Goal: Task Accomplishment & Management: Manage account settings

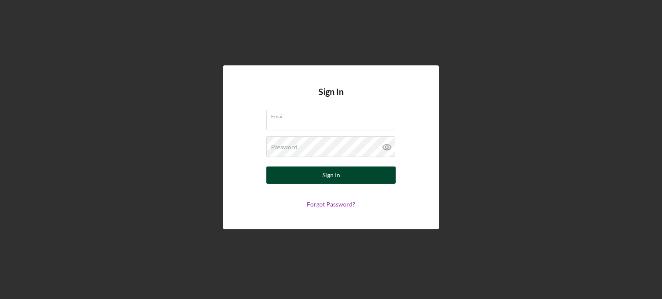
type input "[PERSON_NAME][EMAIL_ADDRESS][DOMAIN_NAME]"
click at [306, 177] on button "Sign In" at bounding box center [330, 175] width 129 height 17
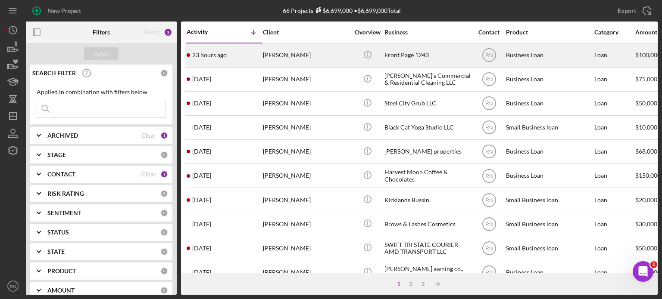
click at [276, 57] on div "[PERSON_NAME]" at bounding box center [306, 55] width 86 height 23
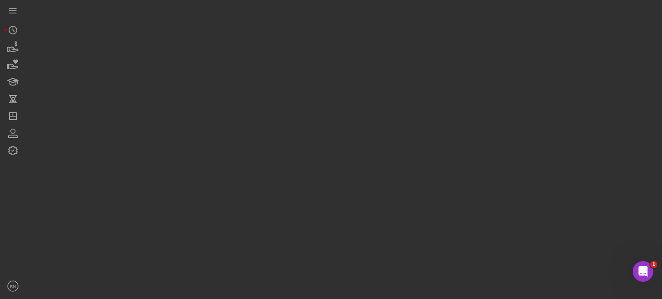
click at [276, 57] on div at bounding box center [342, 147] width 632 height 295
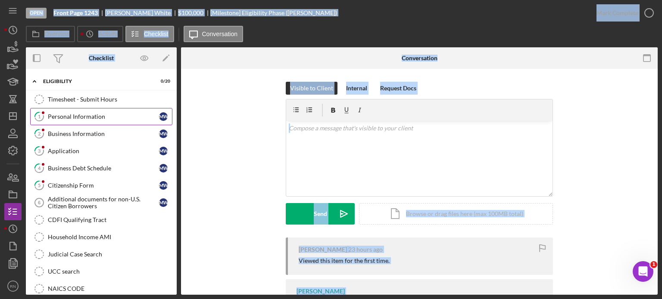
click at [110, 117] on div "Personal Information" at bounding box center [103, 116] width 111 height 7
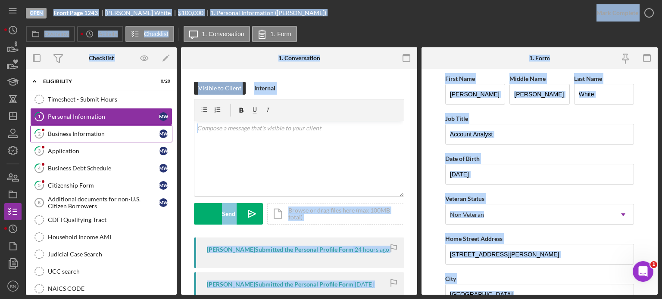
click at [82, 134] on div "Business Information" at bounding box center [103, 134] width 111 height 7
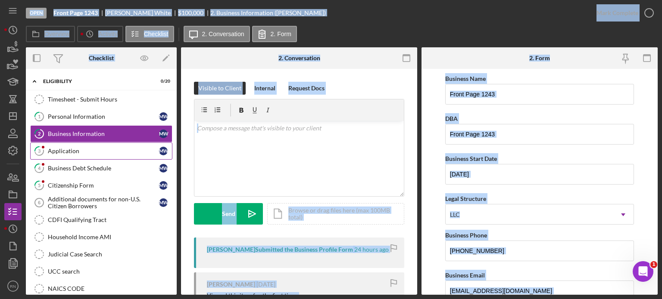
click at [93, 151] on div "Application" at bounding box center [103, 151] width 111 height 7
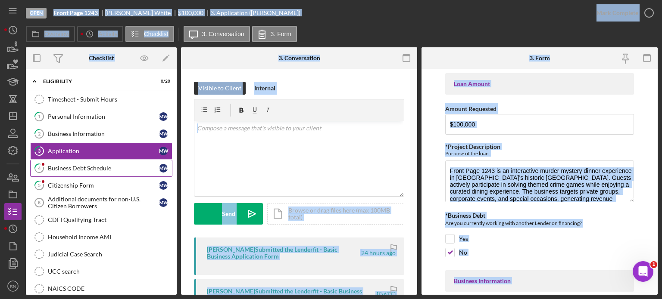
click at [95, 170] on div "Business Debt Schedule" at bounding box center [103, 168] width 111 height 7
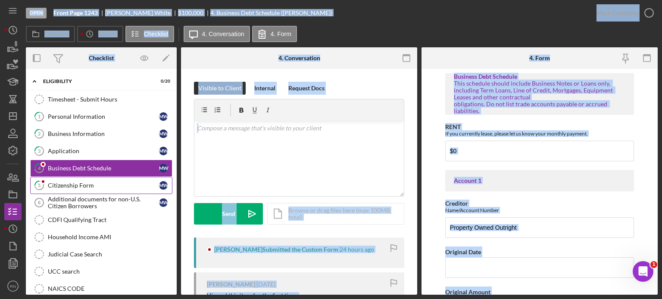
click at [88, 184] on div "Citizenship Form" at bounding box center [103, 185] width 111 height 7
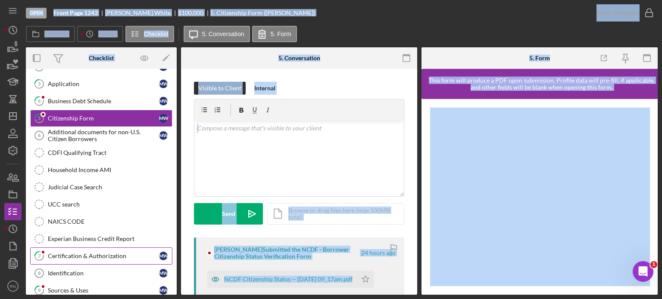
scroll to position [86, 0]
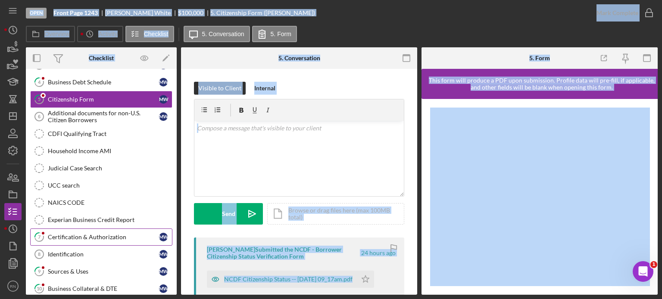
drag, startPoint x: 96, startPoint y: 233, endPoint x: 90, endPoint y: 237, distance: 7.1
click at [96, 234] on div "Certification & Authorization" at bounding box center [103, 237] width 111 height 7
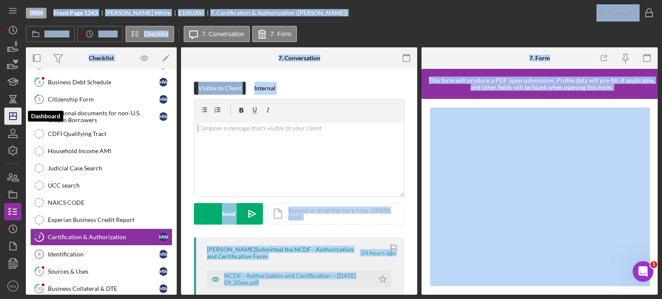
click at [13, 120] on polygon "button" at bounding box center [12, 116] width 7 height 7
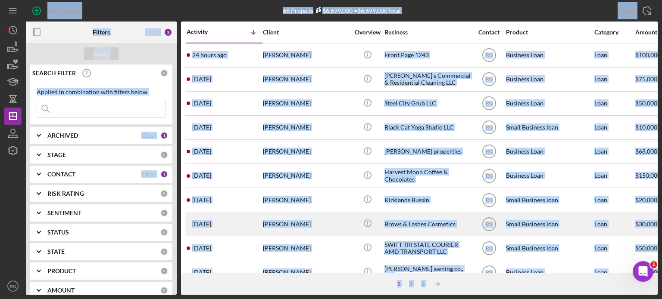
click at [329, 233] on div "[PERSON_NAME]" at bounding box center [306, 224] width 86 height 23
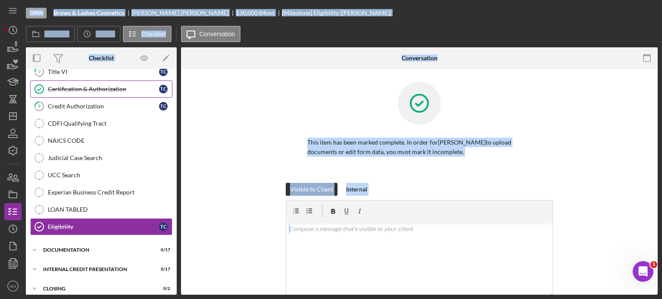
scroll to position [152, 0]
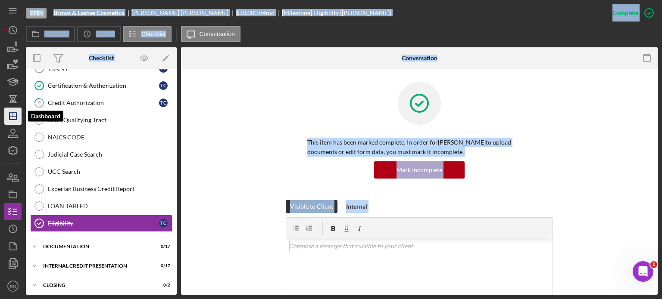
drag, startPoint x: 9, startPoint y: 118, endPoint x: 12, endPoint y: 112, distance: 6.4
click at [10, 118] on icon "Icon/Dashboard" at bounding box center [13, 117] width 22 height 22
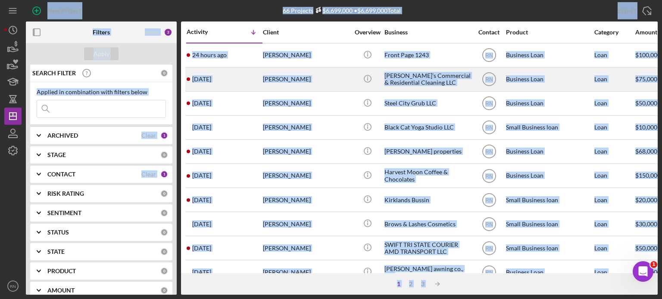
click at [284, 75] on div "[PERSON_NAME]" at bounding box center [306, 79] width 86 height 23
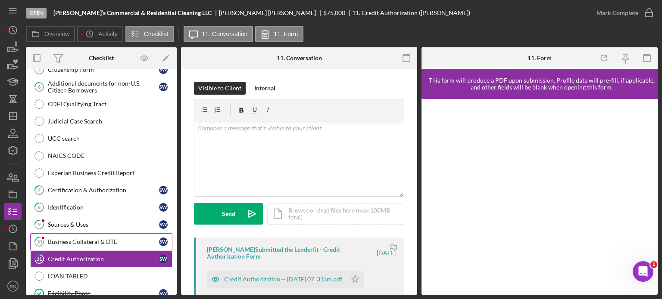
scroll to position [129, 0]
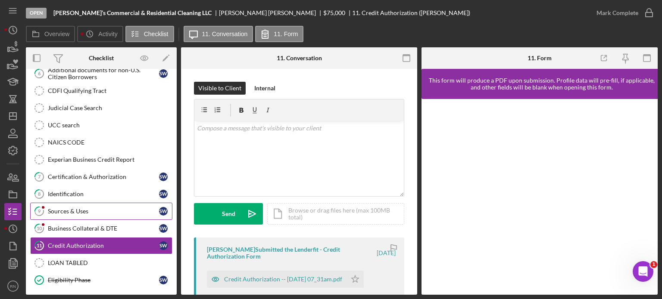
click at [85, 205] on link "9 Sources & Uses S W" at bounding box center [101, 211] width 142 height 17
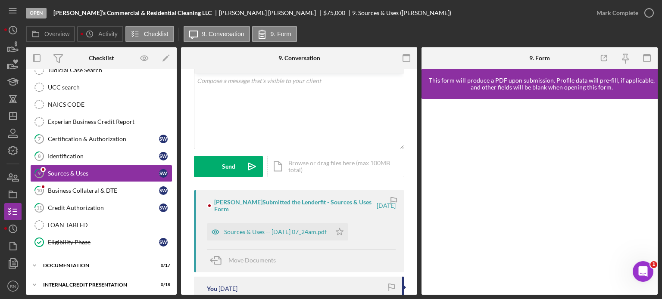
scroll to position [86, 0]
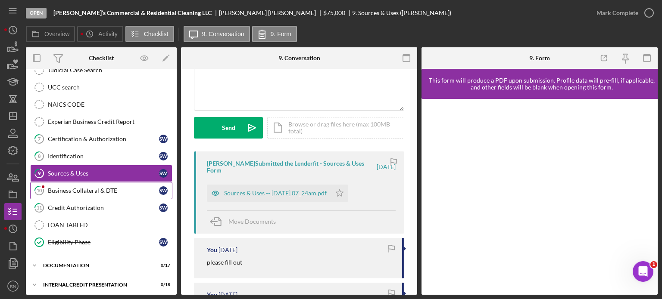
click at [79, 190] on div "Business Collateral & DTE" at bounding box center [103, 190] width 111 height 7
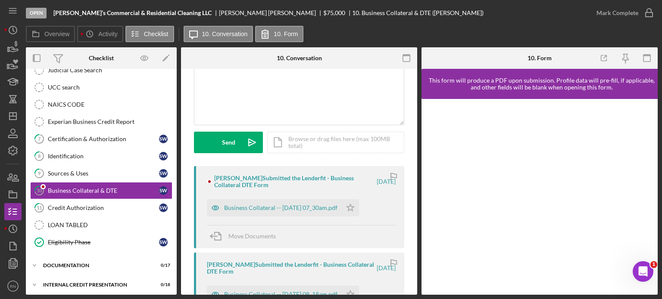
scroll to position [86, 0]
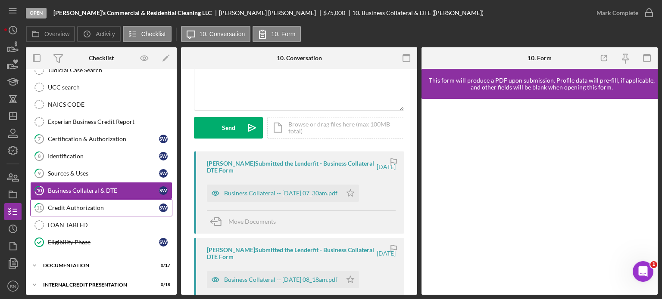
click at [86, 205] on div "Credit Authorization" at bounding box center [103, 208] width 111 height 7
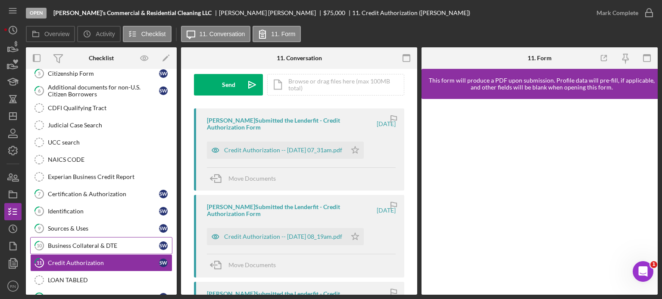
scroll to position [167, 0]
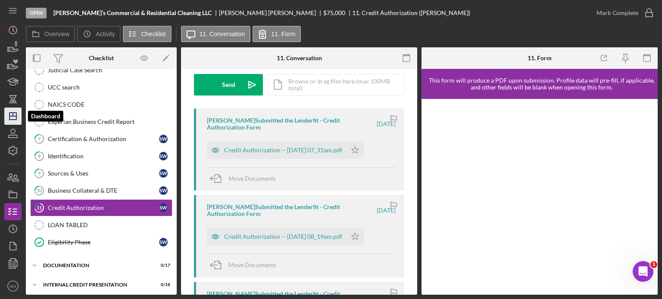
click at [12, 118] on icon "Icon/Dashboard" at bounding box center [13, 117] width 22 height 22
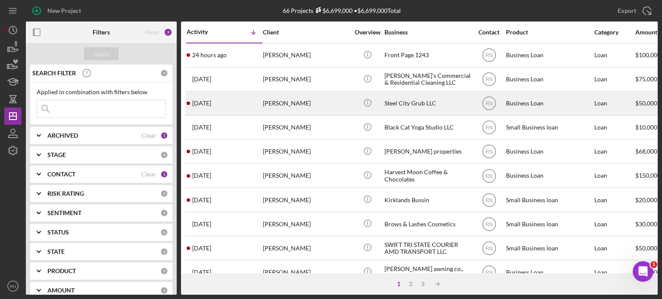
click at [284, 103] on div "[PERSON_NAME]" at bounding box center [306, 103] width 86 height 23
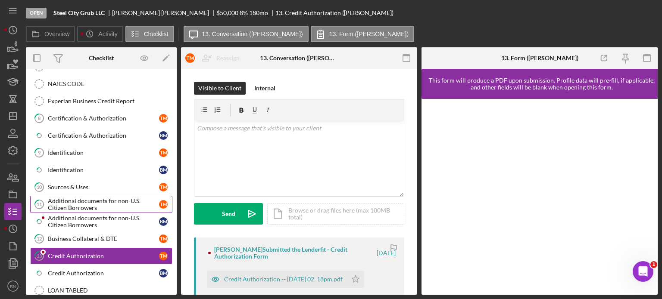
scroll to position [338, 0]
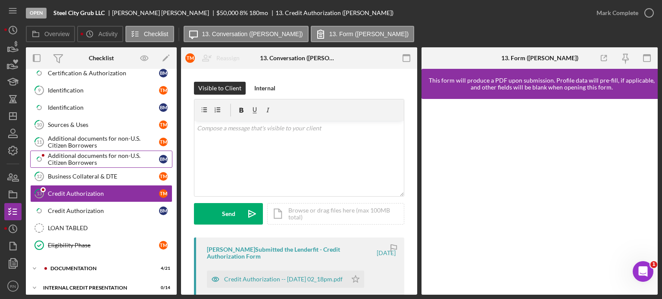
click at [102, 153] on div "Additional documents for non-U.S. Citizen Borrowers" at bounding box center [103, 160] width 111 height 14
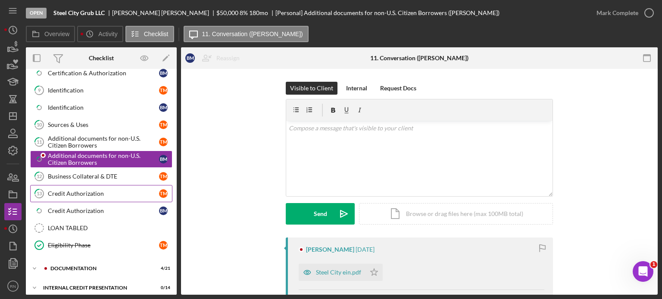
click at [90, 190] on div "Credit Authorization" at bounding box center [103, 193] width 111 height 7
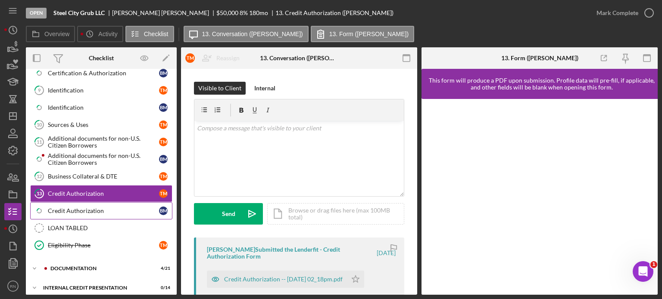
click at [92, 208] on div "Credit Authorization" at bounding box center [103, 211] width 111 height 7
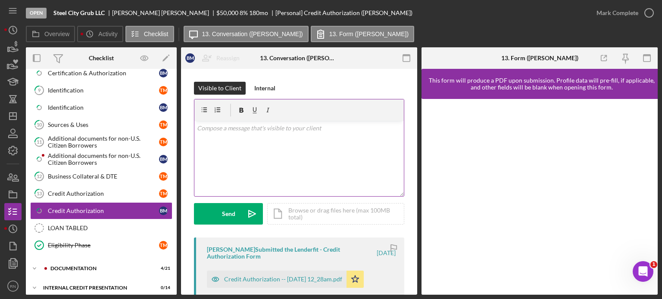
click at [228, 142] on div "v Color teal Color pink Remove color Add row above Add row below Add column bef…" at bounding box center [298, 158] width 209 height 75
click at [250, 154] on p "please submit a new authorization" at bounding box center [299, 152] width 205 height 9
click at [305, 151] on p "please submit a new credit authorization" at bounding box center [299, 152] width 205 height 9
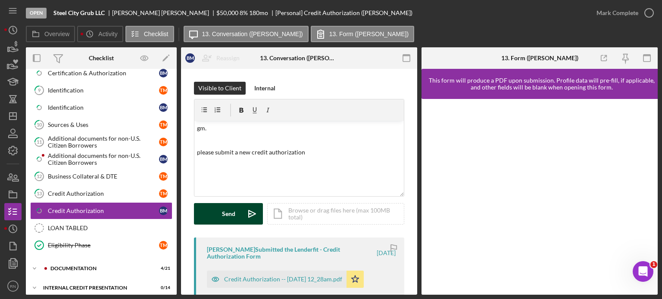
click at [238, 215] on button "Send Icon/icon-invite-send" at bounding box center [228, 214] width 69 height 22
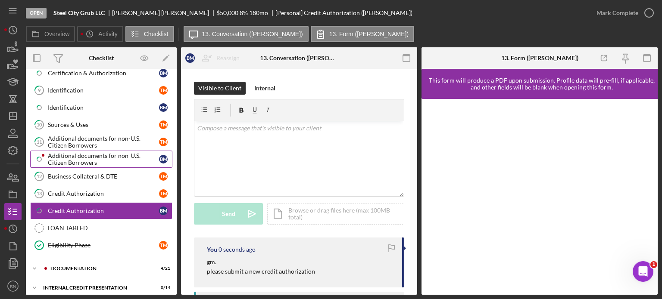
click at [110, 153] on div "Additional documents for non-U.S. Citizen Borrowers" at bounding box center [103, 160] width 111 height 14
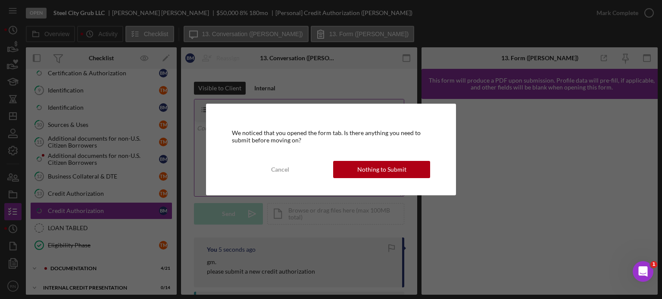
click at [349, 170] on button "Nothing to Submit" at bounding box center [381, 169] width 97 height 17
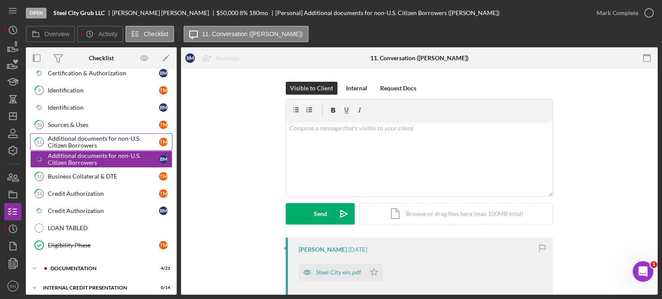
click at [115, 145] on link "11 Additional documents for non-U.S. Citizen Borrowers T M" at bounding box center [101, 142] width 142 height 17
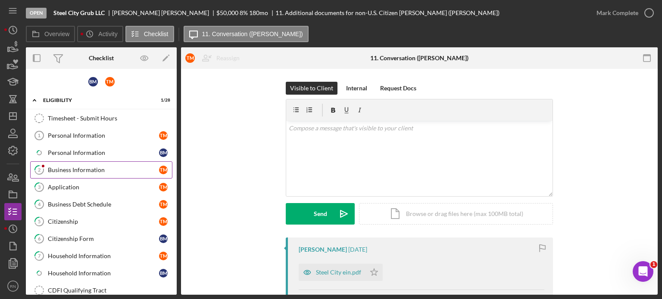
click at [95, 167] on div "Business Information" at bounding box center [103, 170] width 111 height 7
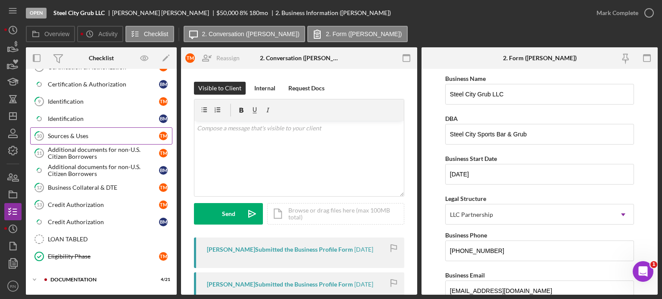
scroll to position [339, 0]
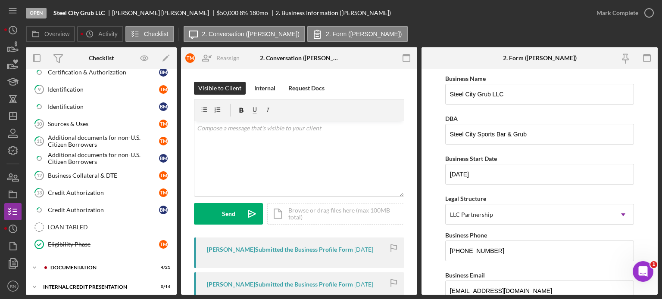
drag, startPoint x: 76, startPoint y: 259, endPoint x: 88, endPoint y: 251, distance: 14.9
click at [76, 259] on div "Icon/Expander documentation 4 / 21" at bounding box center [101, 267] width 151 height 17
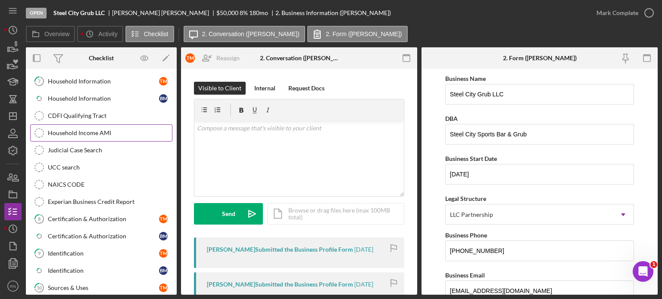
scroll to position [124, 0]
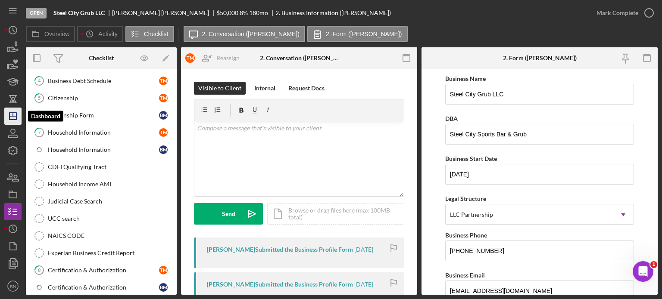
click at [10, 114] on icon "Icon/Dashboard" at bounding box center [13, 117] width 22 height 22
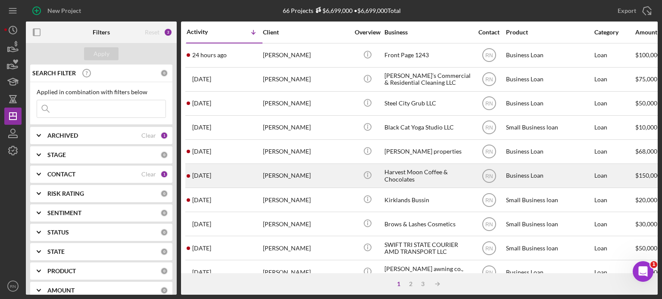
click at [287, 179] on div "[PERSON_NAME]" at bounding box center [306, 176] width 86 height 23
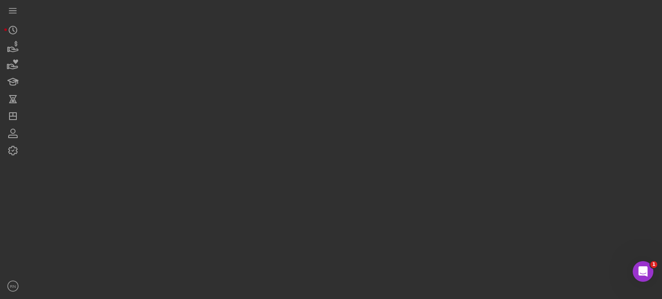
click at [287, 179] on div at bounding box center [342, 147] width 632 height 295
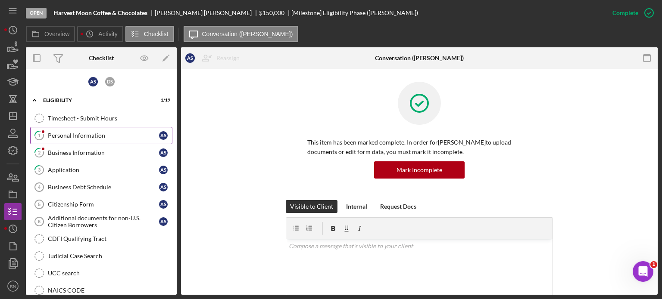
click at [109, 130] on link "1 Personal Information A S" at bounding box center [101, 135] width 142 height 17
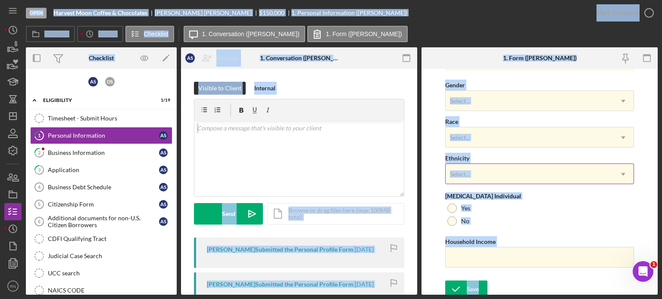
scroll to position [347, 0]
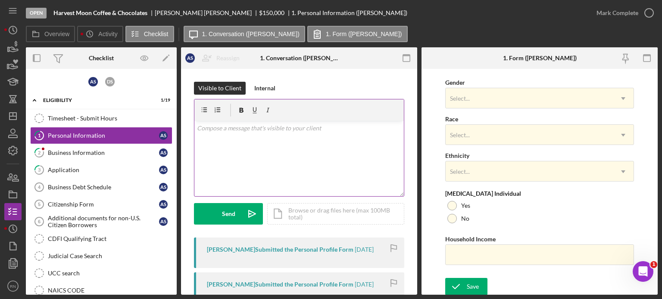
click at [341, 153] on div "v Color teal Color pink Remove color Add row above Add row below Add column bef…" at bounding box center [298, 158] width 209 height 75
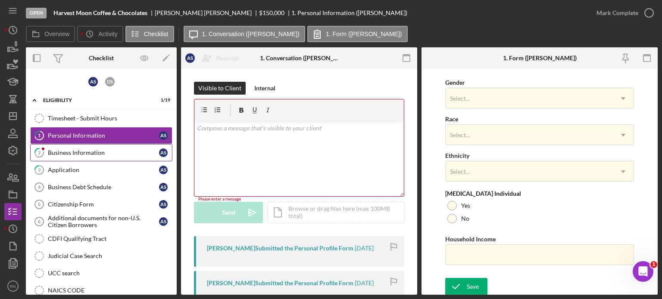
click at [71, 149] on link "2 Business Information A S" at bounding box center [101, 152] width 142 height 17
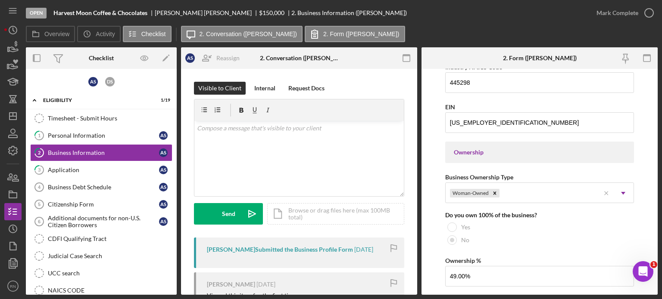
scroll to position [324, 0]
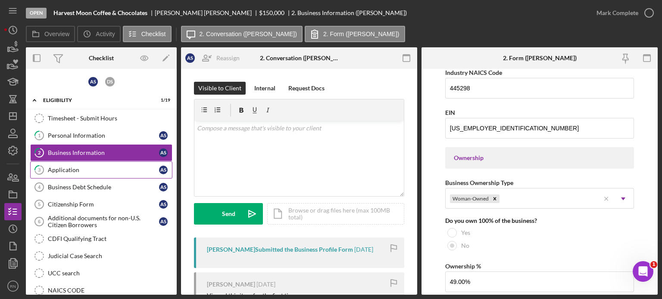
drag, startPoint x: 105, startPoint y: 170, endPoint x: 103, endPoint y: 177, distance: 7.2
click at [105, 170] on div "Application" at bounding box center [103, 170] width 111 height 7
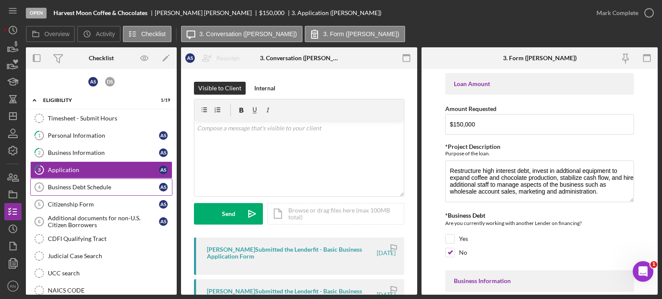
click at [98, 184] on div "Business Debt Schedule" at bounding box center [103, 187] width 111 height 7
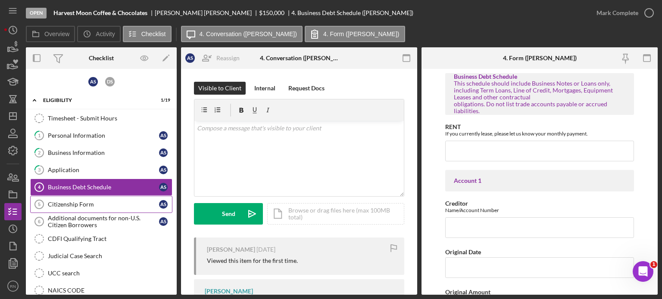
click at [91, 205] on div "Citizenship Form" at bounding box center [103, 204] width 111 height 7
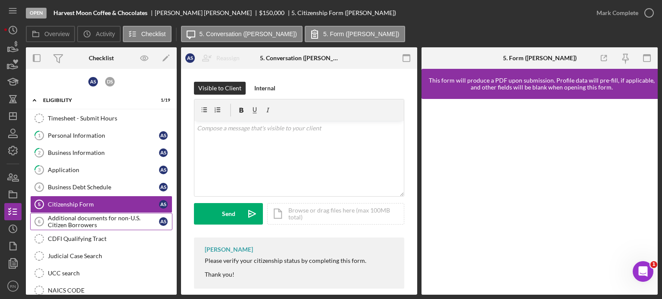
click at [87, 220] on div "Additional documents for non-U.S. Citizen Borrowers" at bounding box center [103, 222] width 111 height 14
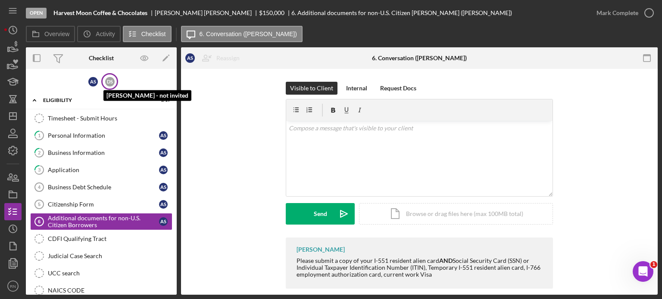
click at [112, 78] on div "D S" at bounding box center [109, 81] width 9 height 9
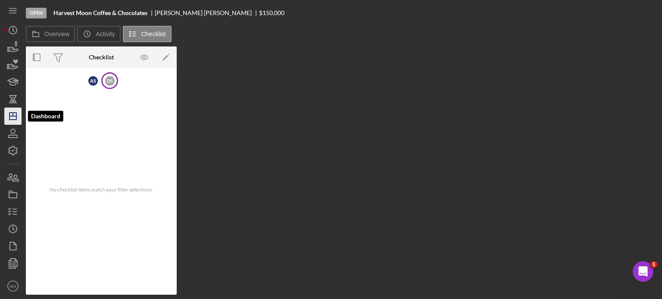
click at [12, 113] on polygon "button" at bounding box center [12, 116] width 7 height 7
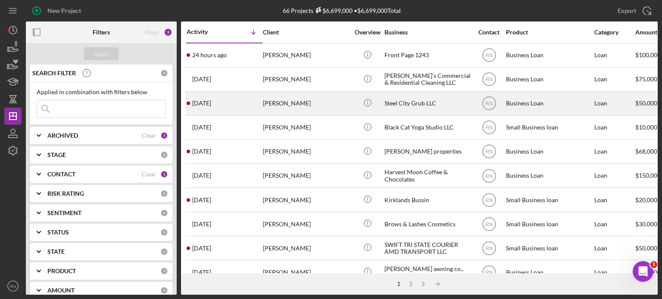
click at [321, 103] on div "[PERSON_NAME]" at bounding box center [306, 103] width 86 height 23
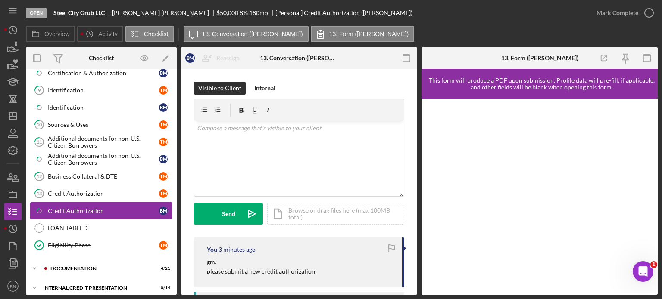
scroll to position [339, 0]
click at [79, 265] on div "documentation" at bounding box center [107, 267] width 115 height 5
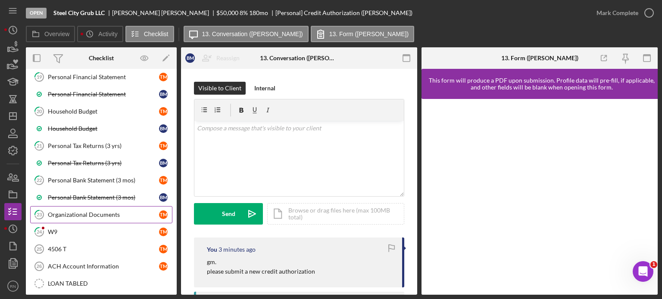
scroll to position [684, 0]
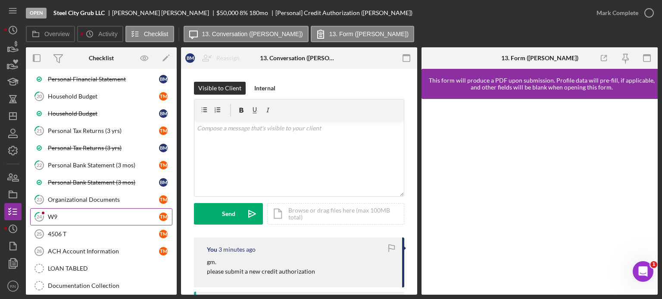
click at [94, 214] on div "W9" at bounding box center [103, 217] width 111 height 7
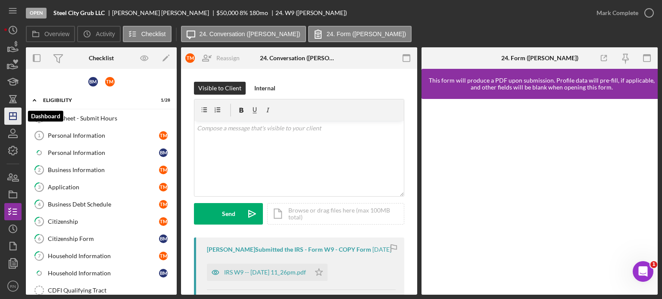
click at [17, 115] on icon "Icon/Dashboard" at bounding box center [13, 117] width 22 height 22
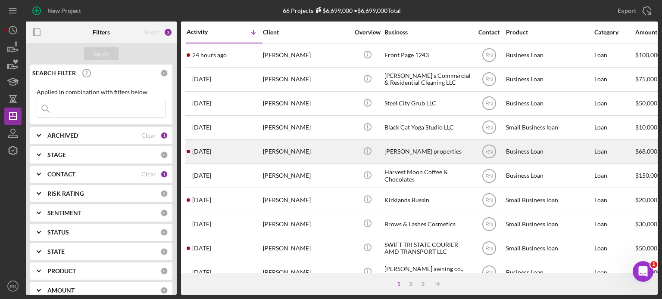
click at [286, 151] on div "[PERSON_NAME]" at bounding box center [306, 151] width 86 height 23
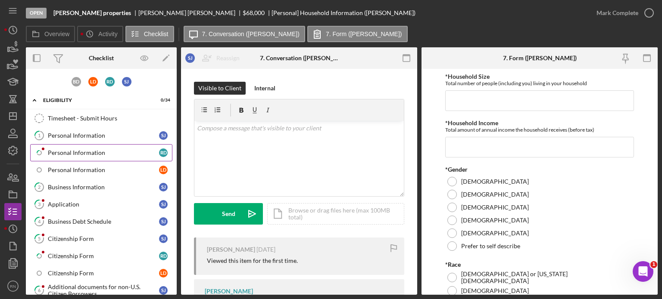
click at [91, 150] on div "Personal Information" at bounding box center [103, 153] width 111 height 7
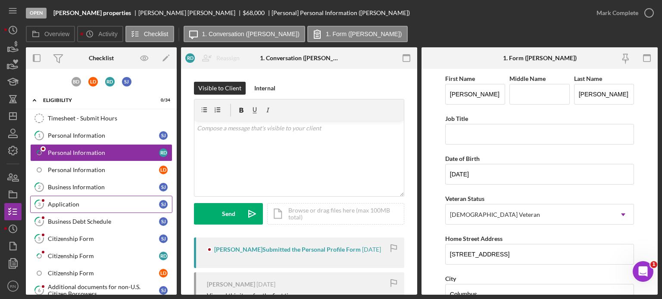
click at [88, 201] on div "Application" at bounding box center [103, 204] width 111 height 7
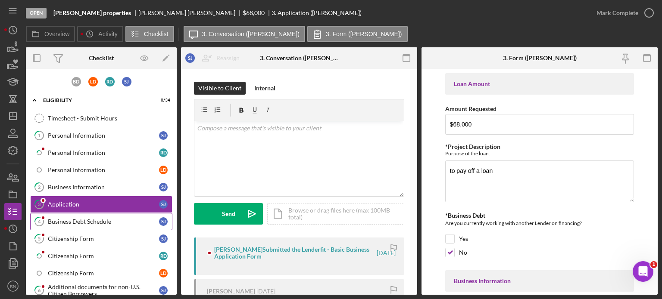
click at [77, 220] on div "Business Debt Schedule" at bounding box center [103, 221] width 111 height 7
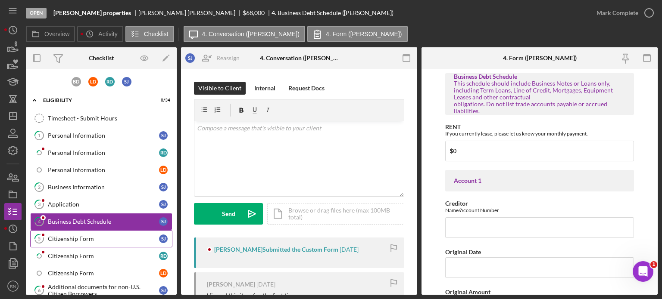
click at [72, 237] on div "Citizenship Form" at bounding box center [103, 239] width 111 height 7
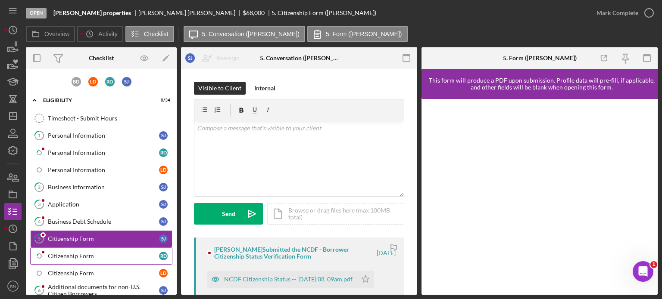
click at [64, 253] on div "Citizenship Form" at bounding box center [103, 256] width 111 height 7
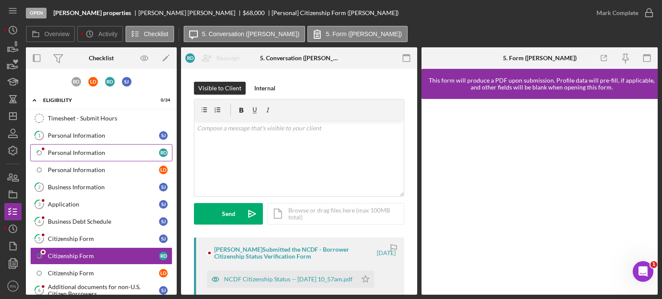
click at [102, 151] on div "Personal Information" at bounding box center [103, 153] width 111 height 7
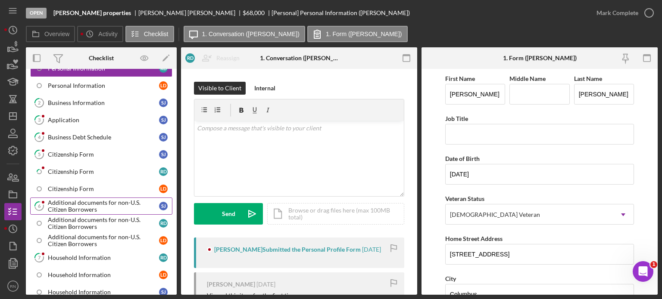
scroll to position [129, 0]
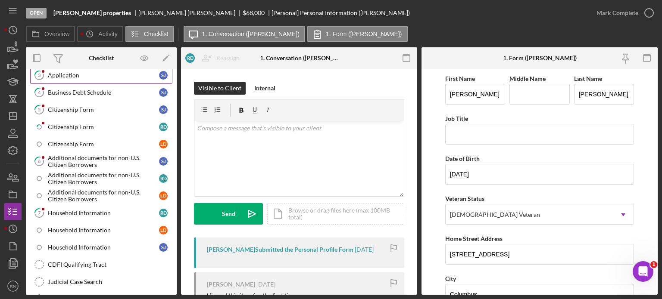
click at [87, 72] on div "Application" at bounding box center [103, 75] width 111 height 7
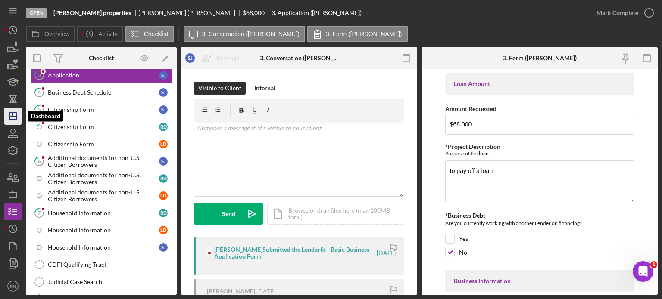
click at [11, 116] on line "button" at bounding box center [12, 116] width 7 height 0
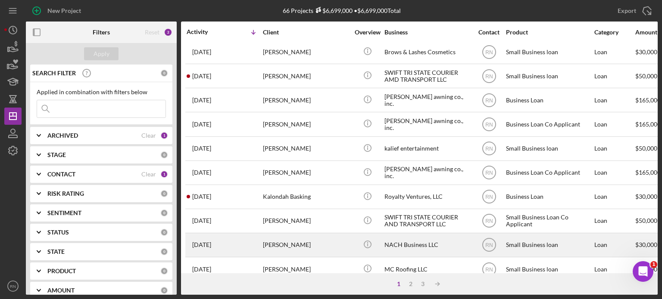
scroll to position [215, 0]
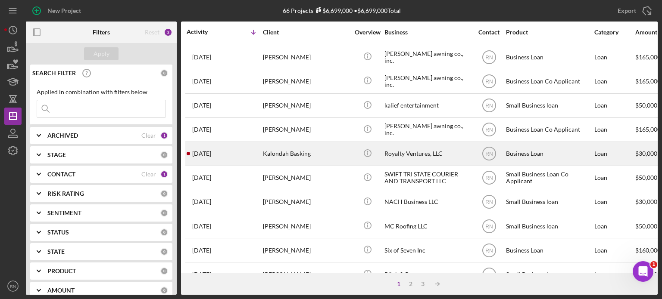
click at [307, 158] on div "Kalondah Basking" at bounding box center [306, 154] width 86 height 23
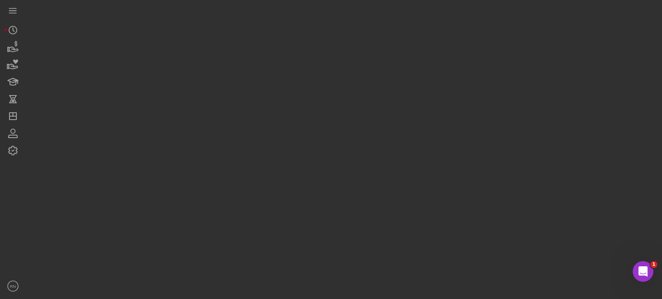
click at [306, 158] on div at bounding box center [342, 147] width 632 height 295
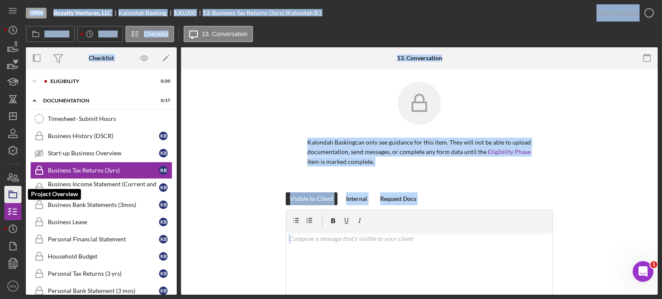
click at [16, 193] on rect "button" at bounding box center [13, 195] width 8 height 5
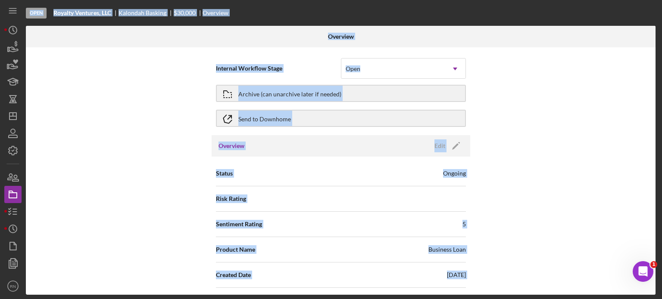
click at [147, 124] on div "Internal Workflow Stage Open Icon/Dropdown Arrow Archive (can unarchive later i…" at bounding box center [341, 171] width 630 height 248
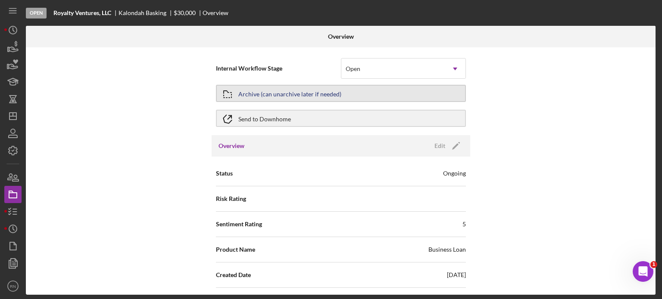
click at [290, 94] on div "Archive (can unarchive later if needed)" at bounding box center [289, 94] width 103 height 16
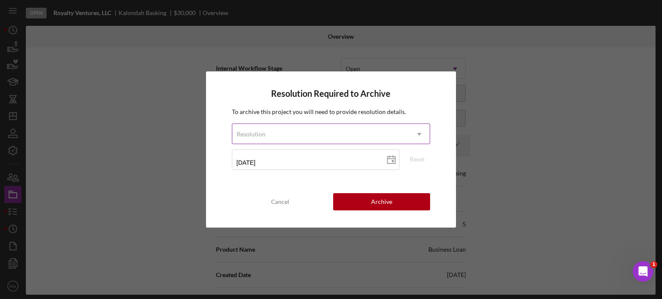
click at [417, 134] on icon "Icon/Dropdown Arrow" at bounding box center [419, 134] width 21 height 21
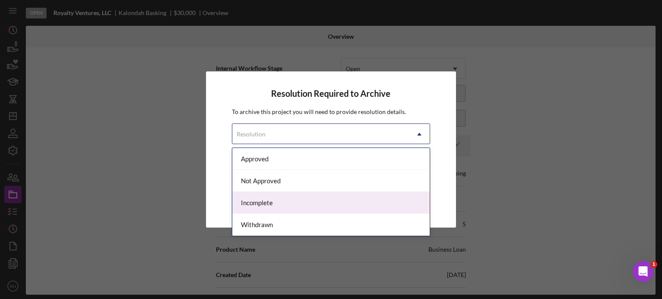
click at [286, 209] on div "Incomplete" at bounding box center [331, 203] width 198 height 22
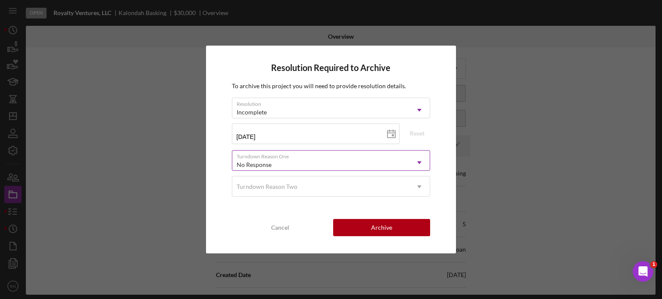
click at [416, 164] on icon "Icon/Dropdown Arrow" at bounding box center [419, 163] width 21 height 21
click at [163, 168] on div "Resolution Required to Archive To archive this project you will need to provide…" at bounding box center [331, 149] width 662 height 299
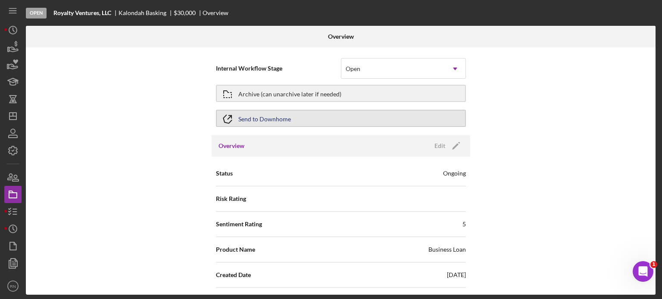
click at [387, 119] on button "Send to Downhome" at bounding box center [341, 118] width 250 height 17
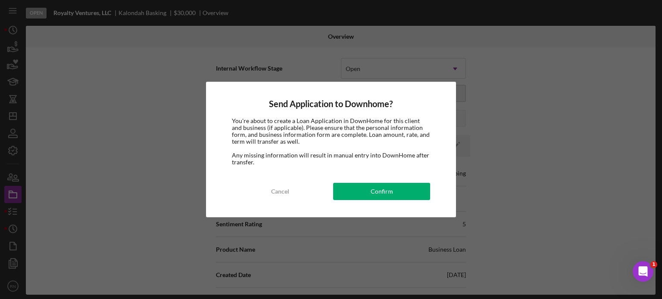
click at [143, 122] on div "Send Application to Downhome? You're about to create a Loan Application in Down…" at bounding box center [331, 149] width 662 height 299
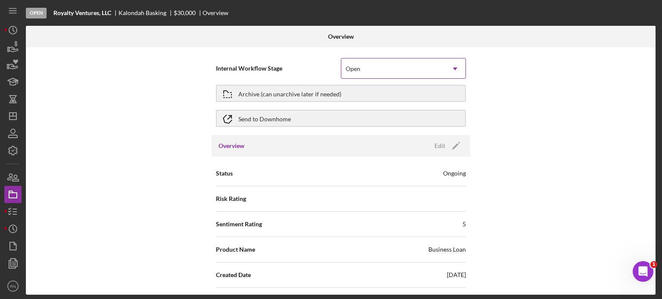
click at [452, 68] on icon "Icon/Dropdown Arrow" at bounding box center [455, 69] width 21 height 21
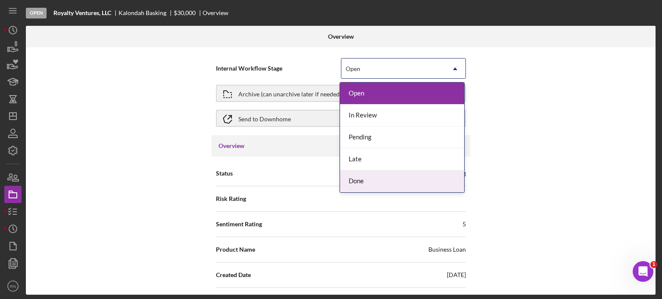
click at [155, 106] on div "Internal Workflow Stage 5 results available. Use Up and Down to choose options,…" at bounding box center [341, 171] width 630 height 248
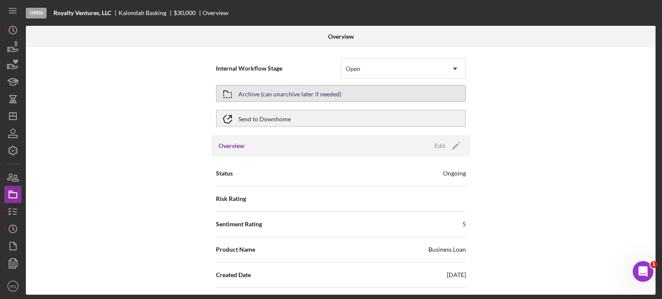
click at [286, 95] on div "Archive (can unarchive later if needed)" at bounding box center [289, 94] width 103 height 16
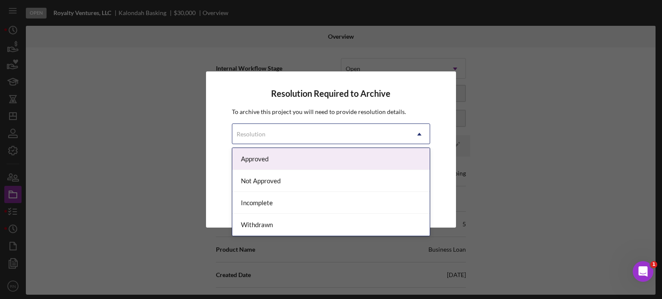
click at [420, 137] on icon "Icon/Dropdown Arrow" at bounding box center [419, 134] width 21 height 21
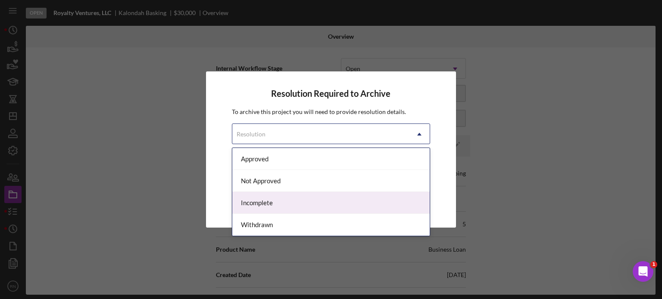
click at [278, 203] on div "Incomplete" at bounding box center [331, 203] width 198 height 22
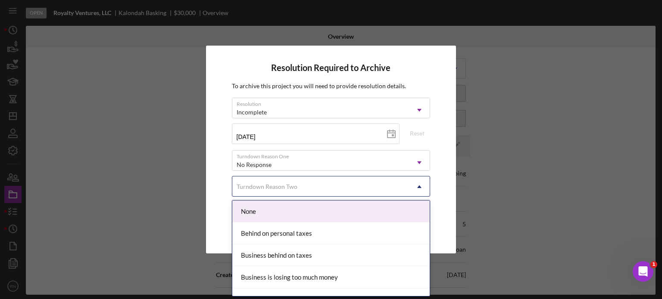
click at [419, 187] on use at bounding box center [420, 187] width 4 height 3
click at [272, 215] on div "None" at bounding box center [331, 212] width 198 height 22
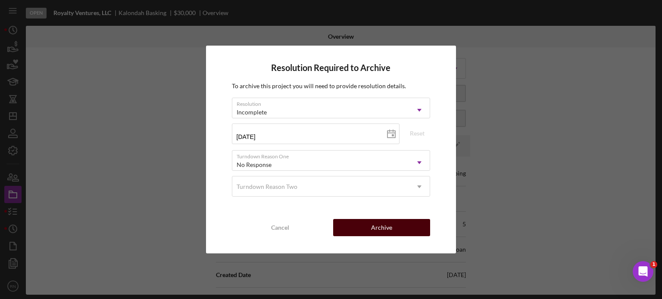
click at [383, 228] on div "Archive" at bounding box center [381, 227] width 21 height 17
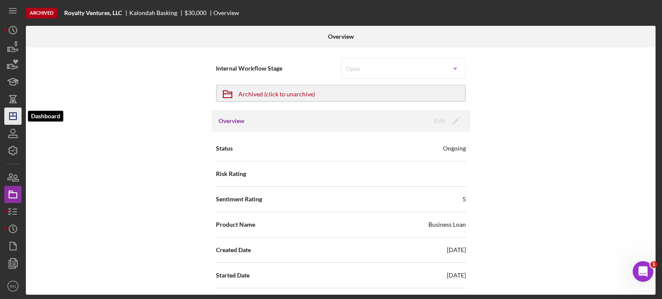
click at [16, 118] on polygon "button" at bounding box center [12, 116] width 7 height 7
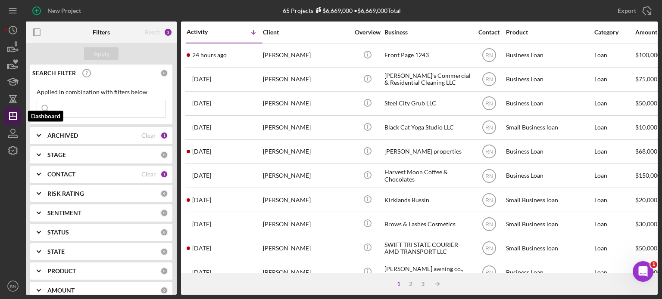
click at [13, 118] on icon "Icon/Dashboard" at bounding box center [13, 117] width 22 height 22
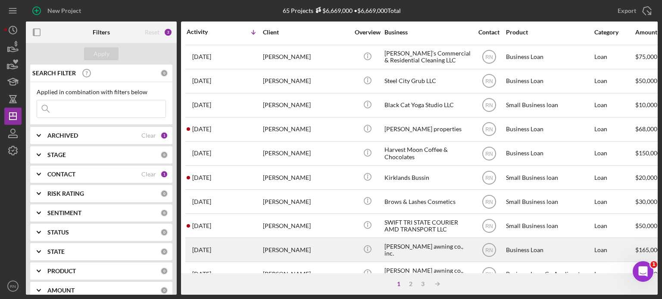
scroll to position [43, 0]
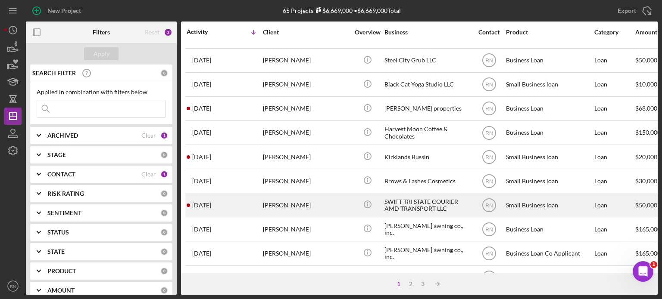
click at [320, 203] on div "[PERSON_NAME]" at bounding box center [306, 205] width 86 height 23
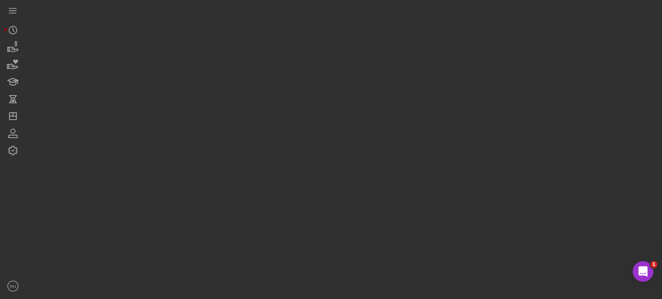
click at [320, 203] on div at bounding box center [342, 147] width 632 height 295
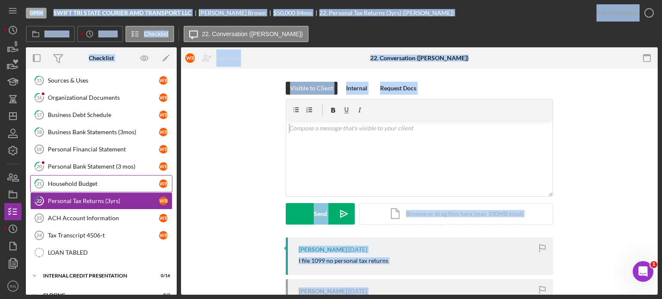
scroll to position [171, 0]
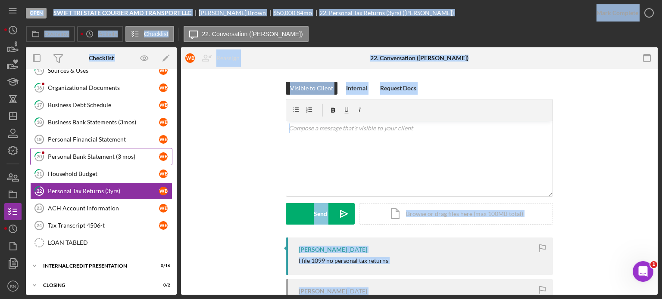
click at [82, 156] on div "Personal Bank Statement (3 mos)" at bounding box center [103, 156] width 111 height 7
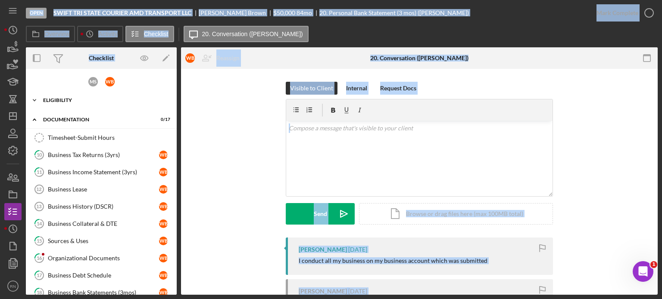
click at [59, 102] on div "Eligibility" at bounding box center [104, 100] width 123 height 5
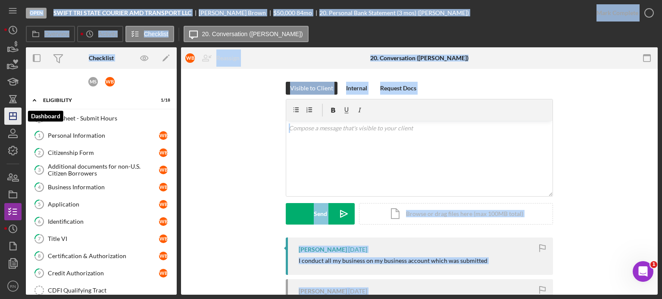
click at [20, 118] on icon "Icon/Dashboard" at bounding box center [13, 117] width 22 height 22
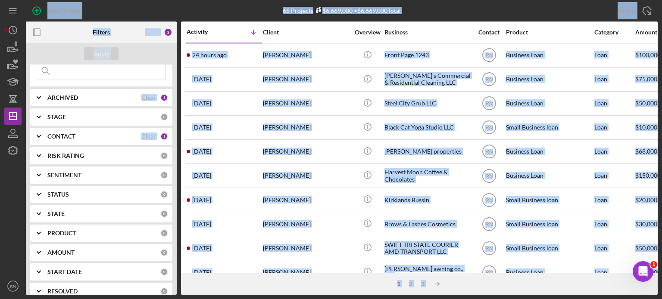
scroll to position [43, 0]
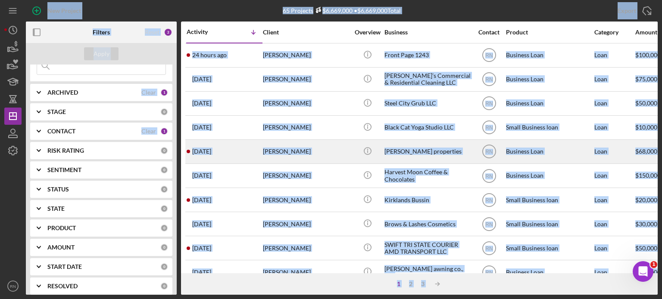
click at [278, 150] on div "[PERSON_NAME]" at bounding box center [306, 151] width 86 height 23
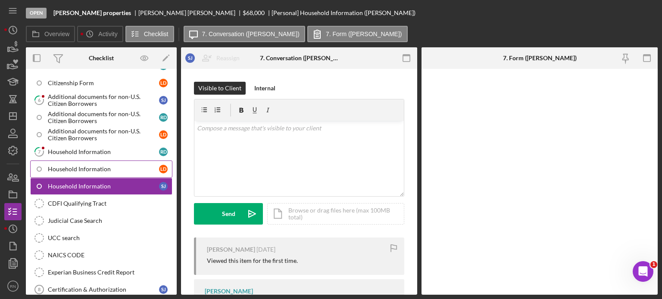
scroll to position [191, 0]
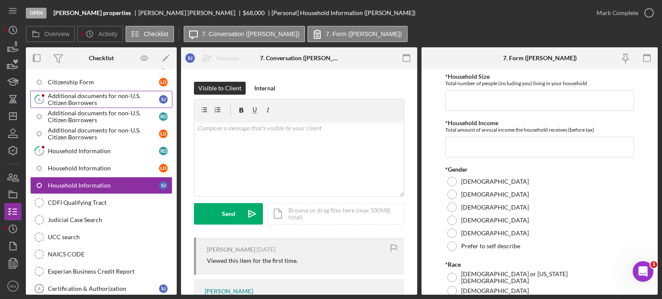
click at [78, 100] on div "Additional documents for non-U.S. Citizen Borrowers" at bounding box center [103, 100] width 111 height 14
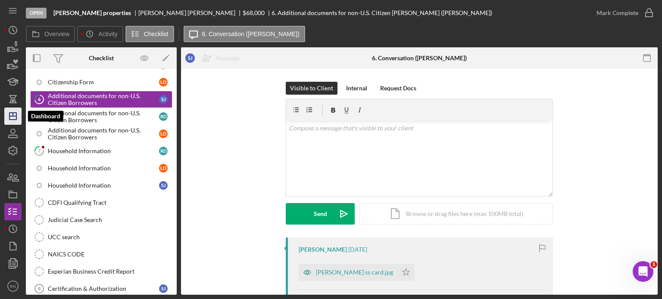
click at [12, 113] on icon "Icon/Dashboard" at bounding box center [13, 117] width 22 height 22
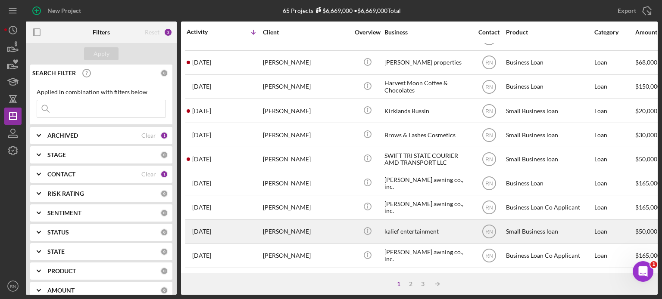
scroll to position [86, 0]
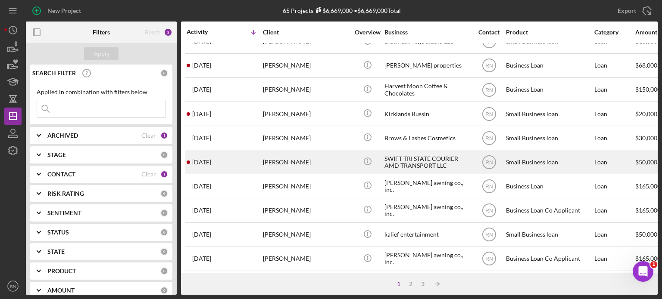
click at [291, 162] on div "[PERSON_NAME]" at bounding box center [306, 162] width 86 height 23
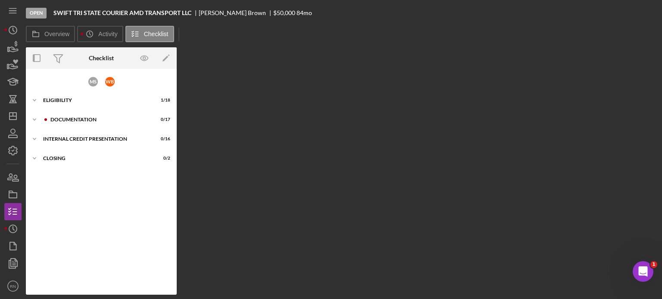
click at [291, 162] on div "Overview Internal Workflow Stage Open Icon/Dropdown Arrow Archive (can unarchiv…" at bounding box center [342, 171] width 632 height 248
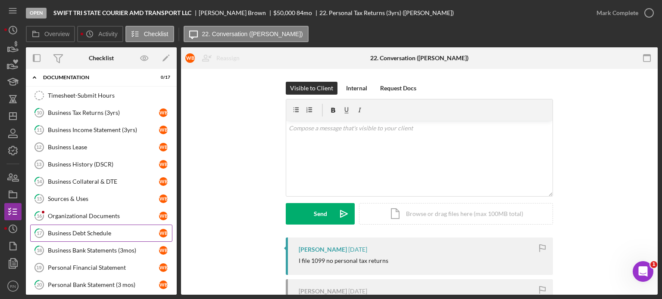
scroll to position [41, 0]
click at [115, 215] on div "Organizational Documents" at bounding box center [103, 217] width 111 height 7
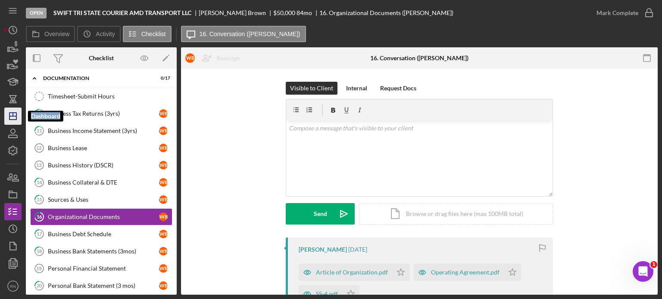
click at [16, 116] on line "button" at bounding box center [12, 116] width 7 height 0
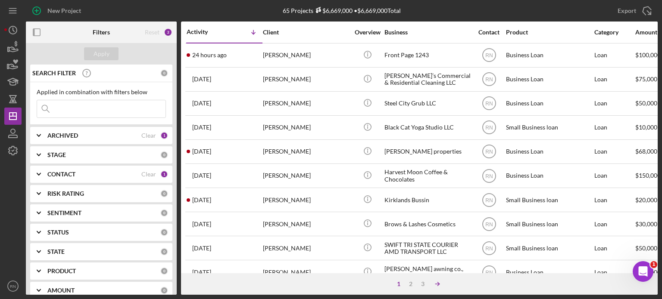
click at [436, 284] on line at bounding box center [437, 284] width 4 height 0
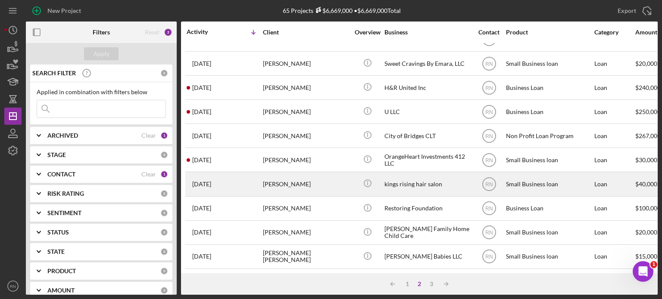
scroll to position [384, 0]
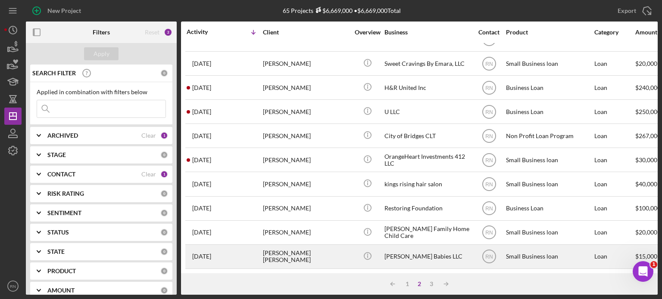
click at [439, 253] on div "[PERSON_NAME] Babies LLC" at bounding box center [427, 257] width 86 height 23
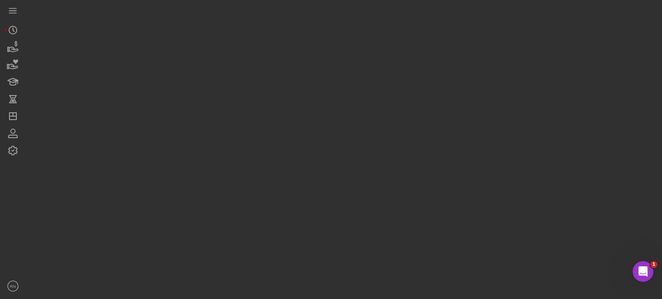
click at [439, 253] on div at bounding box center [342, 147] width 632 height 295
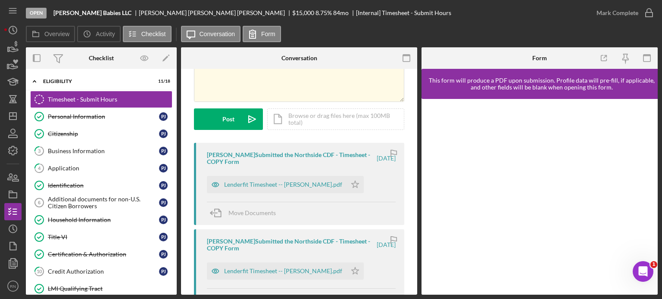
scroll to position [86, 0]
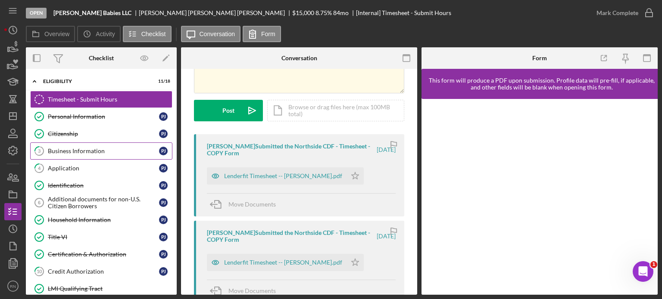
click at [80, 150] on div "Business Information" at bounding box center [103, 151] width 111 height 7
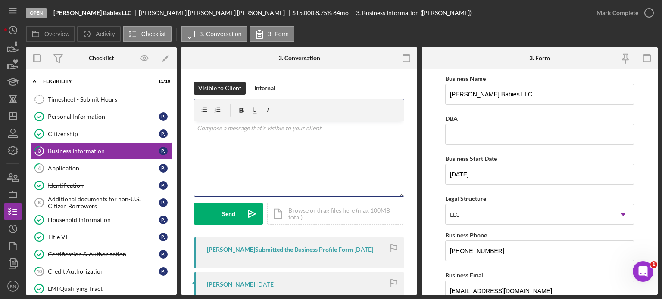
click at [341, 154] on div "v Color teal Color pink Remove color Add row above Add row below Add column bef…" at bounding box center [298, 158] width 209 height 75
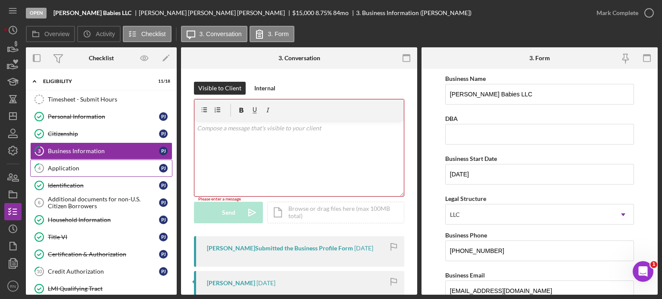
click at [72, 168] on div "Application" at bounding box center [103, 168] width 111 height 7
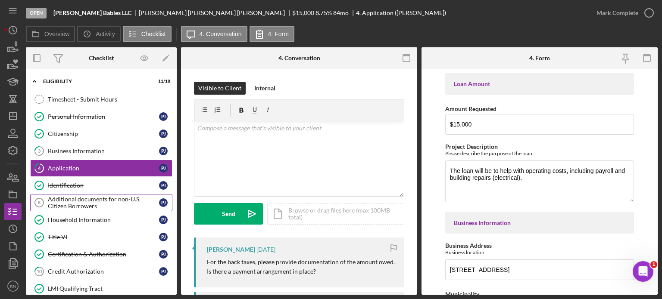
click at [109, 199] on div "Additional documents for non-U.S. Citizen Borrowers" at bounding box center [103, 203] width 111 height 14
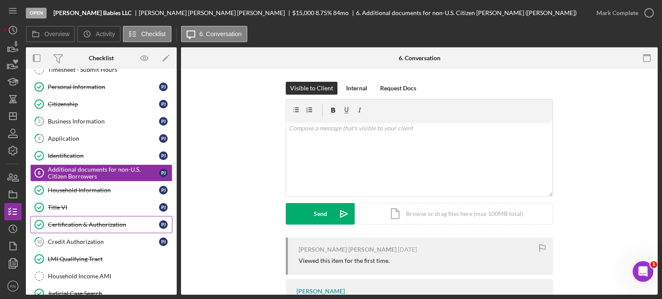
scroll to position [43, 0]
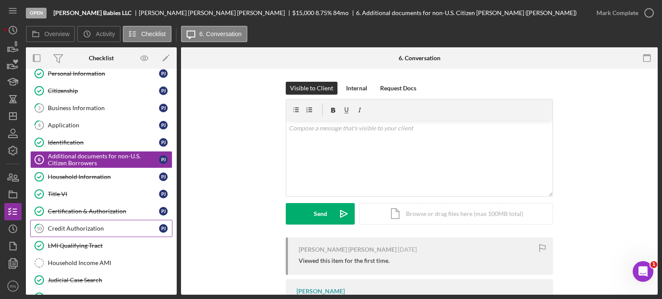
click at [88, 226] on div "Credit Authorization" at bounding box center [103, 228] width 111 height 7
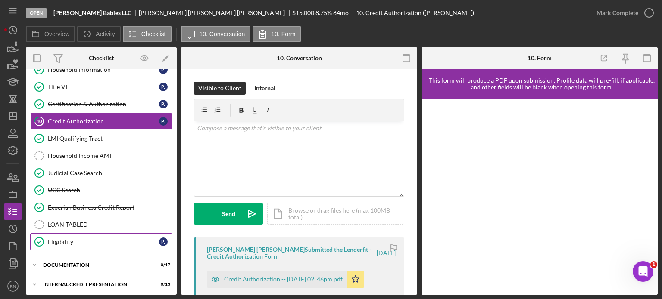
scroll to position [169, 0]
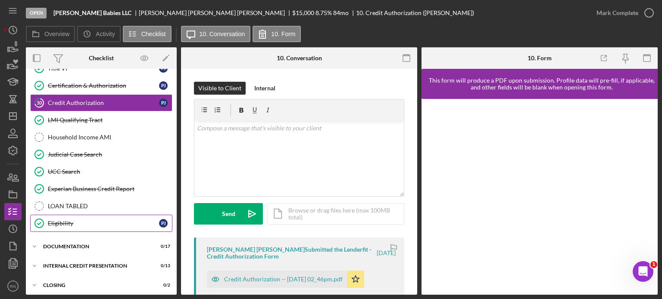
click at [99, 225] on link "Eligibility Eligibility [PERSON_NAME]" at bounding box center [101, 223] width 142 height 17
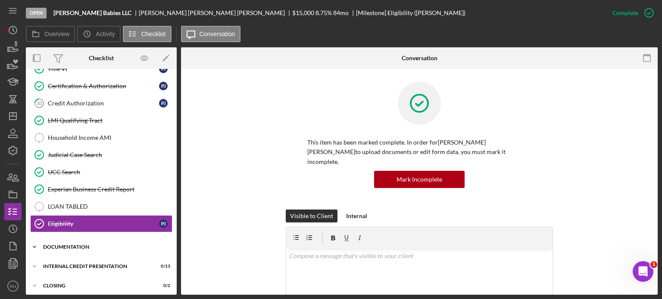
scroll to position [169, 0]
click at [90, 244] on div "Documentation" at bounding box center [104, 246] width 123 height 5
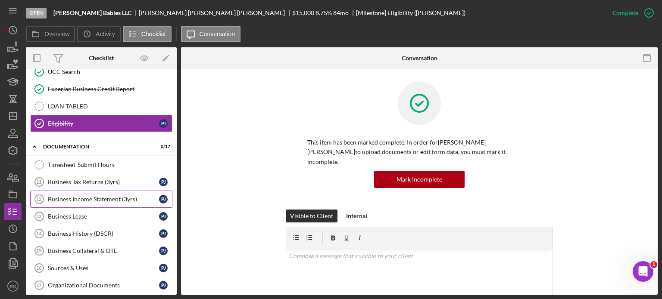
scroll to position [298, 0]
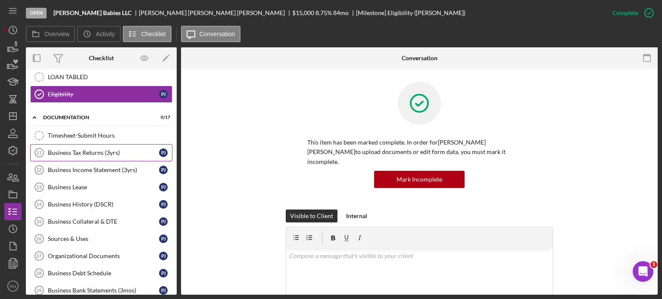
click at [90, 151] on div "Business Tax Returns (3yrs)" at bounding box center [103, 153] width 111 height 7
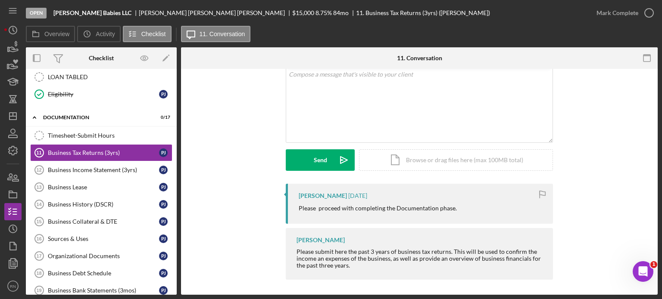
scroll to position [55, 0]
click at [96, 167] on div "Business Income Statement (3yrs)" at bounding box center [103, 170] width 111 height 7
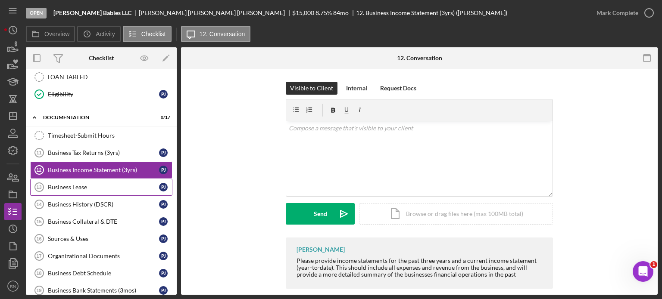
click at [91, 185] on div "Business Lease" at bounding box center [103, 187] width 111 height 7
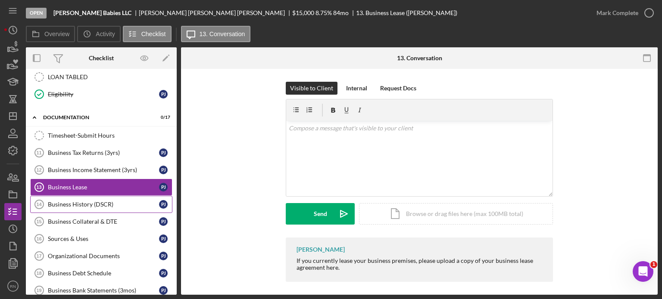
click at [97, 205] on link "Business History (DSCR) 14 Business History (DSCR) [PERSON_NAME]" at bounding box center [101, 204] width 142 height 17
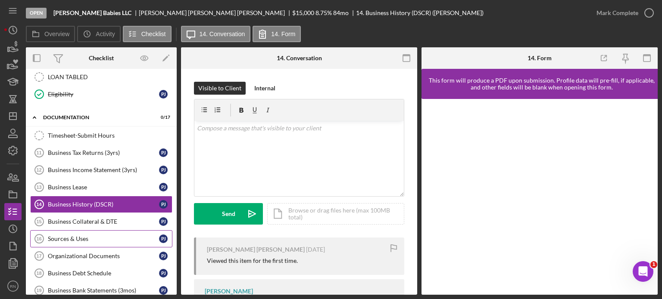
click at [87, 231] on link "Sources & Uses 16 Sources & Uses [PERSON_NAME]" at bounding box center [101, 239] width 142 height 17
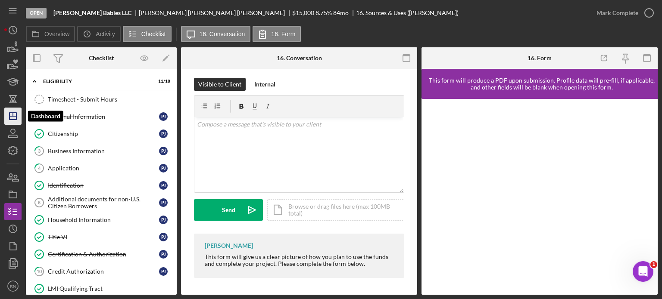
click at [10, 115] on icon "Icon/Dashboard" at bounding box center [13, 117] width 22 height 22
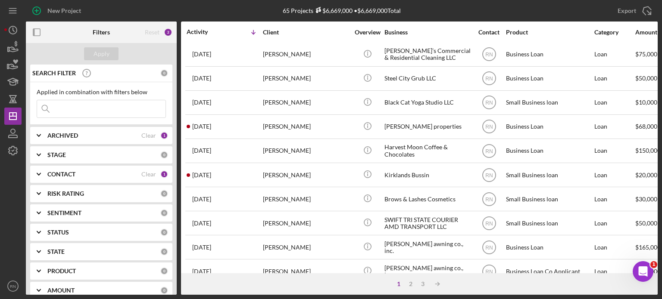
scroll to position [43, 0]
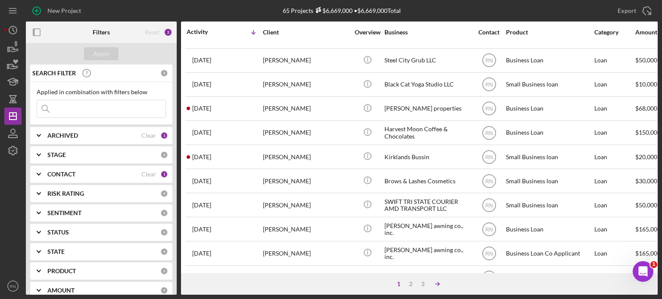
click at [431, 282] on icon "Icon/Table Sort Arrow" at bounding box center [437, 284] width 17 height 17
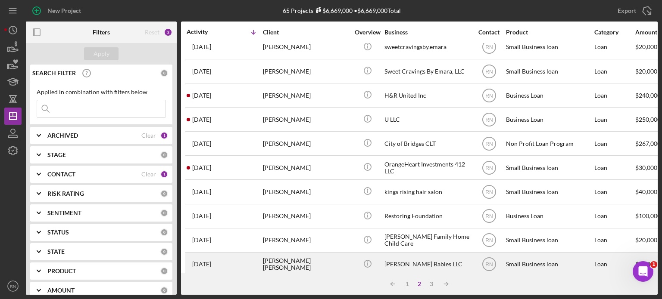
scroll to position [384, 0]
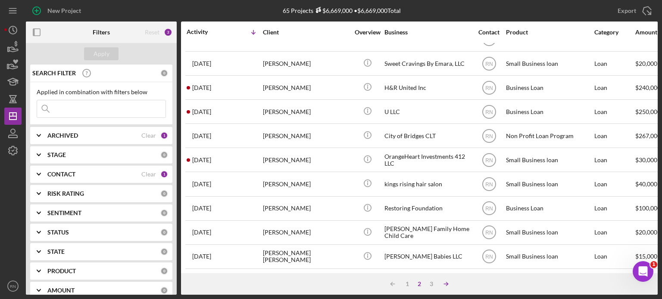
click at [447, 282] on icon "Icon/Table Sort Arrow" at bounding box center [445, 284] width 17 height 17
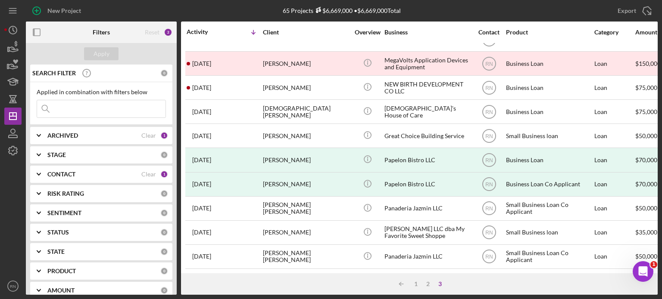
scroll to position [143, 0]
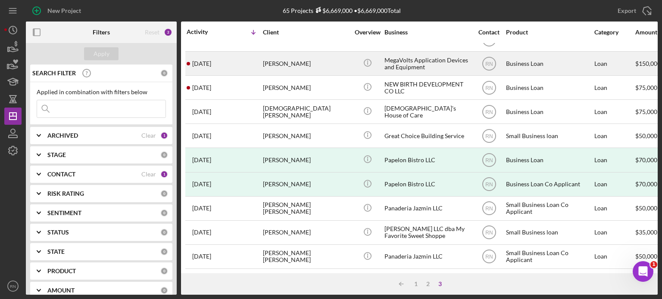
click at [400, 52] on div "MegaVolts Application Devices and Equipment" at bounding box center [427, 63] width 86 height 23
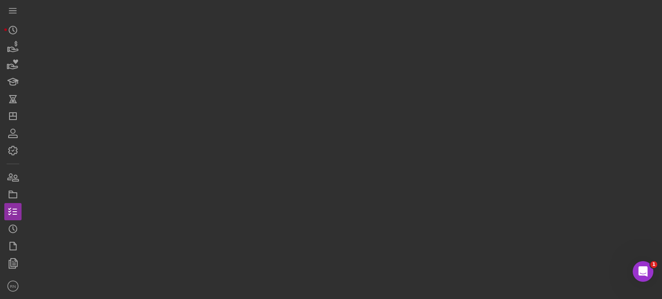
click at [400, 51] on div at bounding box center [342, 147] width 632 height 295
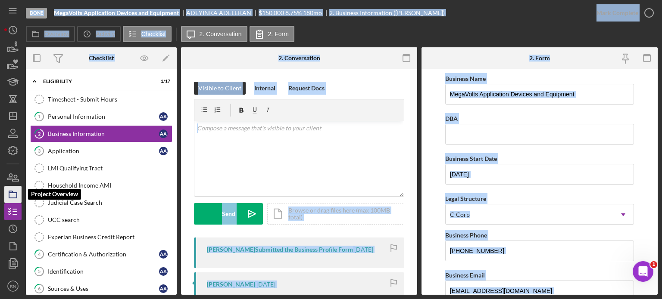
click at [17, 195] on rect "button" at bounding box center [13, 195] width 8 height 5
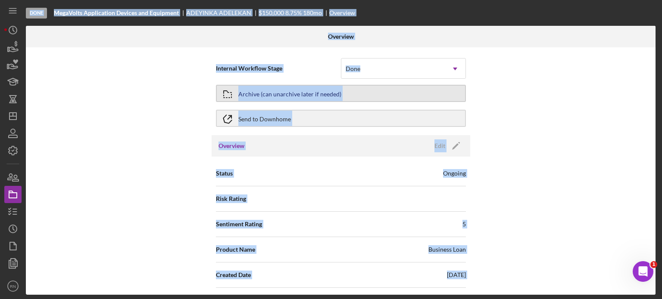
click at [336, 97] on div "Archive (can unarchive later if needed)" at bounding box center [289, 94] width 103 height 16
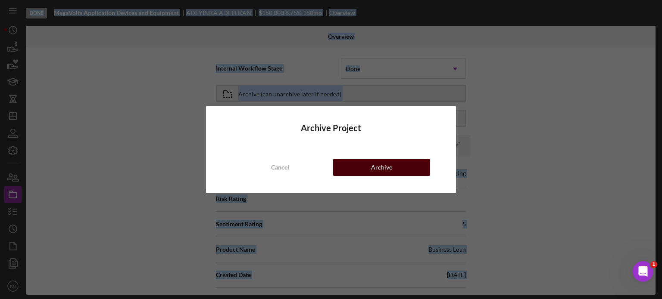
click at [377, 171] on div "Archive" at bounding box center [381, 167] width 21 height 17
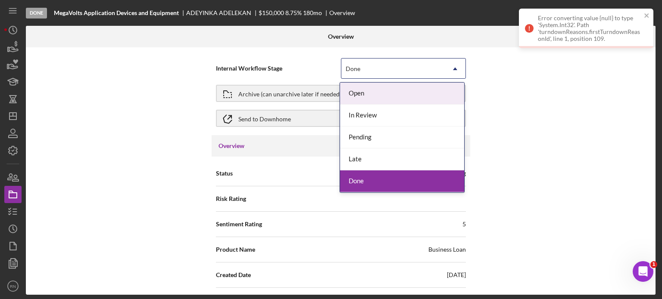
click at [453, 68] on use at bounding box center [455, 69] width 4 height 3
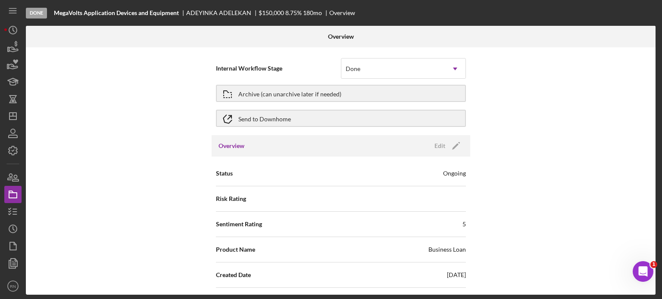
click at [292, 147] on div "Overview Edit Icon/Edit" at bounding box center [341, 146] width 259 height 22
click at [441, 146] on div "Edit" at bounding box center [439, 146] width 11 height 13
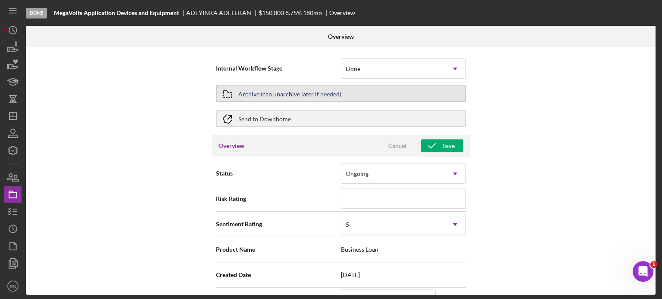
click at [300, 94] on div "Archive (can unarchive later if needed)" at bounding box center [289, 94] width 103 height 16
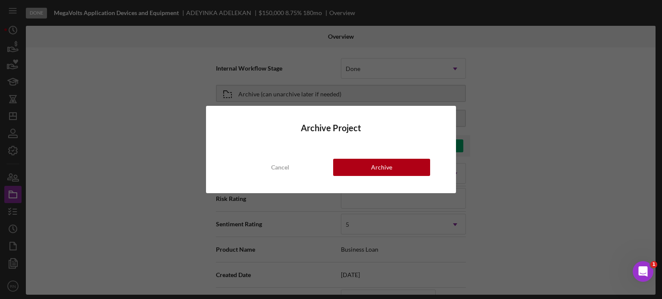
drag, startPoint x: 174, startPoint y: 179, endPoint x: 185, endPoint y: 174, distance: 12.1
click at [174, 179] on div "Archive Project Cancel Archive" at bounding box center [331, 149] width 662 height 299
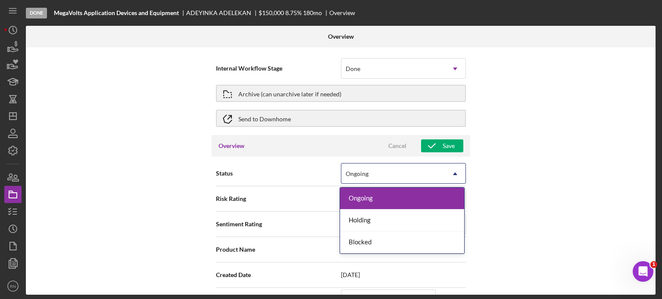
click at [452, 178] on icon "Icon/Dropdown Arrow" at bounding box center [455, 174] width 21 height 21
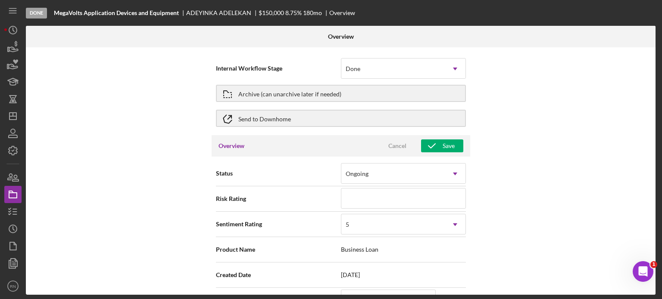
drag, startPoint x: 158, startPoint y: 219, endPoint x: 164, endPoint y: 214, distance: 7.6
click at [160, 218] on div "Internal Workflow Stage Done Icon/Dropdown Arrow Archive (can unarchive later i…" at bounding box center [341, 171] width 630 height 248
click at [330, 96] on div "Archive (can unarchive later if needed)" at bounding box center [289, 94] width 103 height 16
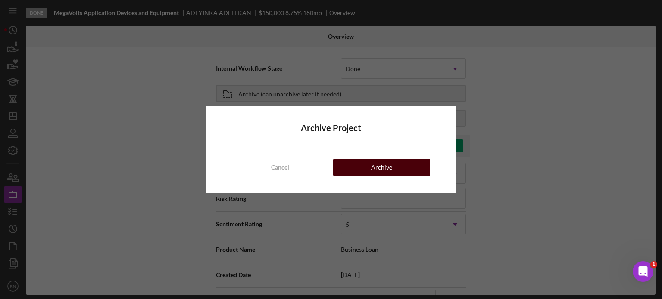
click at [361, 164] on button "Archive" at bounding box center [381, 167] width 97 height 17
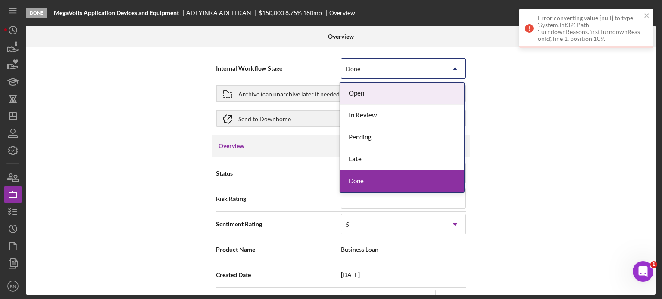
click at [450, 71] on icon "Icon/Dropdown Arrow" at bounding box center [455, 69] width 21 height 21
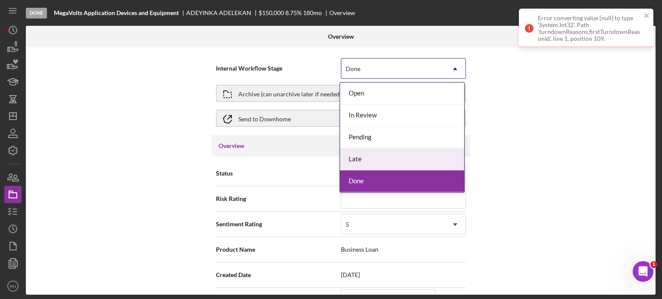
click at [378, 160] on div "Late" at bounding box center [402, 160] width 124 height 22
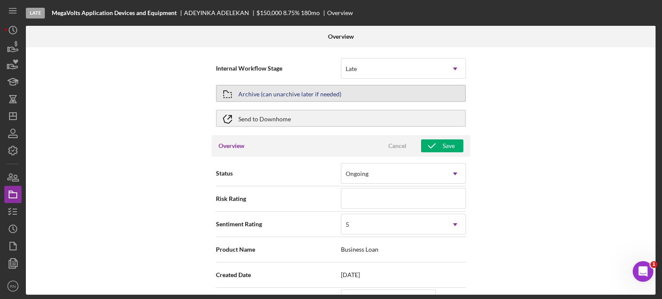
click at [324, 95] on div "Archive (can unarchive later if needed)" at bounding box center [289, 94] width 103 height 16
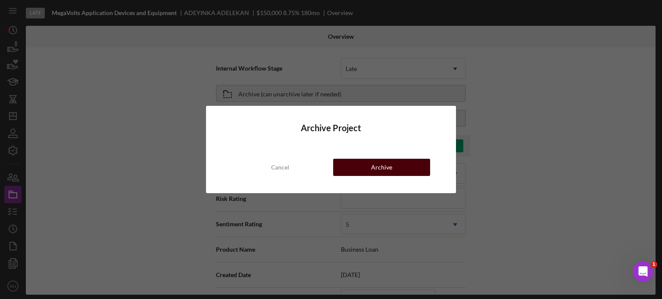
click at [365, 169] on button "Archive" at bounding box center [381, 167] width 97 height 17
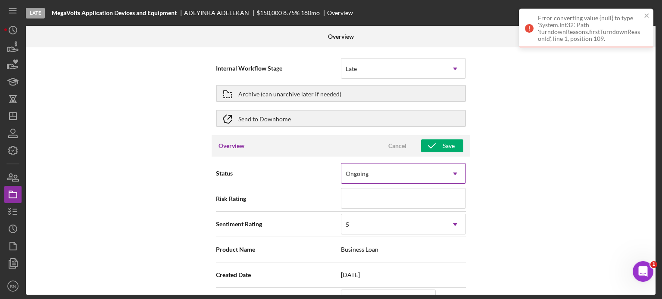
click at [452, 171] on icon "Icon/Dropdown Arrow" at bounding box center [455, 174] width 21 height 21
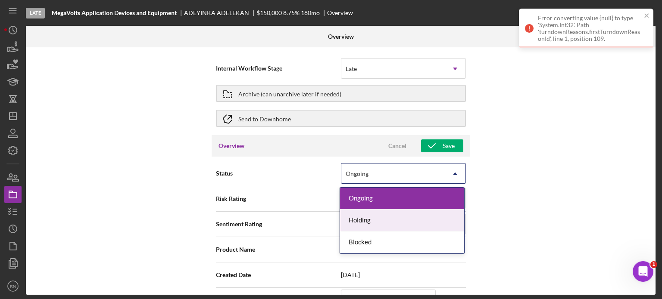
click at [377, 222] on div "Holding" at bounding box center [402, 221] width 124 height 22
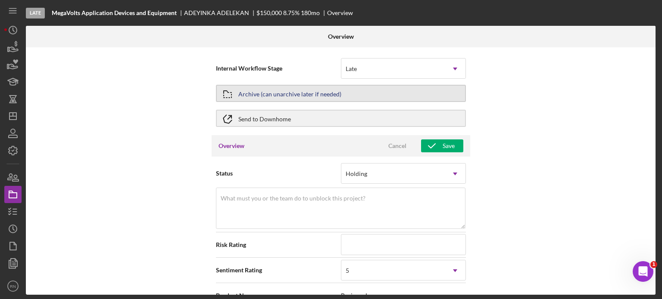
click at [284, 98] on div "Archive (can unarchive later if needed)" at bounding box center [289, 94] width 103 height 16
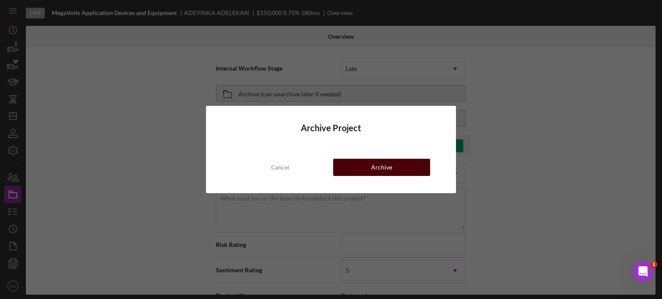
click at [365, 170] on button "Archive" at bounding box center [381, 167] width 97 height 17
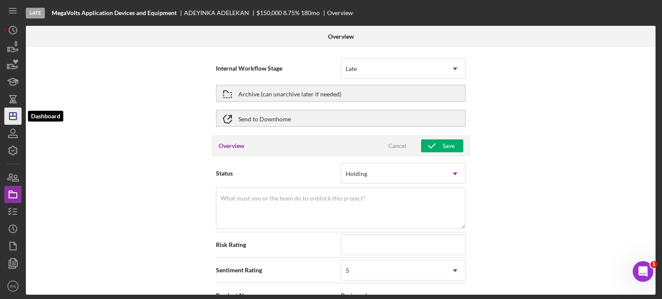
click at [12, 122] on icon "Icon/Dashboard" at bounding box center [13, 117] width 22 height 22
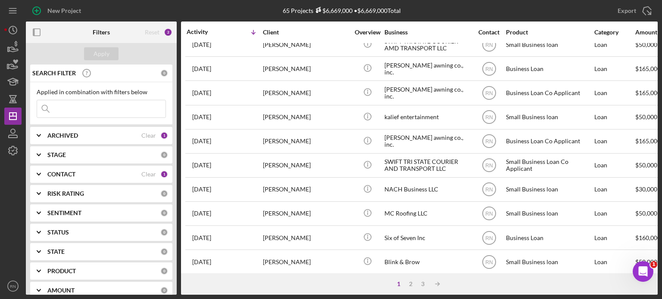
scroll to position [302, 0]
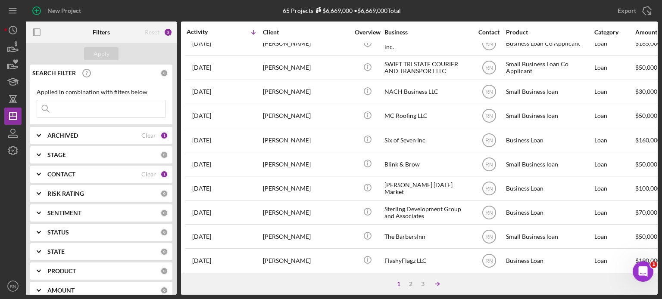
click at [434, 283] on icon "Icon/Table Sort Arrow" at bounding box center [437, 284] width 17 height 17
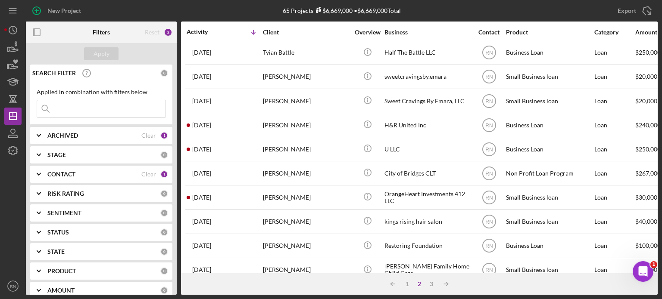
scroll to position [384, 0]
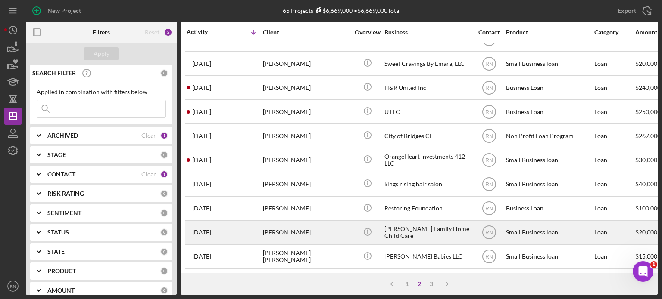
click at [390, 225] on div "[PERSON_NAME] Family Home Child Care" at bounding box center [427, 232] width 86 height 23
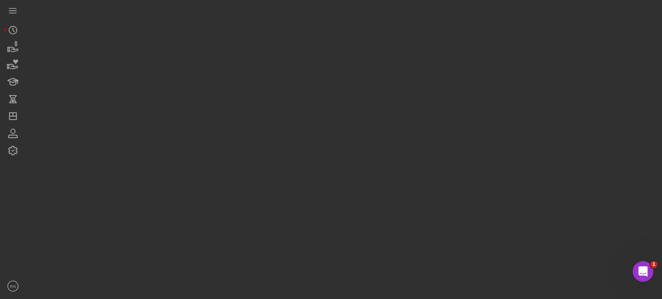
click at [390, 225] on div at bounding box center [342, 147] width 632 height 295
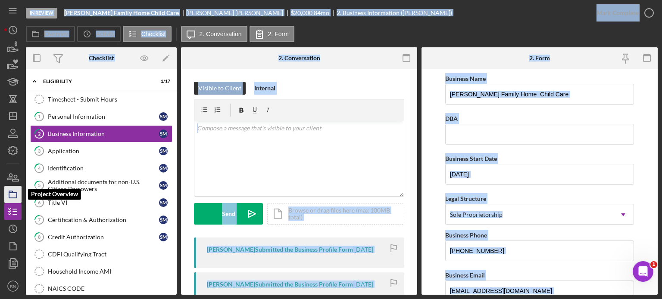
click at [12, 193] on icon "button" at bounding box center [13, 195] width 22 height 22
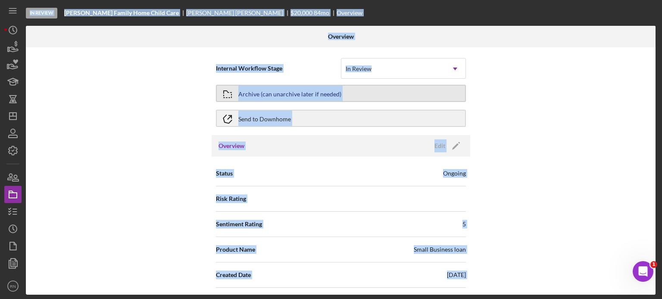
click at [285, 92] on div "Archive (can unarchive later if needed)" at bounding box center [289, 94] width 103 height 16
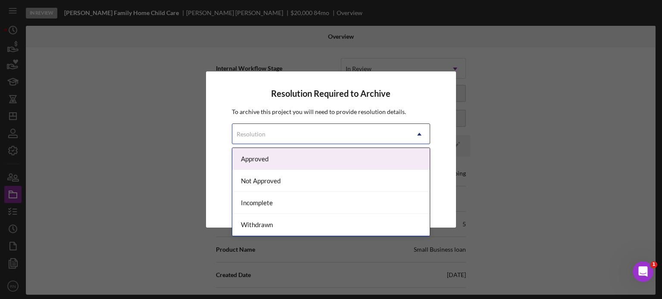
click at [417, 133] on icon "Icon/Dropdown Arrow" at bounding box center [419, 134] width 21 height 21
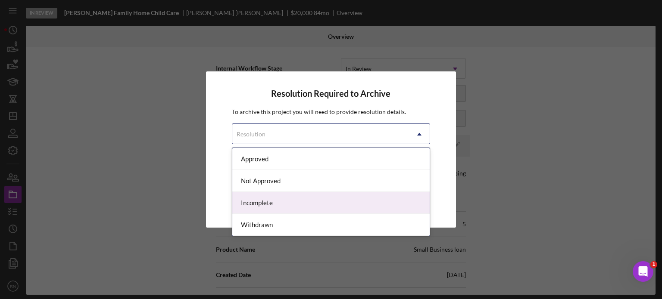
click at [275, 203] on div "Incomplete" at bounding box center [331, 203] width 198 height 22
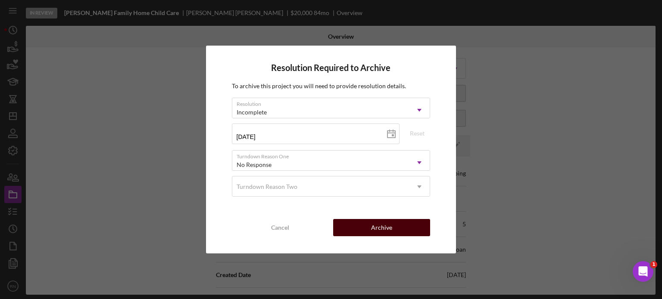
click at [387, 228] on div "Archive" at bounding box center [381, 227] width 21 height 17
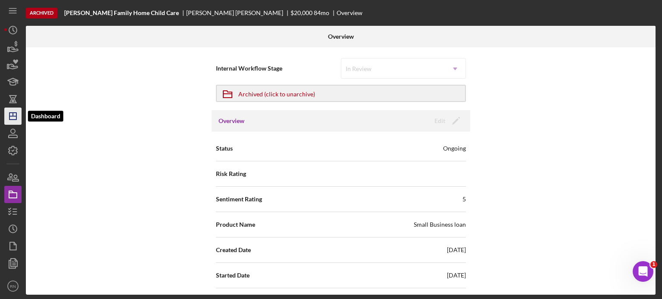
click at [12, 117] on icon "Icon/Dashboard" at bounding box center [13, 117] width 22 height 22
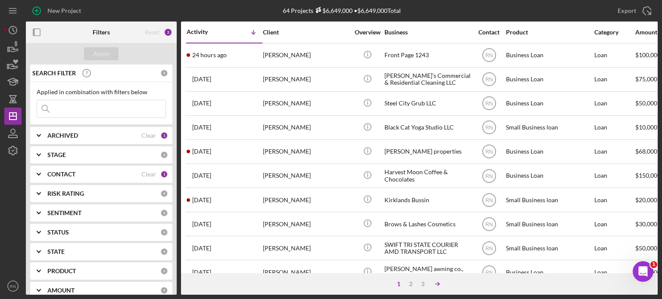
click at [438, 284] on icon "Icon/Table Sort Arrow" at bounding box center [437, 284] width 17 height 17
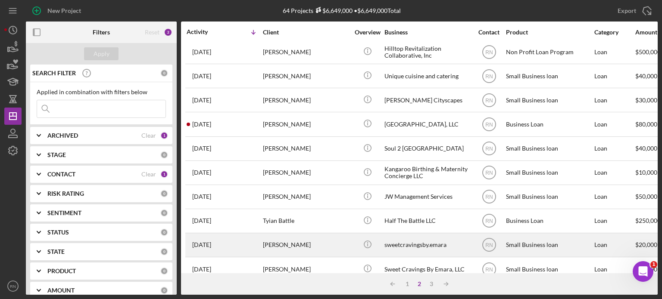
scroll to position [384, 0]
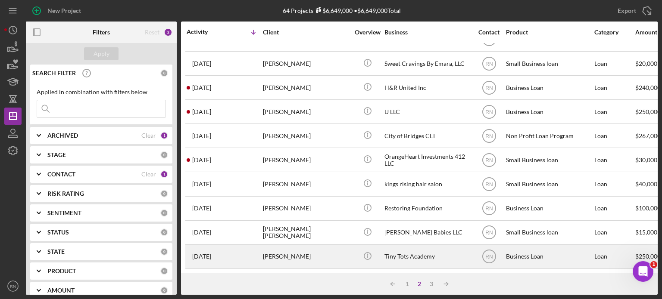
click at [393, 256] on div "Tiny Tots Academy" at bounding box center [427, 257] width 86 height 23
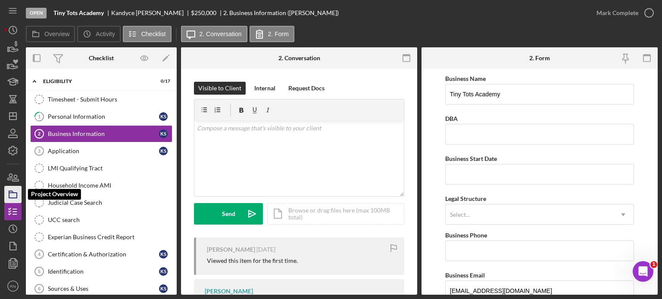
click at [16, 196] on icon "button" at bounding box center [13, 195] width 22 height 22
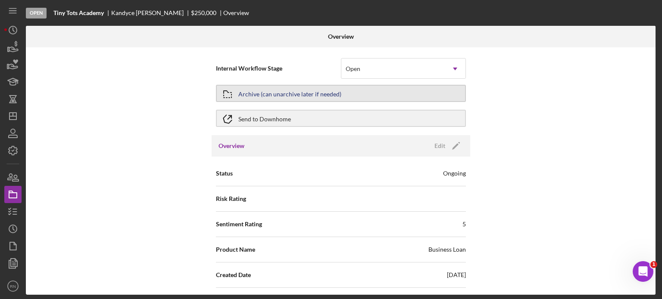
click at [290, 94] on div "Archive (can unarchive later if needed)" at bounding box center [289, 94] width 103 height 16
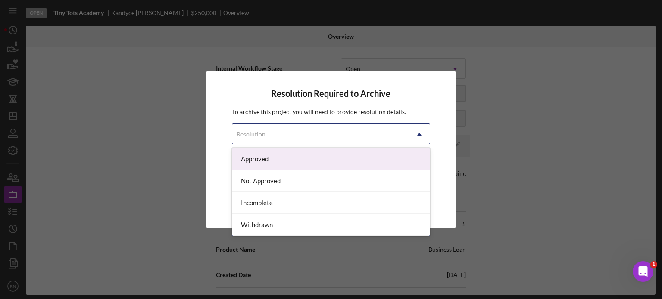
click at [418, 132] on icon "Icon/Dropdown Arrow" at bounding box center [419, 134] width 21 height 21
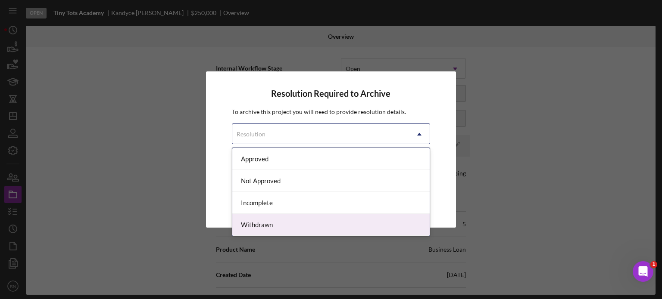
click at [262, 225] on div "Withdrawn" at bounding box center [331, 225] width 198 height 22
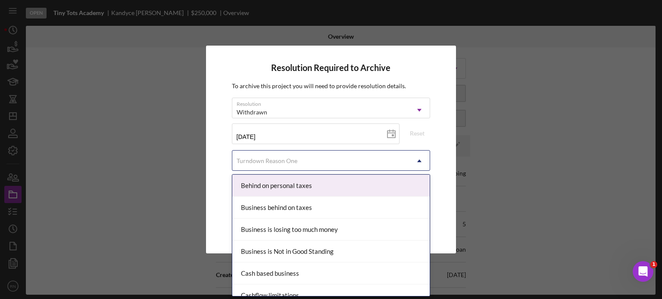
click at [421, 159] on icon "Icon/Dropdown Arrow" at bounding box center [419, 161] width 21 height 21
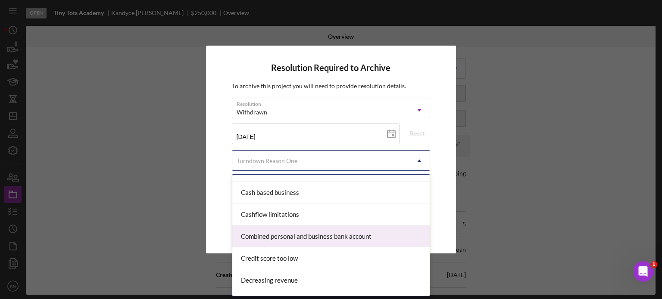
scroll to position [86, 0]
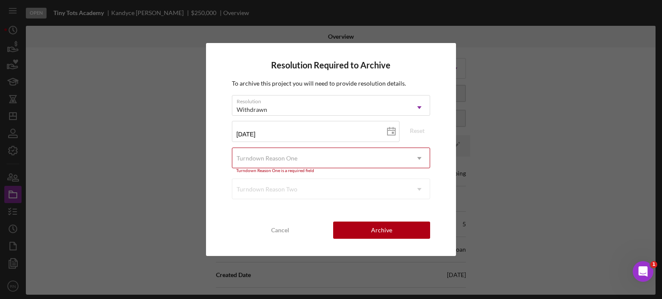
click at [424, 58] on div "Resolution Required to Archive To archive this project you will need to provide…" at bounding box center [331, 149] width 250 height 213
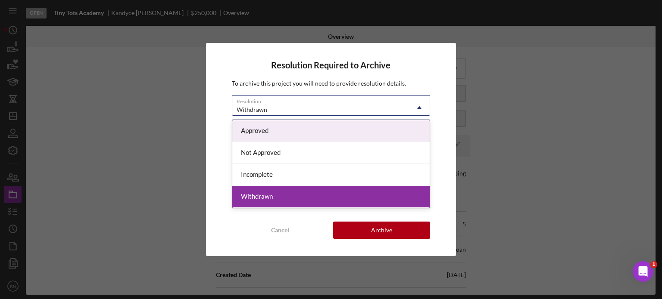
click at [421, 106] on icon "Icon/Dropdown Arrow" at bounding box center [419, 107] width 21 height 21
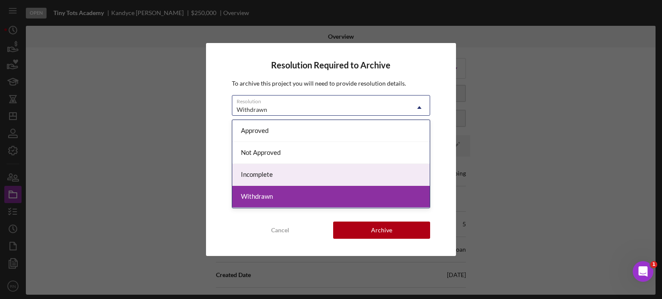
click at [304, 174] on div "Incomplete" at bounding box center [331, 175] width 198 height 22
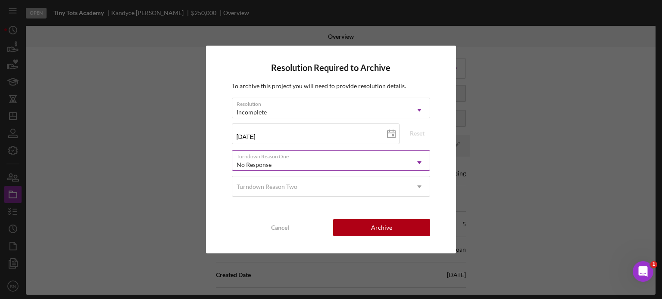
click at [417, 168] on icon "Icon/Dropdown Arrow" at bounding box center [419, 163] width 21 height 21
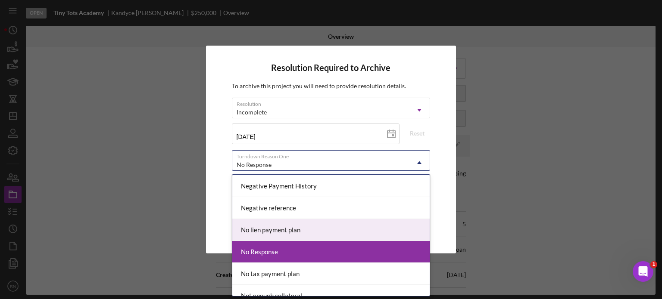
scroll to position [560, 0]
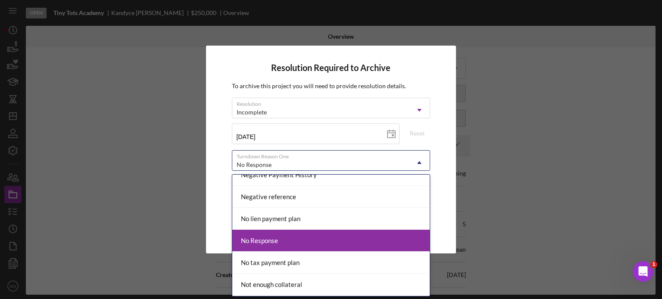
click at [298, 237] on div "No Response" at bounding box center [331, 241] width 198 height 22
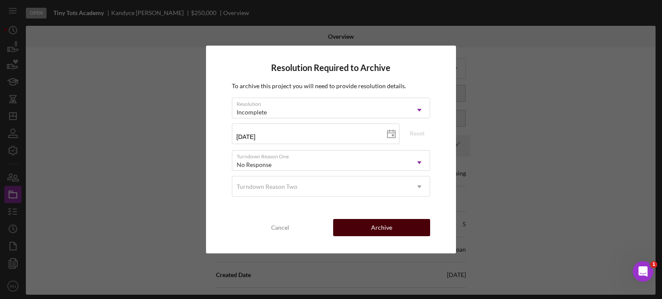
click at [366, 227] on button "Archive" at bounding box center [381, 227] width 97 height 17
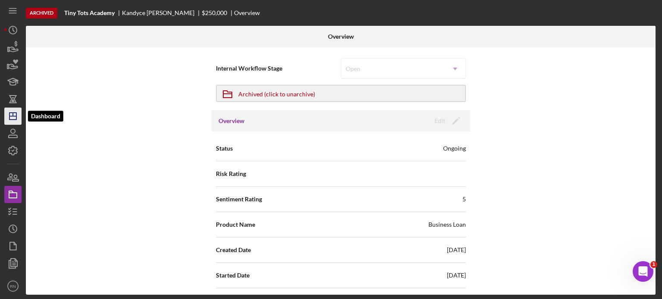
click at [17, 121] on icon "Icon/Dashboard" at bounding box center [13, 117] width 22 height 22
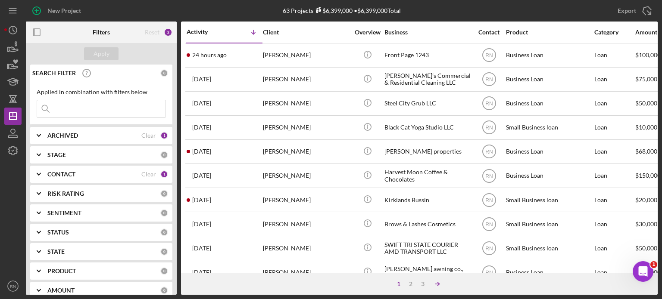
click at [440, 288] on icon "Icon/Table Sort Arrow" at bounding box center [437, 284] width 17 height 17
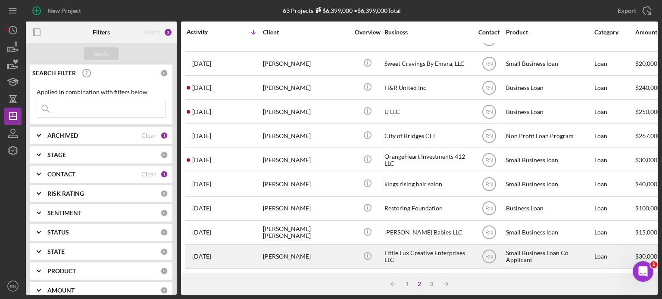
scroll to position [384, 0]
click at [404, 251] on div "Little Lux Creative Enterprises LLC" at bounding box center [427, 257] width 86 height 23
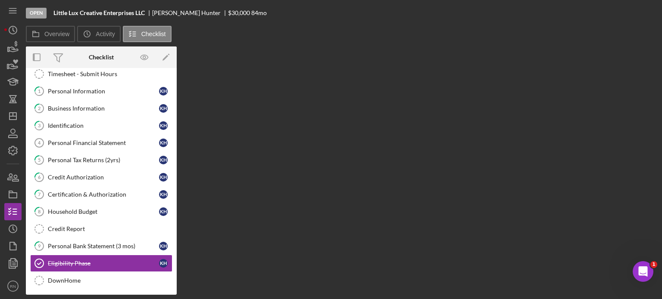
scroll to position [25, 0]
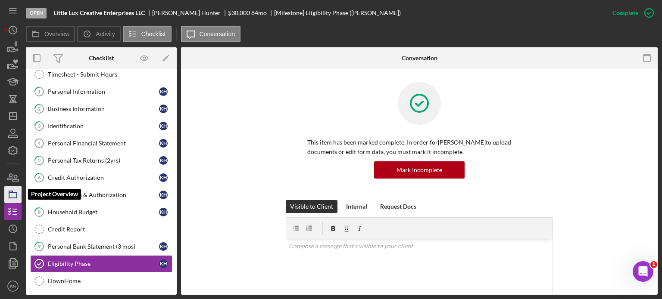
click at [13, 196] on icon "button" at bounding box center [13, 195] width 22 height 22
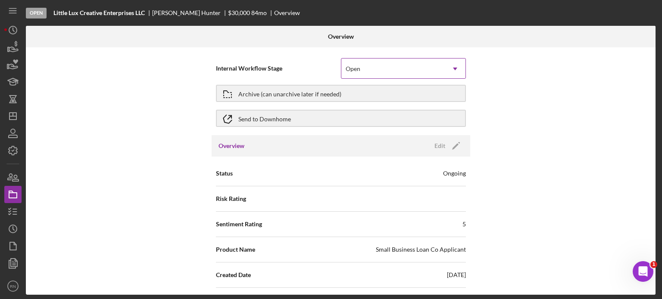
click at [452, 71] on icon "Icon/Dropdown Arrow" at bounding box center [455, 69] width 21 height 21
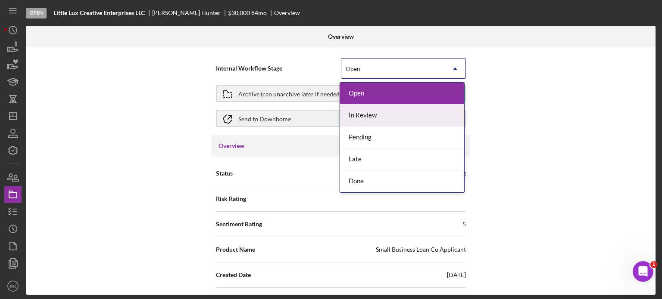
click at [171, 136] on div "Internal Workflow Stage 5 results available. Use Up and Down to choose options,…" at bounding box center [341, 171] width 630 height 248
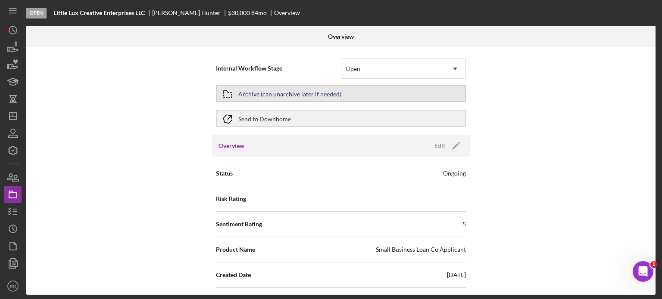
click at [254, 94] on div "Archive (can unarchive later if needed)" at bounding box center [289, 94] width 103 height 16
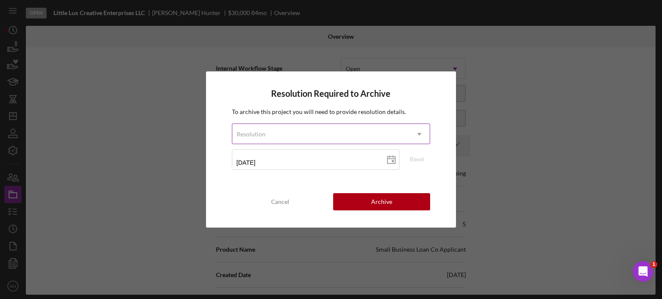
click at [419, 134] on use at bounding box center [420, 134] width 4 height 3
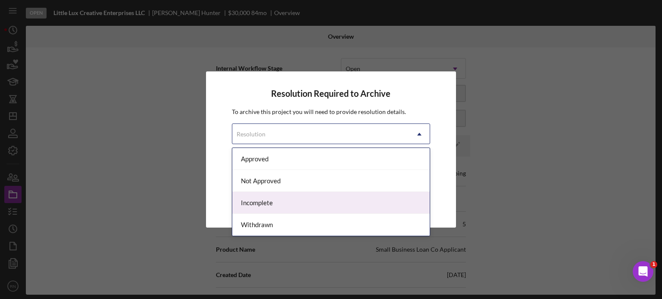
click at [272, 206] on div "Incomplete" at bounding box center [331, 203] width 198 height 22
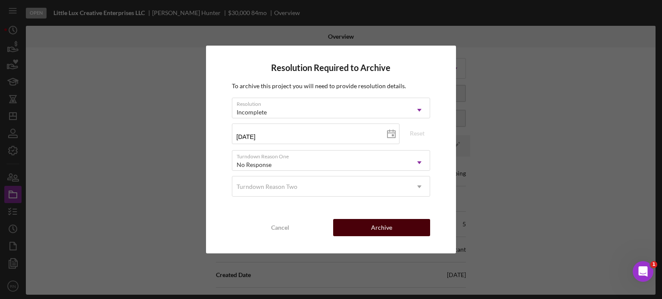
click at [376, 229] on div "Archive" at bounding box center [381, 227] width 21 height 17
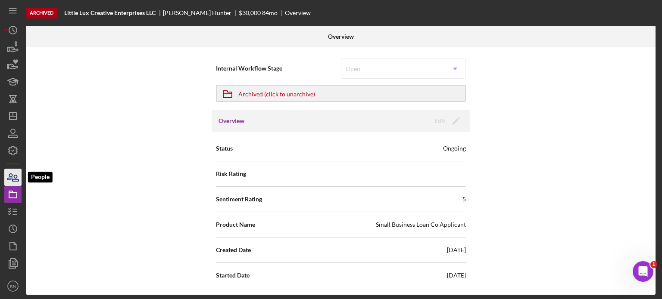
click at [18, 184] on icon "button" at bounding box center [13, 178] width 22 height 22
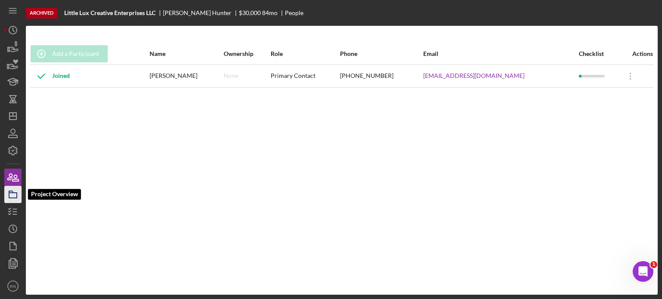
click at [12, 197] on icon "button" at bounding box center [13, 195] width 22 height 22
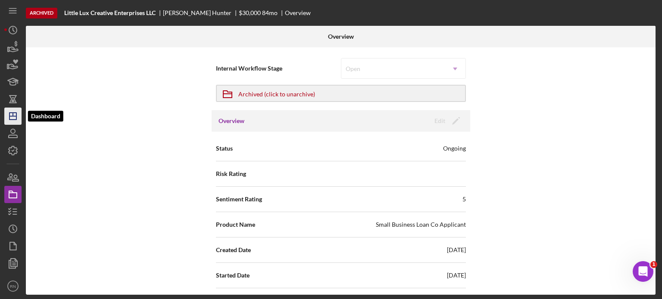
click at [16, 115] on icon "Icon/Dashboard" at bounding box center [13, 117] width 22 height 22
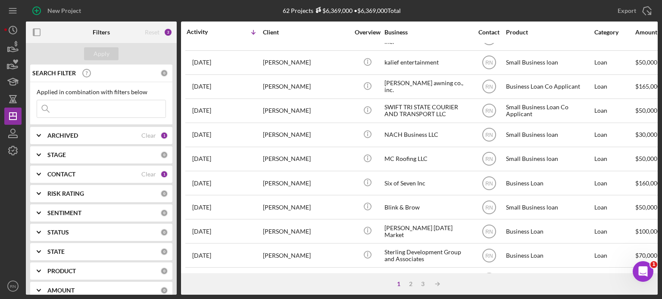
scroll to position [384, 0]
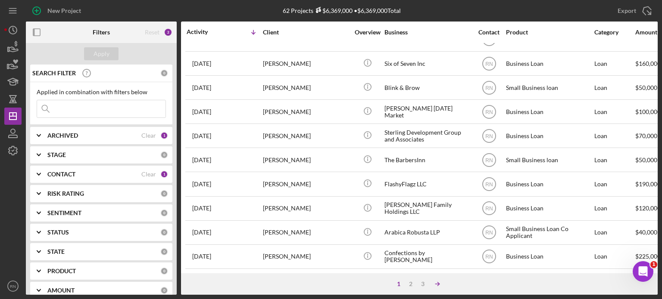
click at [436, 282] on icon "Icon/Table Sort Arrow" at bounding box center [437, 284] width 17 height 17
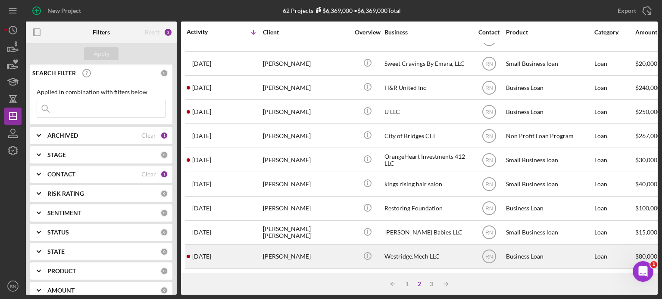
click at [417, 251] on div "Westridge.Mech LLC" at bounding box center [427, 257] width 86 height 23
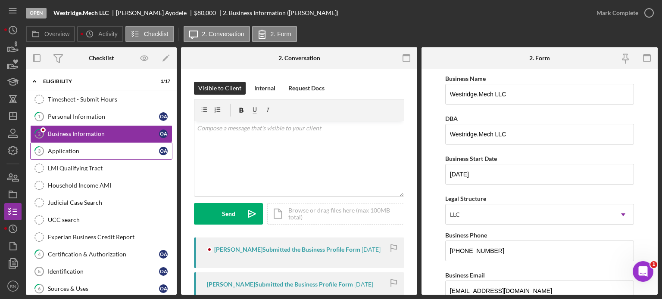
click at [79, 152] on div "Application" at bounding box center [103, 151] width 111 height 7
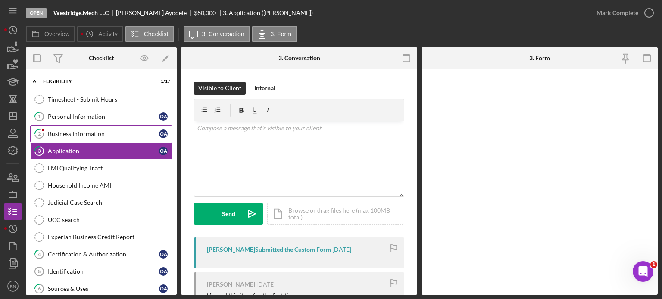
click at [81, 132] on div "Business Information" at bounding box center [103, 134] width 111 height 7
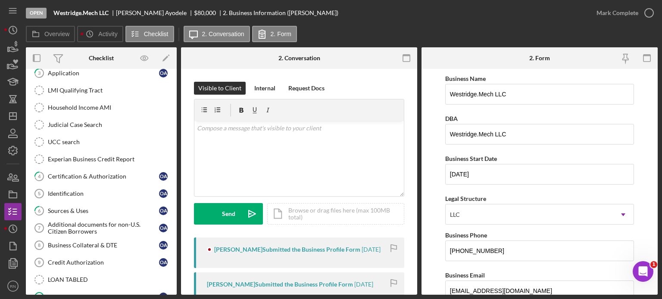
scroll to position [133, 0]
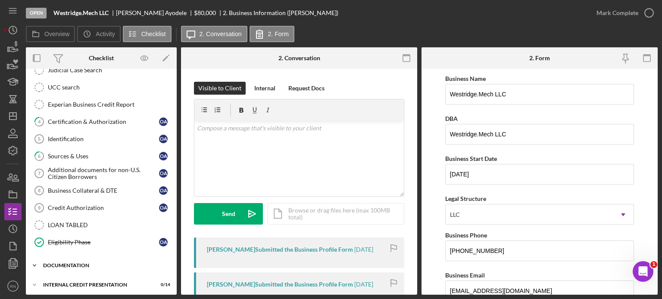
click at [75, 259] on div "Icon/Expander documentation 0 / 18" at bounding box center [101, 265] width 151 height 17
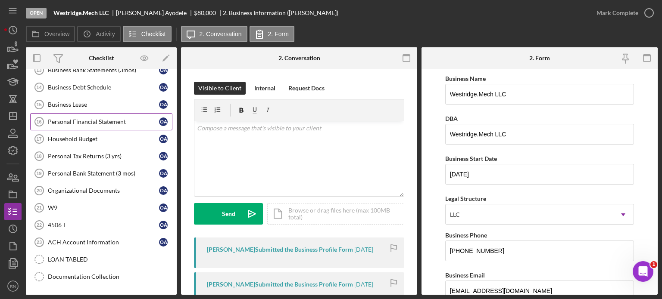
scroll to position [445, 0]
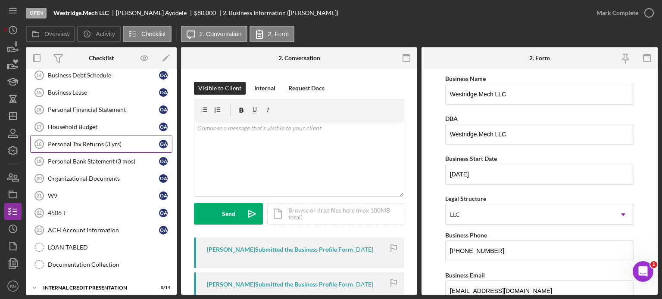
click at [88, 141] on div "Personal Tax Returns (3 yrs)" at bounding box center [103, 144] width 111 height 7
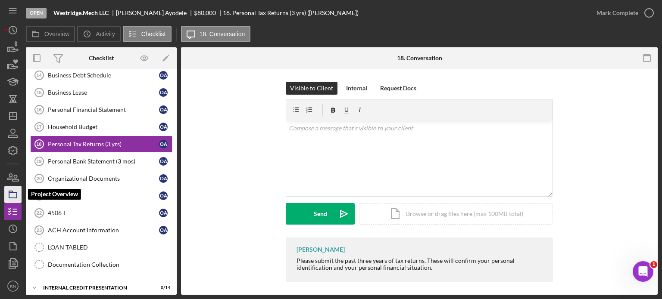
click at [16, 191] on icon "button" at bounding box center [13, 195] width 22 height 22
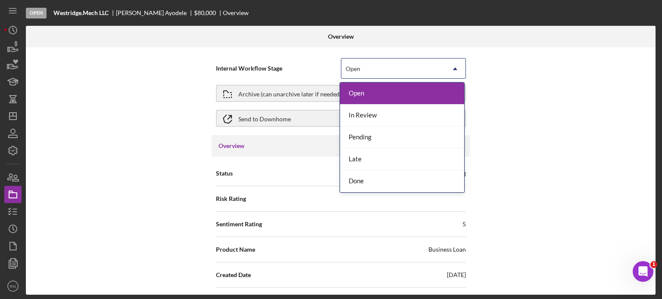
click at [453, 69] on icon "Icon/Dropdown Arrow" at bounding box center [455, 69] width 21 height 21
click at [191, 71] on div "Internal Workflow Stage 5 results available. Use Up and Down to choose options,…" at bounding box center [341, 171] width 630 height 248
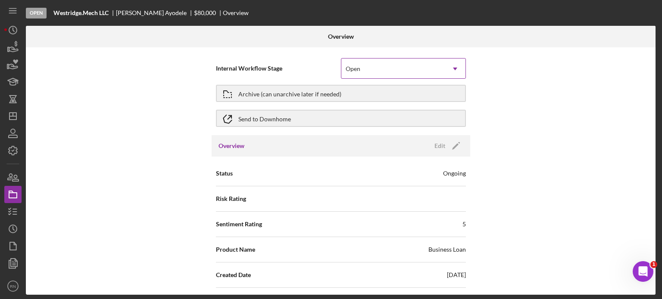
click at [450, 69] on icon "Icon/Dropdown Arrow" at bounding box center [455, 69] width 21 height 21
click at [135, 128] on div "Internal Workflow Stage Open Icon/Dropdown Arrow Archive (can unarchive later i…" at bounding box center [341, 171] width 630 height 248
click at [385, 96] on button "Archive (can unarchive later if needed)" at bounding box center [341, 93] width 250 height 17
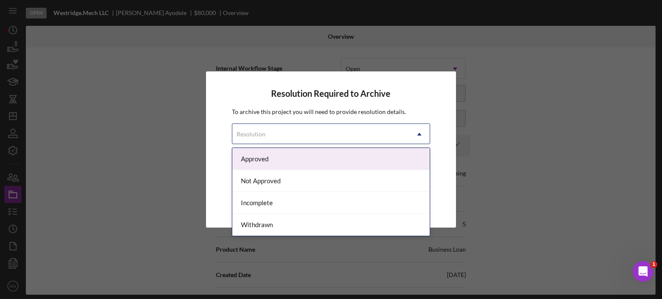
click at [418, 133] on icon "Icon/Dropdown Arrow" at bounding box center [419, 134] width 21 height 21
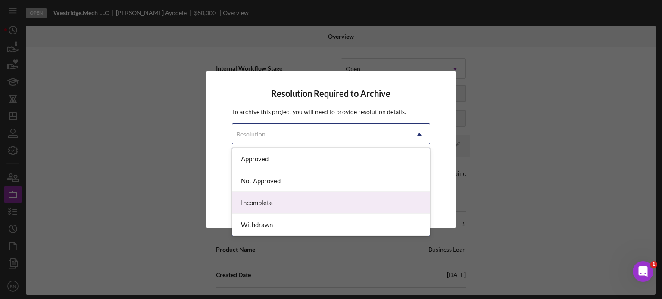
click at [266, 202] on div "Incomplete" at bounding box center [331, 203] width 198 height 22
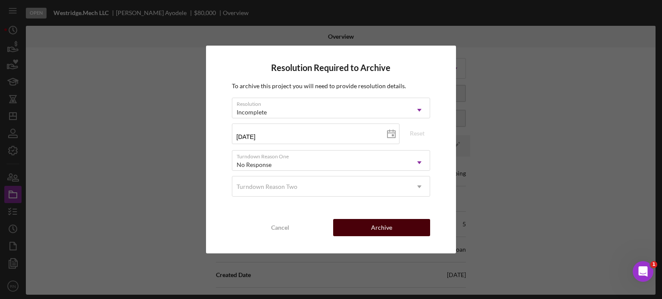
click at [410, 227] on button "Archive" at bounding box center [381, 227] width 97 height 17
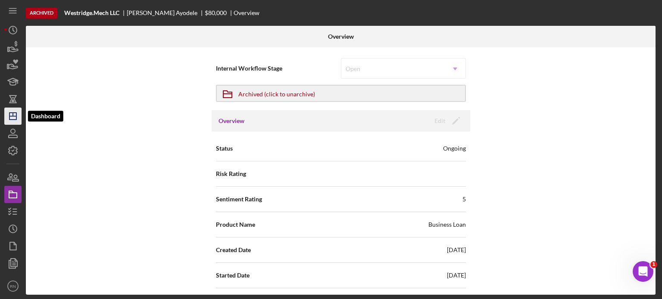
click at [19, 119] on icon "Icon/Dashboard" at bounding box center [13, 117] width 22 height 22
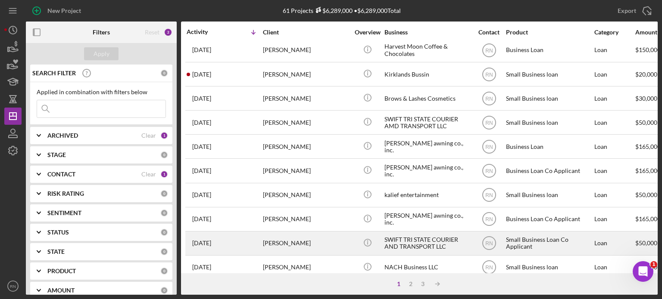
scroll to position [129, 0]
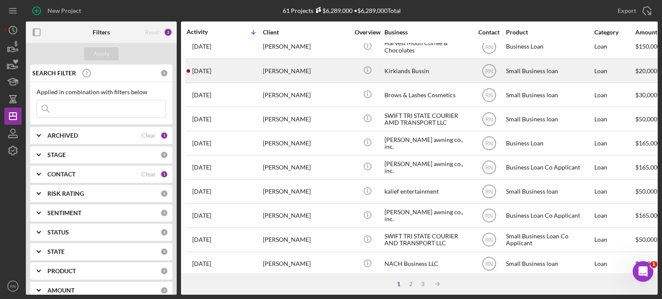
click at [344, 70] on div "[PERSON_NAME]" at bounding box center [306, 70] width 86 height 23
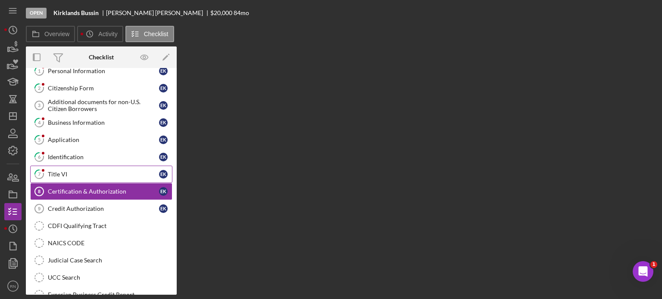
scroll to position [53, 0]
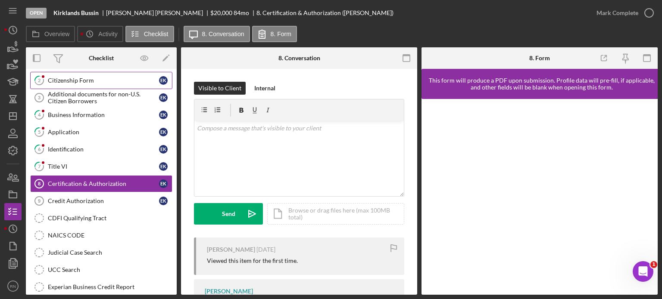
click at [84, 79] on div "Citizenship Form" at bounding box center [103, 80] width 111 height 7
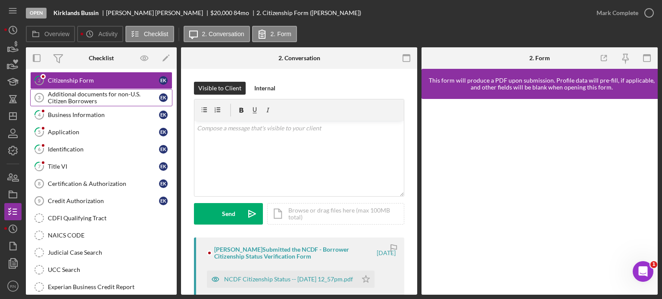
click at [87, 94] on div "Additional documents for non-U.S. Citizen Borrowers" at bounding box center [103, 98] width 111 height 14
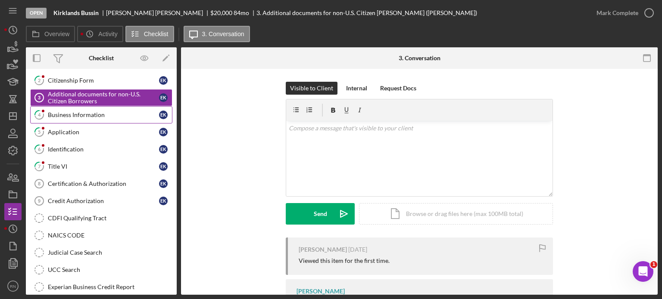
click at [71, 113] on div "Business Information" at bounding box center [103, 115] width 111 height 7
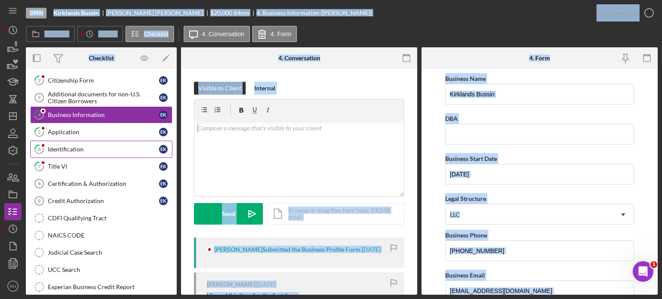
click at [64, 150] on div "Identification" at bounding box center [103, 149] width 111 height 7
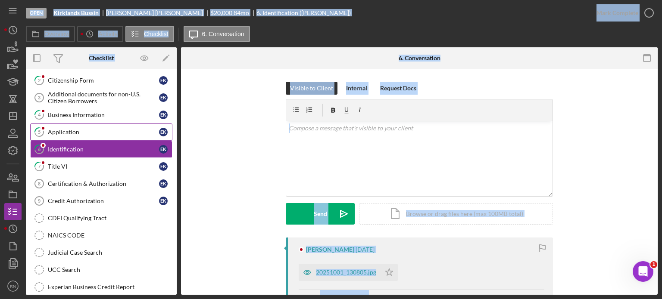
click at [65, 136] on link "5 Application E K" at bounding box center [101, 132] width 142 height 17
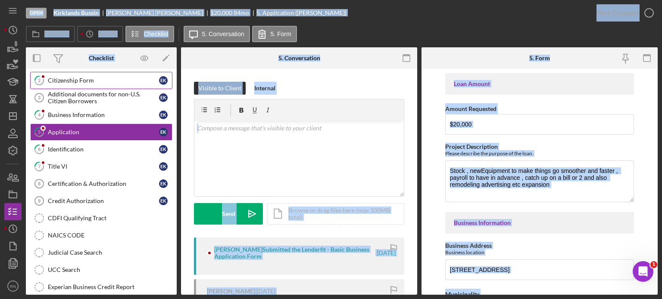
click at [81, 81] on div "Citizenship Form" at bounding box center [103, 80] width 111 height 7
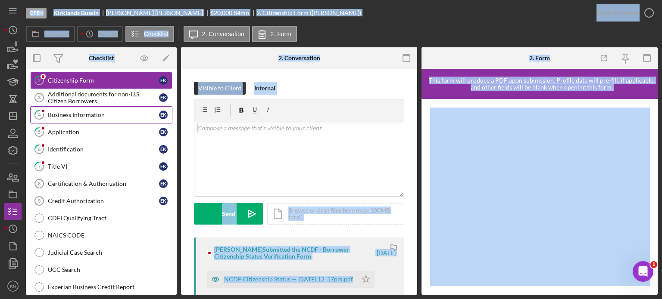
click at [68, 115] on div "Business Information" at bounding box center [103, 115] width 111 height 7
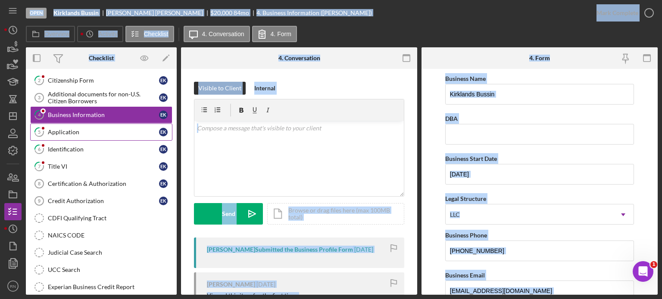
click at [67, 131] on div "Application" at bounding box center [103, 132] width 111 height 7
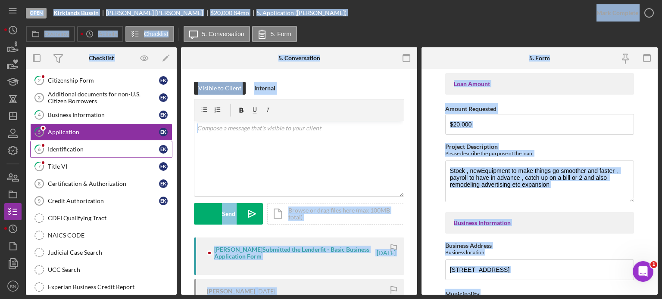
click at [66, 148] on div "Identification" at bounding box center [103, 149] width 111 height 7
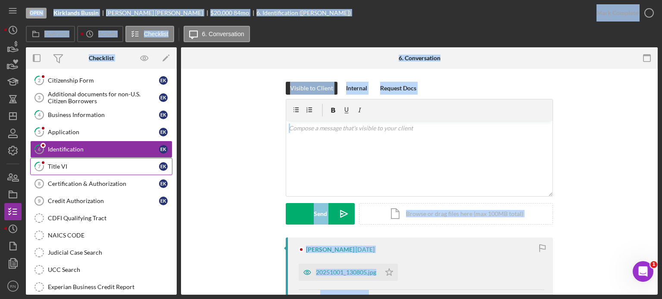
click at [58, 163] on div "Title VI" at bounding box center [103, 166] width 111 height 7
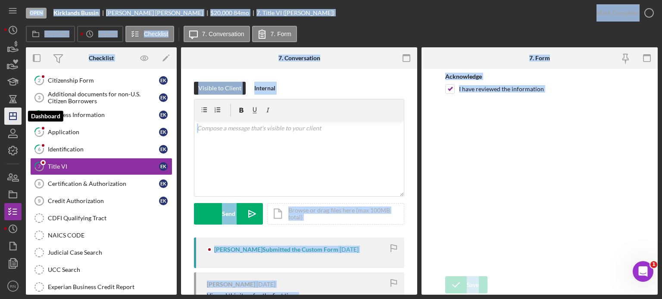
click at [14, 117] on icon "Icon/Dashboard" at bounding box center [13, 117] width 22 height 22
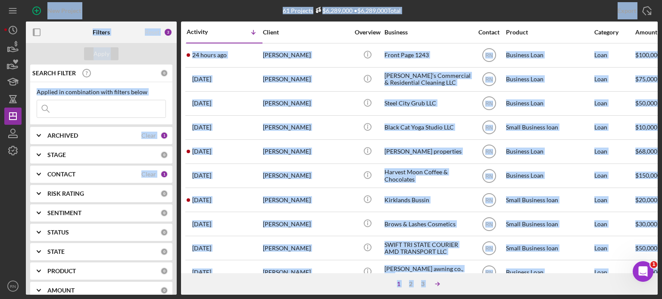
click at [435, 282] on icon "Icon/Table Sort Arrow" at bounding box center [437, 284] width 17 height 17
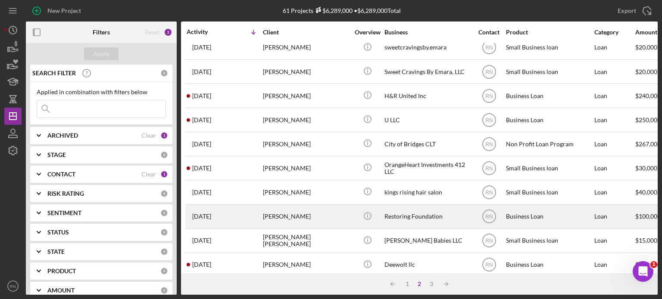
scroll to position [384, 0]
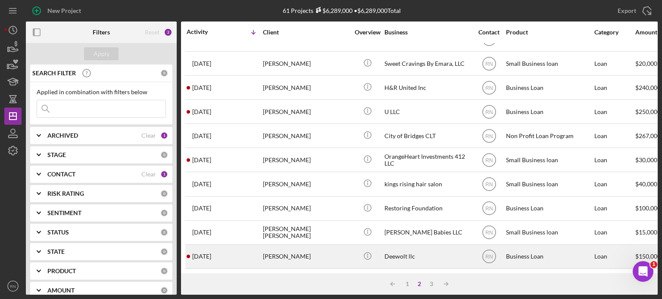
click at [298, 254] on div "[PERSON_NAME]" at bounding box center [306, 257] width 86 height 23
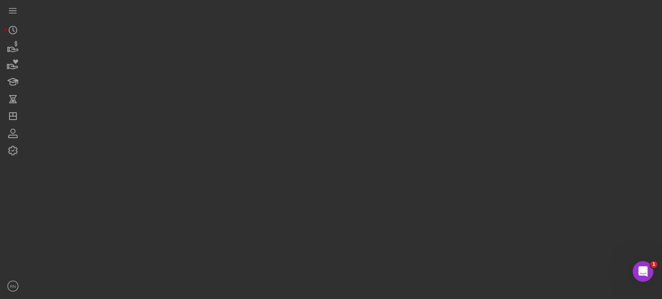
click at [298, 253] on div at bounding box center [342, 147] width 632 height 295
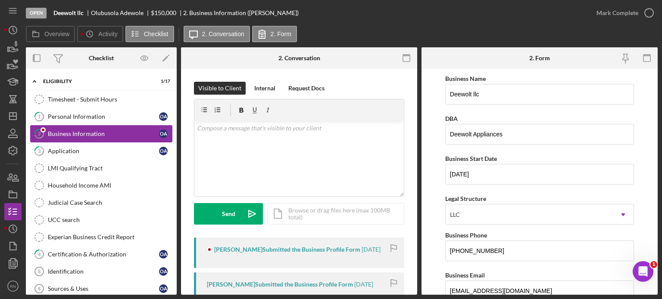
click at [90, 136] on div "Business Information" at bounding box center [103, 134] width 111 height 7
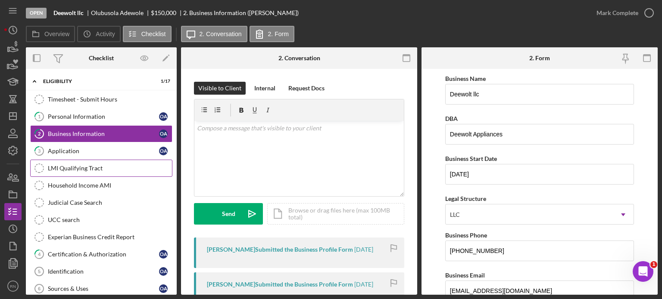
scroll to position [43, 0]
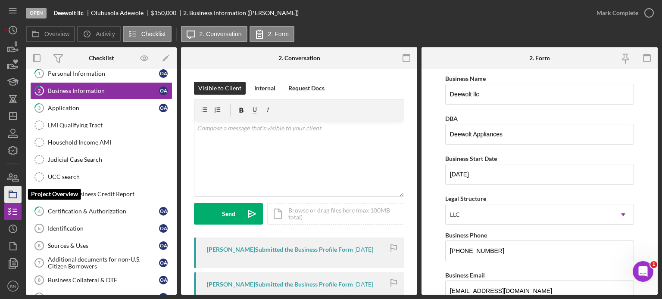
click at [14, 193] on icon "button" at bounding box center [13, 195] width 22 height 22
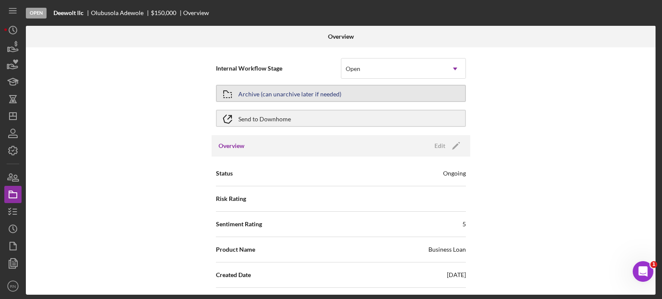
click at [320, 93] on div "Archive (can unarchive later if needed)" at bounding box center [289, 94] width 103 height 16
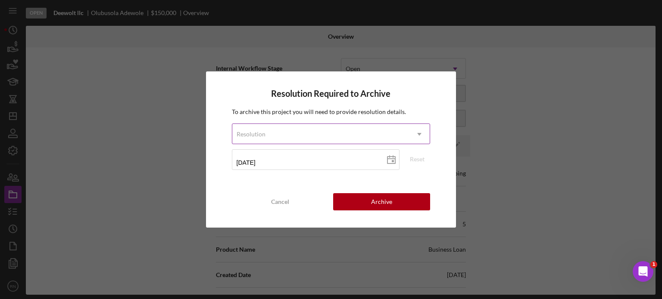
click at [421, 133] on icon "Icon/Dropdown Arrow" at bounding box center [419, 134] width 21 height 21
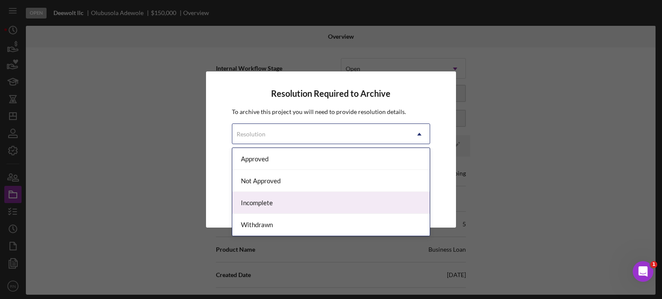
click at [319, 200] on div "Incomplete" at bounding box center [331, 203] width 198 height 22
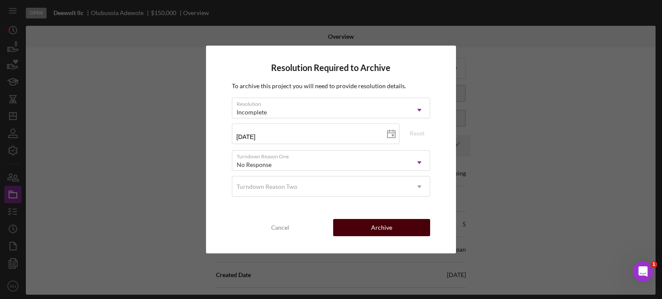
click at [376, 227] on div "Archive" at bounding box center [381, 227] width 21 height 17
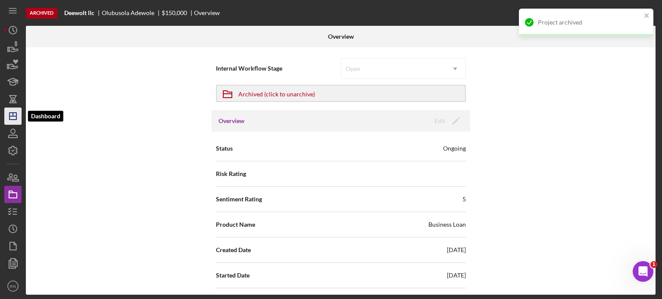
click at [16, 118] on polygon "button" at bounding box center [12, 116] width 7 height 7
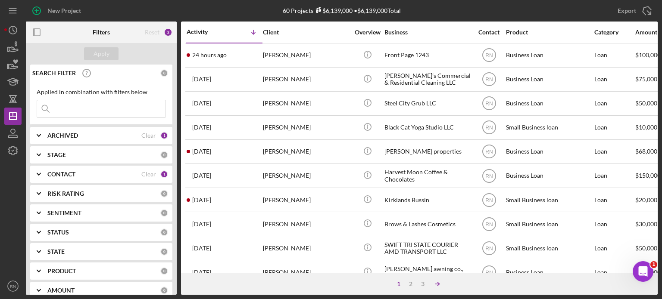
click at [435, 284] on icon "Icon/Table Sort Arrow" at bounding box center [437, 284] width 17 height 17
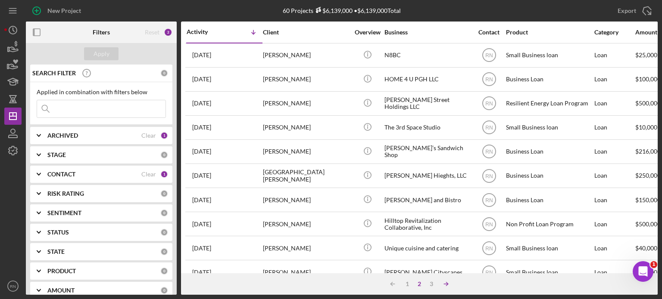
click at [443, 284] on icon "Icon/Table Sort Arrow" at bounding box center [445, 284] width 17 height 17
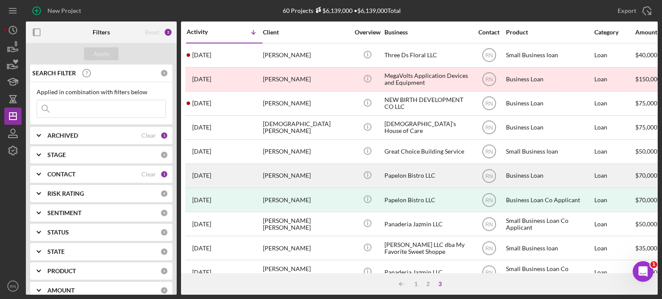
click at [412, 178] on div "Papelon Bistro LLC" at bounding box center [427, 176] width 86 height 23
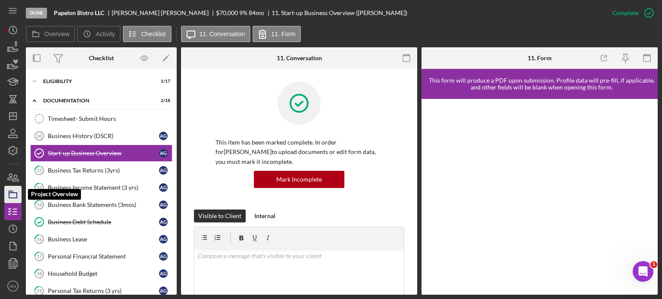
click at [12, 197] on icon "button" at bounding box center [13, 195] width 22 height 22
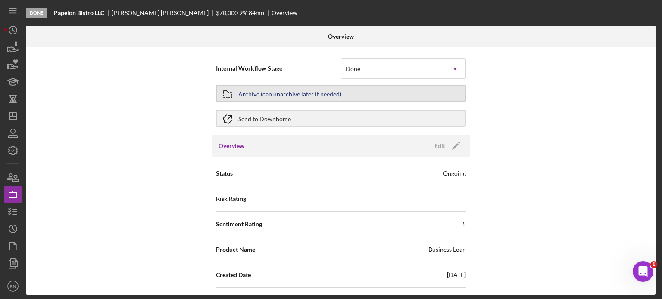
click at [318, 99] on div "Archive (can unarchive later if needed)" at bounding box center [289, 94] width 103 height 16
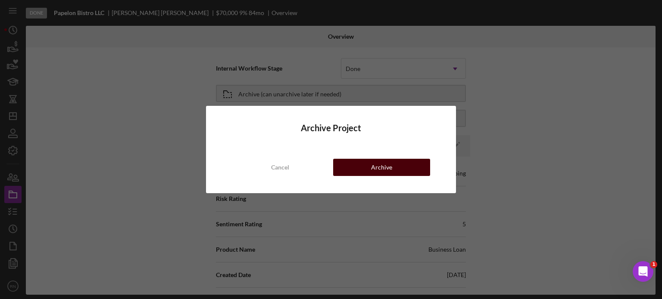
click at [357, 167] on button "Archive" at bounding box center [381, 167] width 97 height 17
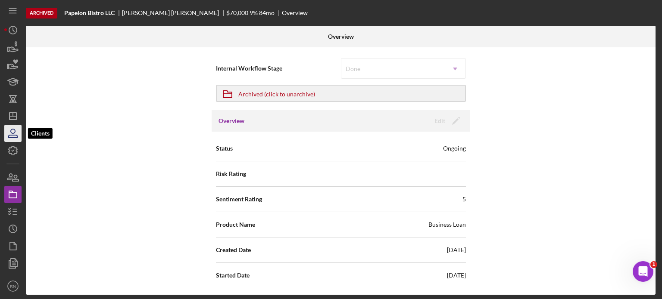
click at [14, 131] on icon "button" at bounding box center [13, 134] width 22 height 22
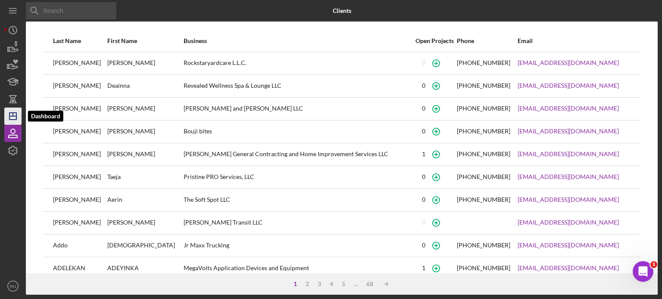
click at [10, 112] on icon "Icon/Dashboard" at bounding box center [13, 117] width 22 height 22
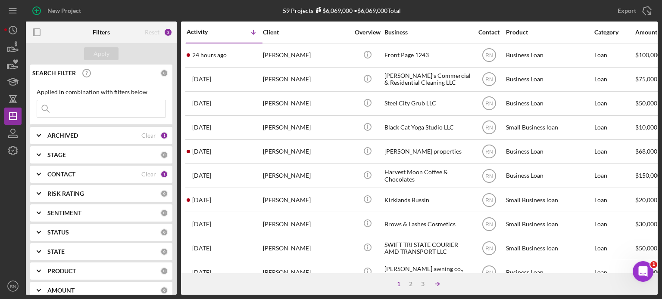
click at [440, 282] on icon "Icon/Table Sort Arrow" at bounding box center [437, 284] width 17 height 17
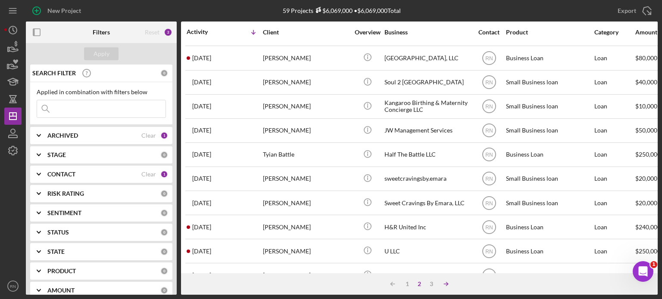
scroll to position [302, 0]
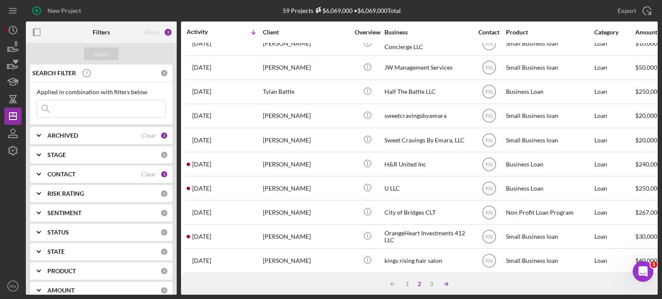
click at [444, 283] on icon "Icon/Table Sort Arrow" at bounding box center [445, 284] width 17 height 17
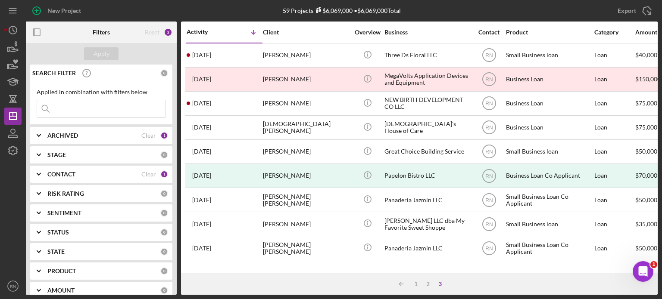
scroll to position [0, 0]
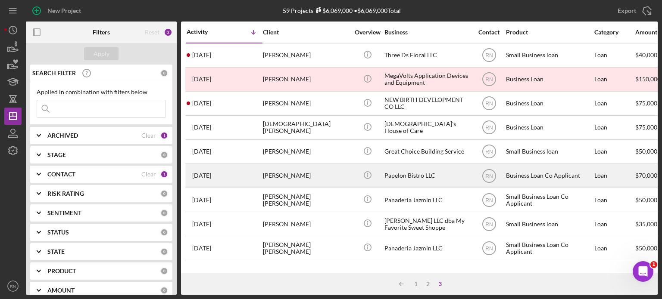
click at [430, 177] on div "Papelon Bistro LLC" at bounding box center [427, 176] width 86 height 23
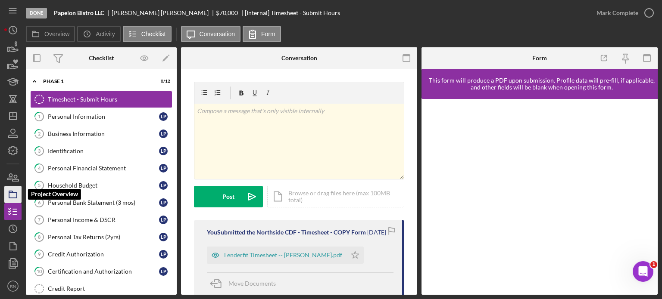
click at [19, 191] on icon "button" at bounding box center [13, 195] width 22 height 22
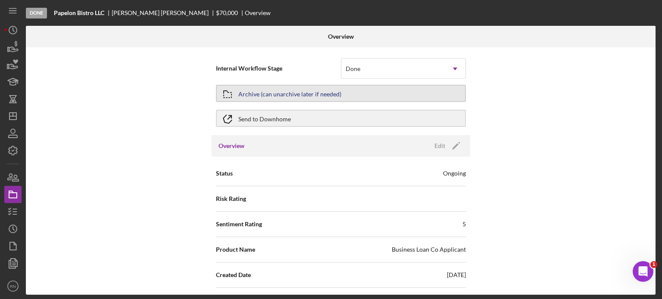
click at [304, 97] on div "Archive (can unarchive later if needed)" at bounding box center [289, 94] width 103 height 16
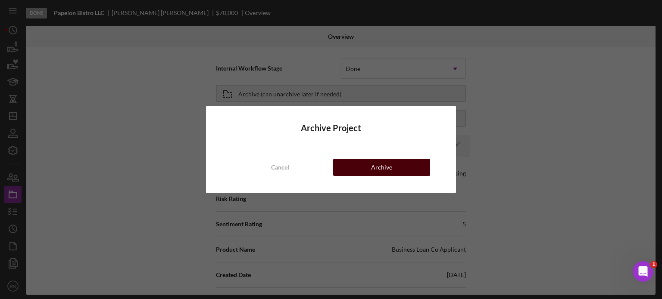
click at [360, 167] on button "Archive" at bounding box center [381, 167] width 97 height 17
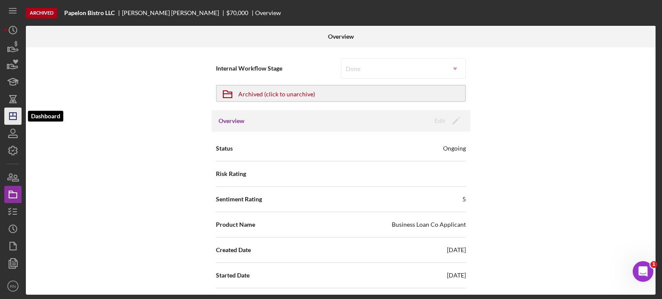
click at [20, 120] on icon "Icon/Dashboard" at bounding box center [13, 117] width 22 height 22
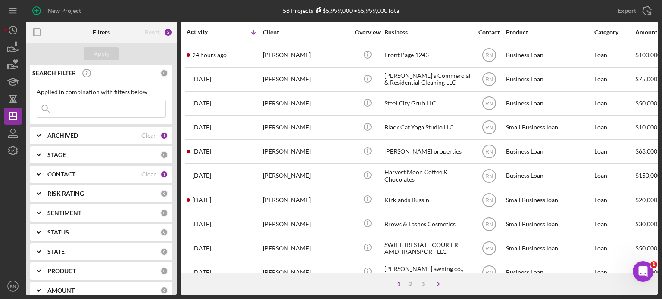
click at [433, 284] on icon "Icon/Table Sort Arrow" at bounding box center [437, 284] width 17 height 17
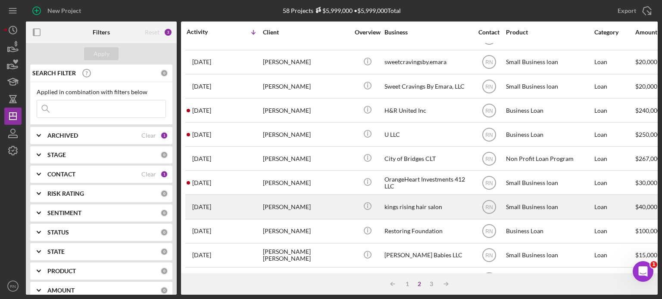
scroll to position [384, 0]
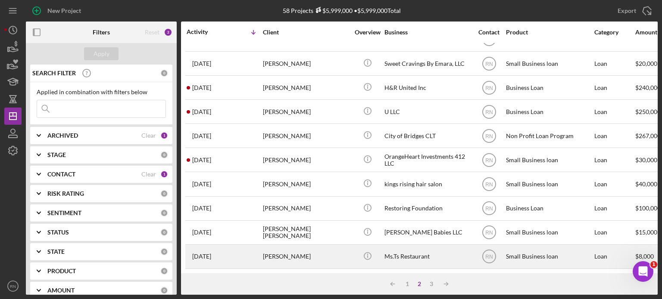
click at [405, 254] on div "Ms.Ts Restaurant" at bounding box center [427, 257] width 86 height 23
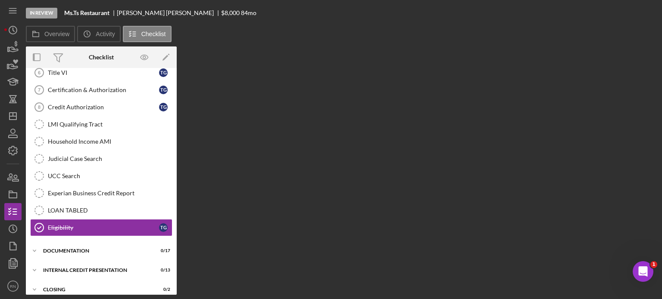
scroll to position [134, 0]
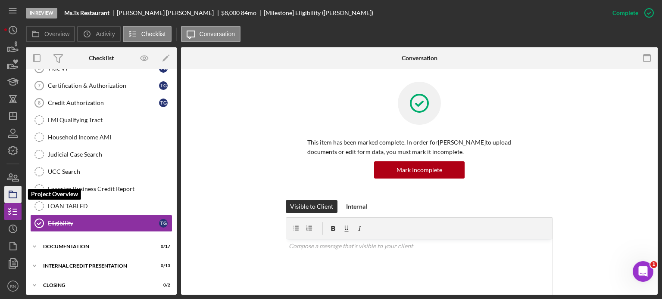
click at [18, 196] on icon "button" at bounding box center [13, 195] width 22 height 22
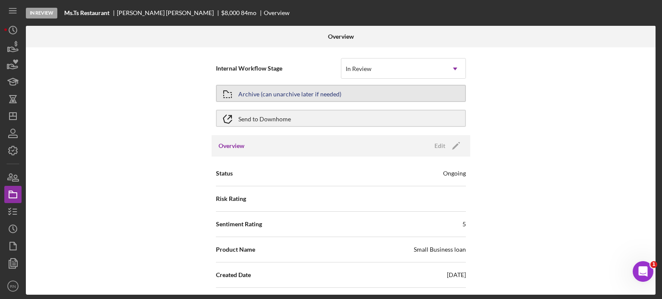
click at [384, 94] on button "Archive (can unarchive later if needed)" at bounding box center [341, 93] width 250 height 17
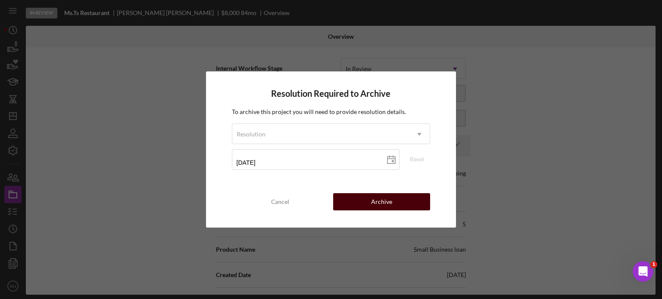
click at [369, 203] on button "Archive" at bounding box center [381, 201] width 97 height 17
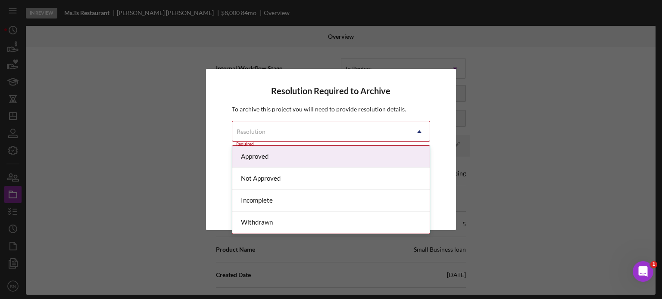
click at [418, 132] on use at bounding box center [420, 132] width 4 height 3
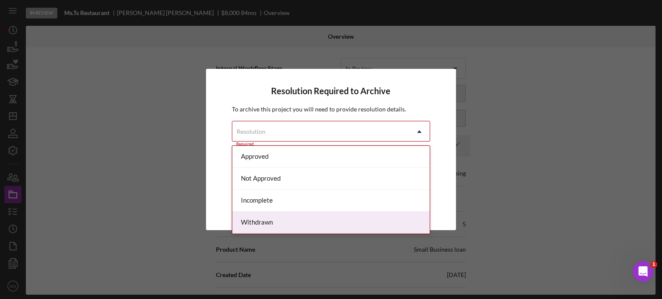
click at [290, 222] on div "Withdrawn" at bounding box center [331, 223] width 198 height 22
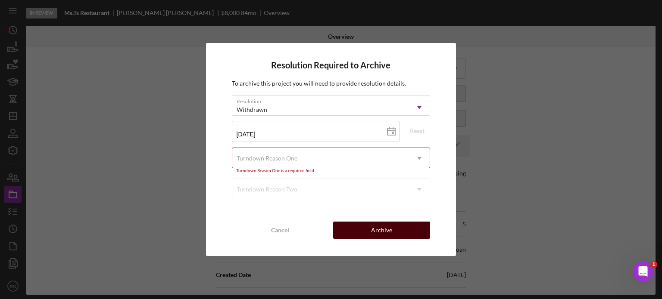
click at [362, 231] on button "Archive" at bounding box center [381, 230] width 97 height 17
click at [419, 162] on icon "Icon/Dropdown Arrow" at bounding box center [419, 158] width 21 height 21
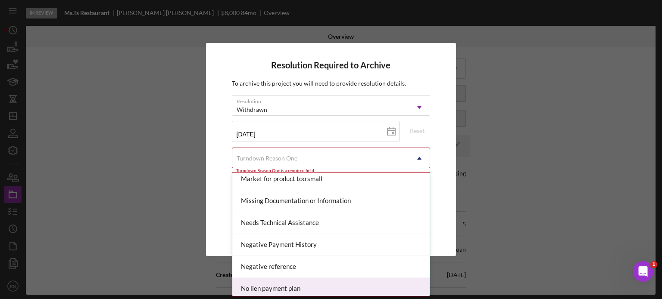
scroll to position [474, 0]
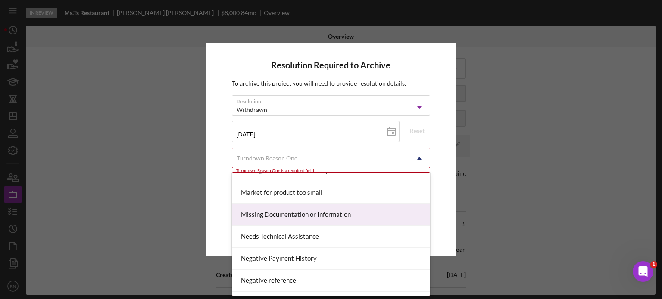
click at [325, 215] on div "Missing Documentation or Information" at bounding box center [331, 215] width 198 height 22
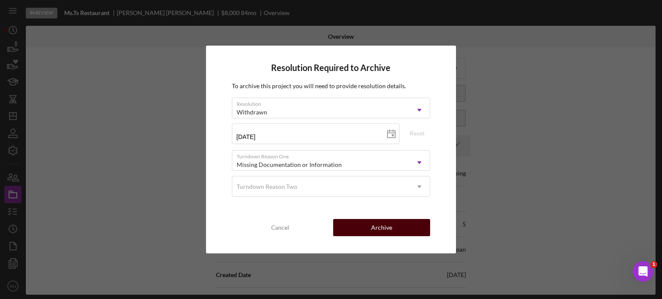
click at [364, 232] on button "Archive" at bounding box center [381, 227] width 97 height 17
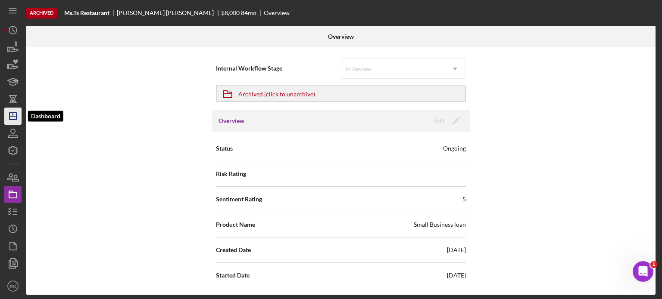
click at [15, 118] on icon "Icon/Dashboard" at bounding box center [13, 117] width 22 height 22
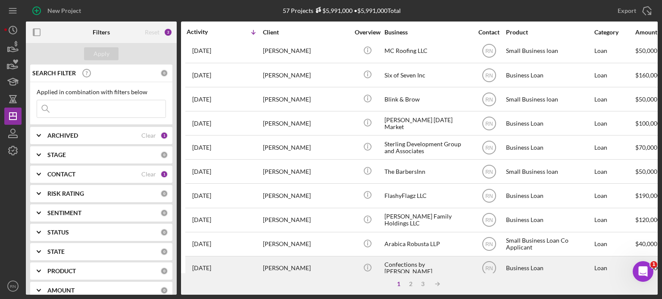
scroll to position [384, 0]
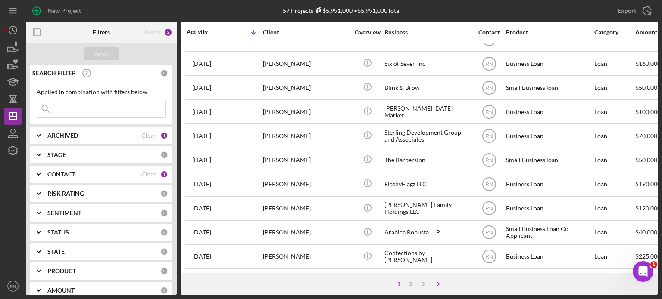
click at [437, 281] on icon "Icon/Table Sort Arrow" at bounding box center [437, 284] width 17 height 17
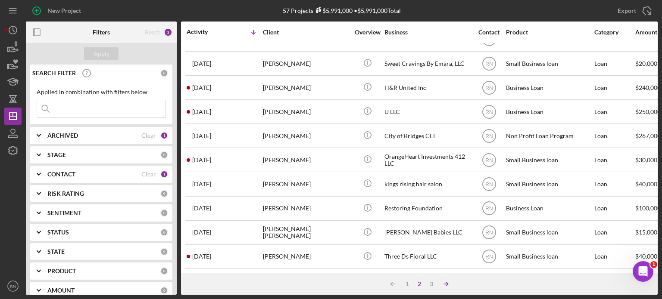
click at [447, 283] on polyline at bounding box center [447, 284] width 2 height 3
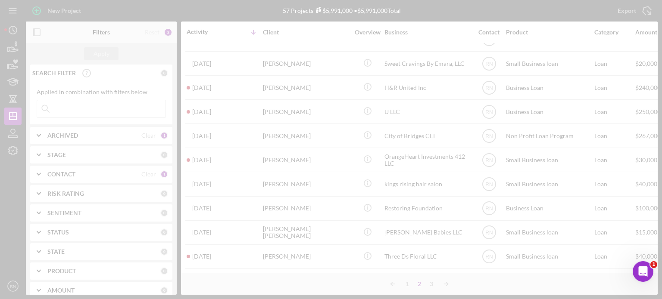
scroll to position [0, 0]
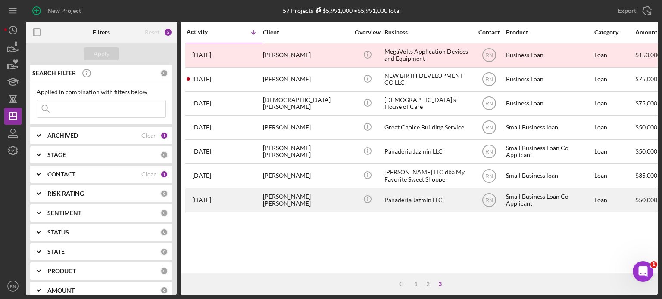
click at [408, 203] on div "Panaderia Jazmin LLC" at bounding box center [427, 200] width 86 height 23
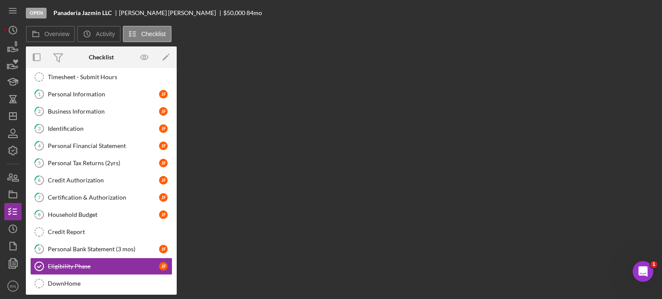
scroll to position [44, 0]
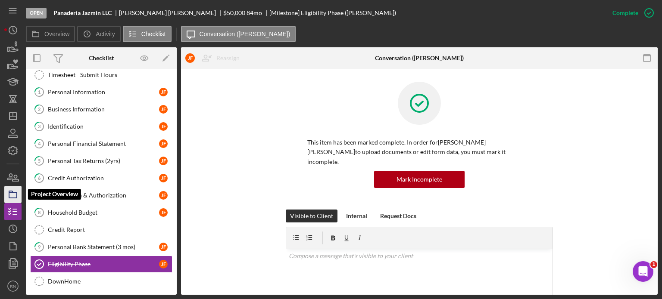
click at [16, 199] on icon "button" at bounding box center [13, 195] width 22 height 22
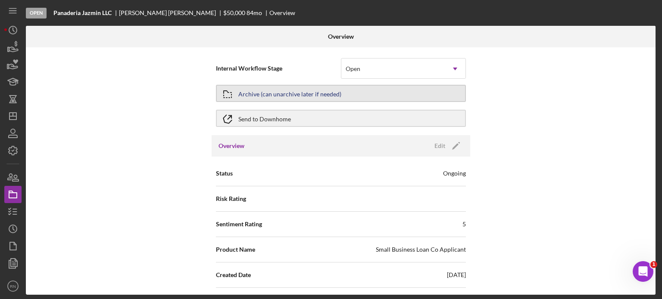
click at [387, 100] on button "Archive (can unarchive later if needed)" at bounding box center [341, 93] width 250 height 17
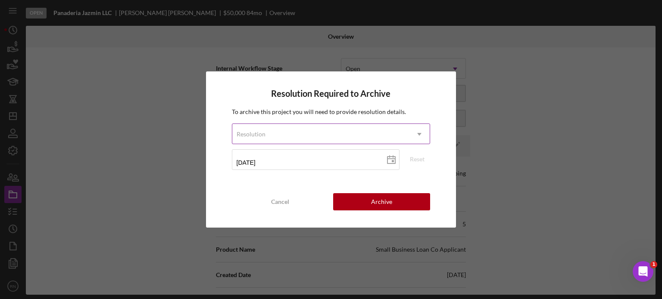
click at [421, 134] on icon "Icon/Dropdown Arrow" at bounding box center [419, 134] width 21 height 21
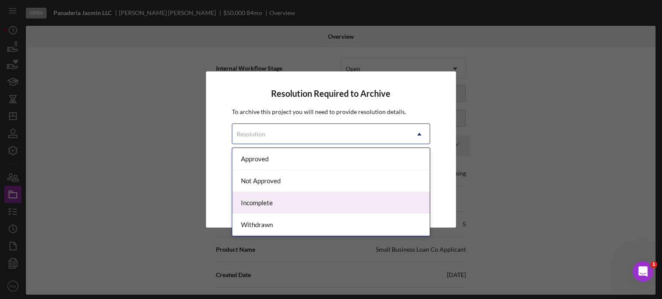
click at [267, 207] on div "Incomplete" at bounding box center [331, 203] width 198 height 22
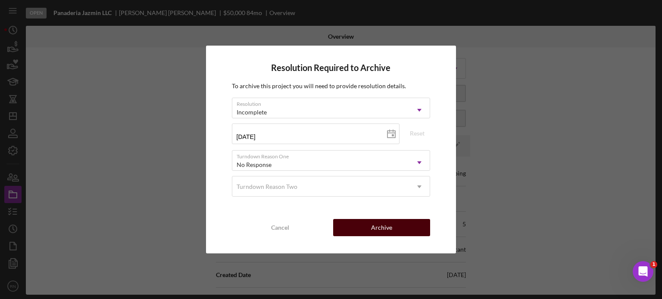
click at [384, 226] on div "Archive" at bounding box center [381, 227] width 21 height 17
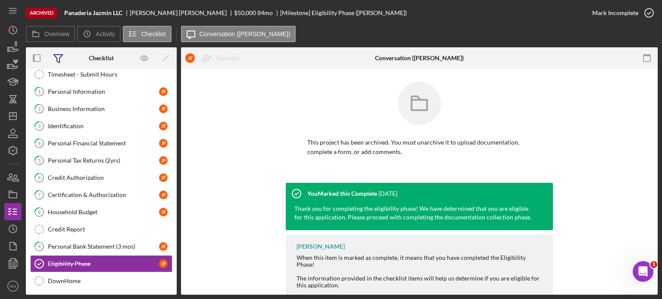
scroll to position [44, 0]
click at [17, 117] on icon "Icon/Dashboard" at bounding box center [13, 117] width 22 height 22
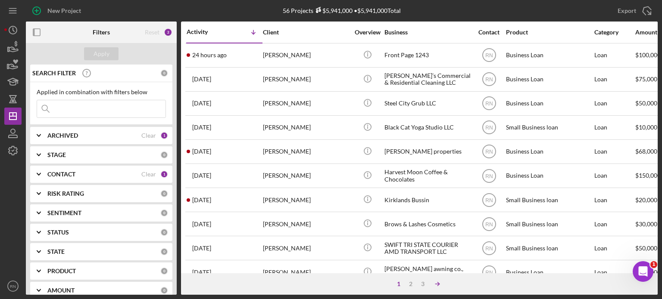
click at [436, 284] on line at bounding box center [437, 284] width 4 height 0
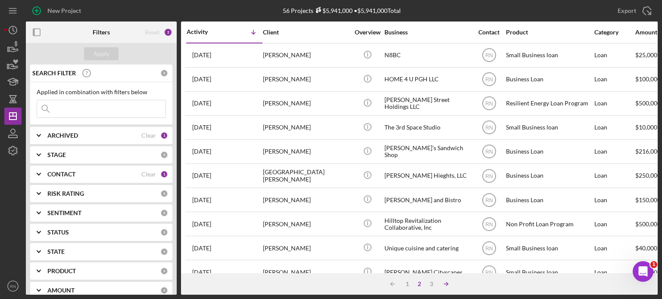
click at [436, 284] on div "3" at bounding box center [431, 284] width 12 height 7
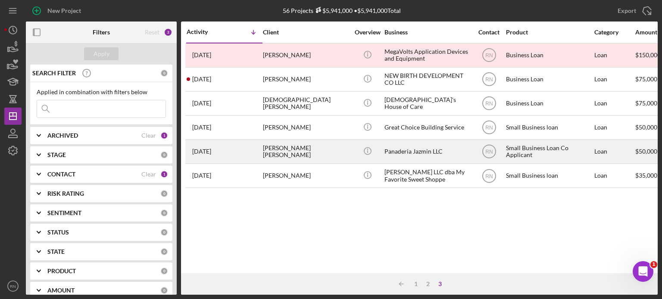
click at [410, 153] on div "Panaderia Jazmin LLC" at bounding box center [427, 151] width 86 height 23
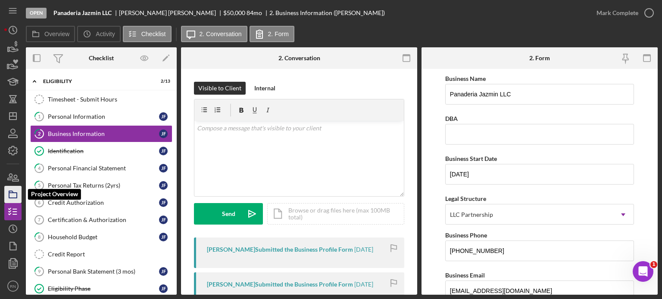
click at [16, 193] on icon "button" at bounding box center [13, 195] width 22 height 22
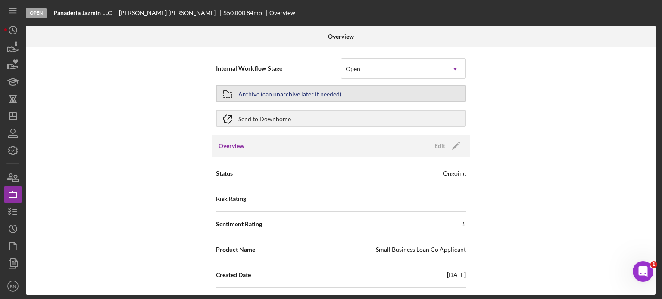
click at [291, 94] on div "Archive (can unarchive later if needed)" at bounding box center [289, 94] width 103 height 16
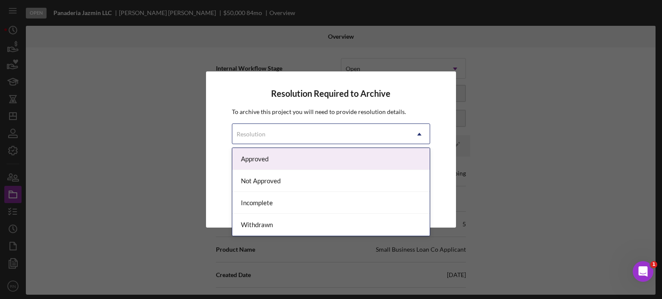
drag, startPoint x: 416, startPoint y: 134, endPoint x: 411, endPoint y: 136, distance: 5.5
click at [415, 135] on icon "Icon/Dropdown Arrow" at bounding box center [419, 134] width 21 height 21
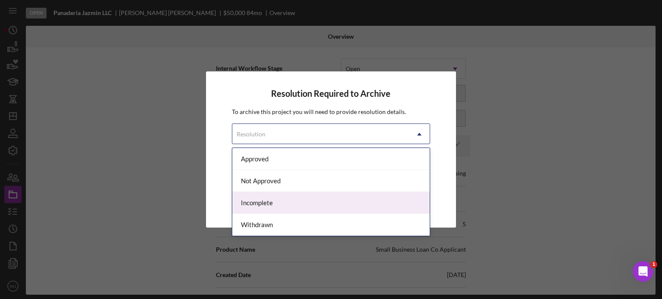
drag, startPoint x: 295, startPoint y: 202, endPoint x: 305, endPoint y: 198, distance: 10.9
click at [295, 202] on div "Incomplete" at bounding box center [331, 203] width 198 height 22
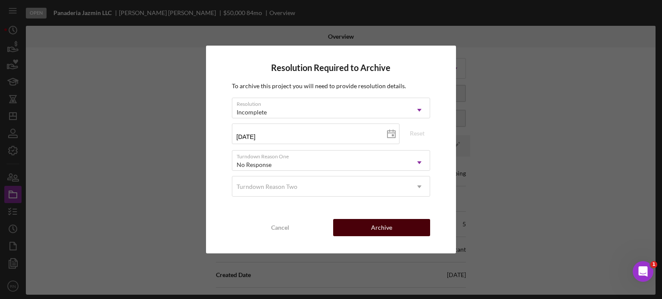
drag, startPoint x: 359, startPoint y: 230, endPoint x: 355, endPoint y: 234, distance: 6.1
click at [359, 231] on button "Archive" at bounding box center [381, 227] width 97 height 17
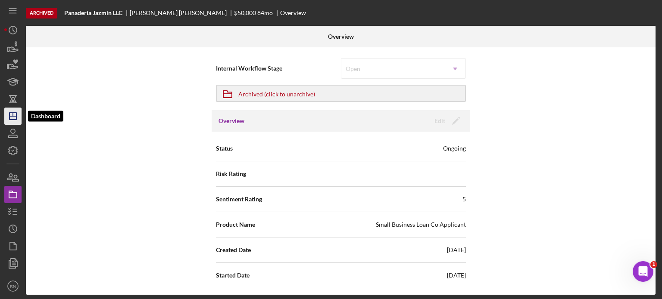
click at [12, 119] on polygon "button" at bounding box center [12, 116] width 7 height 7
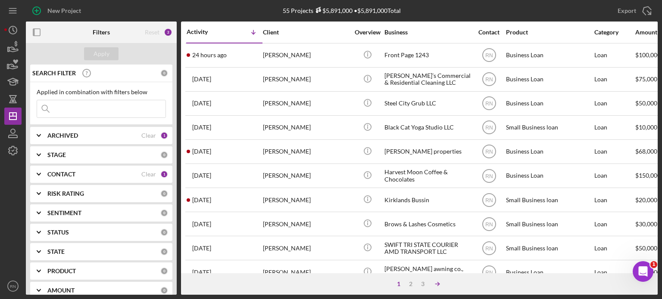
click at [440, 281] on icon "Icon/Table Sort Arrow" at bounding box center [437, 284] width 17 height 17
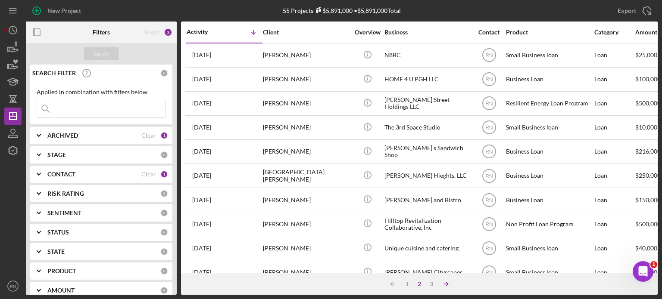
click at [438, 284] on icon "Icon/Table Sort Arrow" at bounding box center [445, 284] width 17 height 17
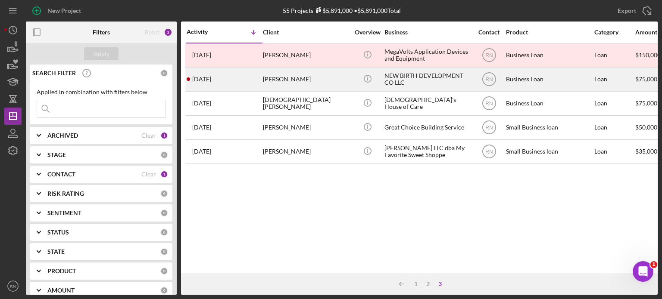
click at [315, 75] on div "[PERSON_NAME]" at bounding box center [306, 79] width 86 height 23
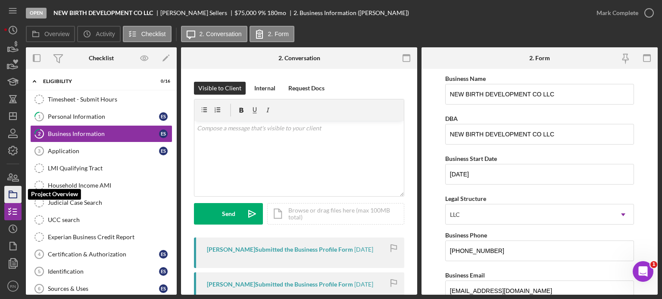
click at [16, 200] on icon "button" at bounding box center [13, 195] width 22 height 22
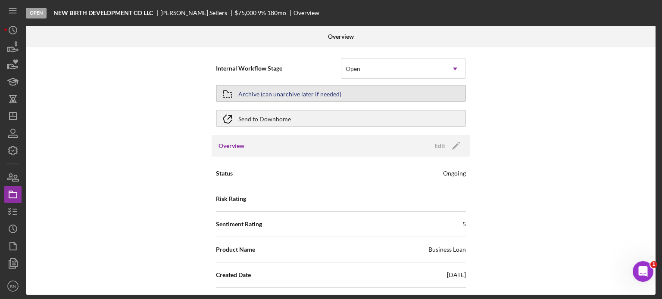
click at [340, 96] on button "Archive (can unarchive later if needed)" at bounding box center [341, 93] width 250 height 17
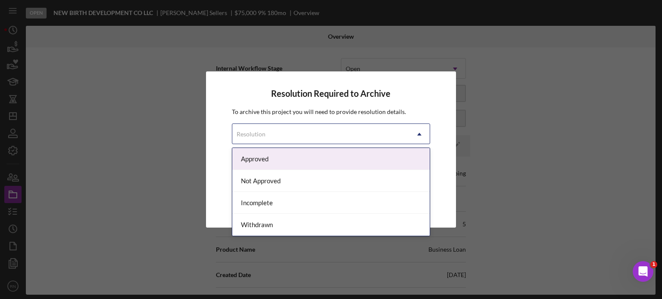
click at [423, 132] on icon "Icon/Dropdown Arrow" at bounding box center [419, 134] width 21 height 21
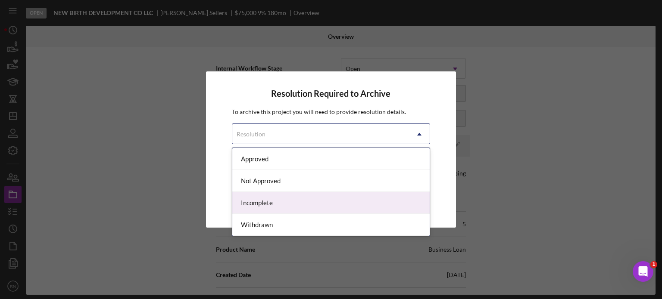
click at [301, 206] on div "Incomplete" at bounding box center [331, 203] width 198 height 22
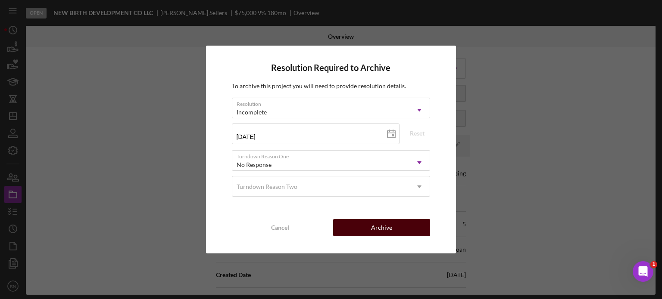
click at [356, 228] on button "Archive" at bounding box center [381, 227] width 97 height 17
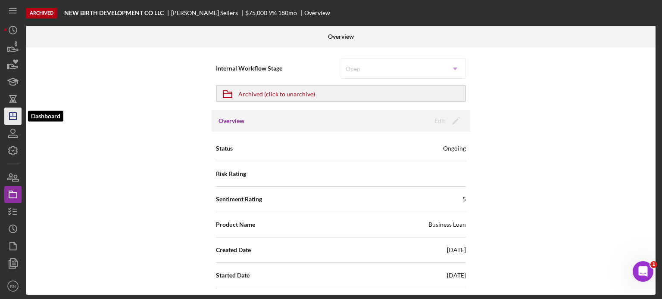
click at [18, 122] on icon "Icon/Dashboard" at bounding box center [13, 117] width 22 height 22
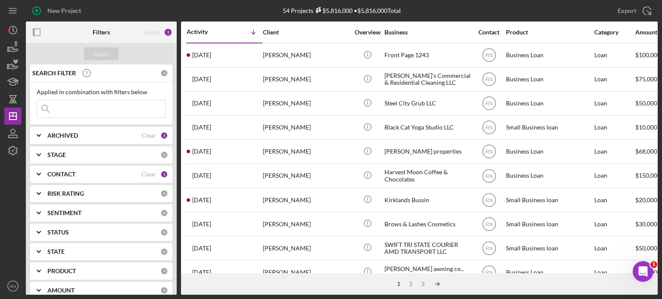
click at [433, 282] on icon "Icon/Table Sort Arrow" at bounding box center [437, 284] width 17 height 17
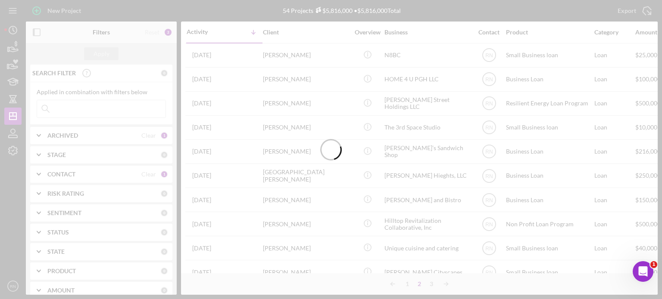
click at [433, 283] on div at bounding box center [331, 149] width 662 height 299
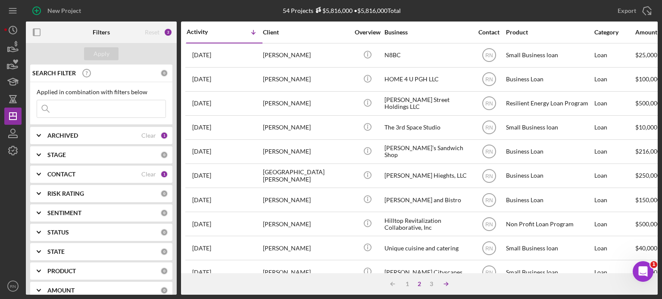
click at [443, 285] on icon "Icon/Table Sort Arrow" at bounding box center [445, 284] width 17 height 17
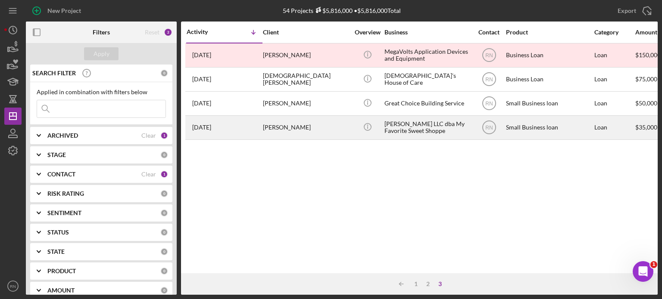
click at [390, 131] on div "[PERSON_NAME] LLC dba My Favorite Sweet Shoppe" at bounding box center [427, 127] width 86 height 23
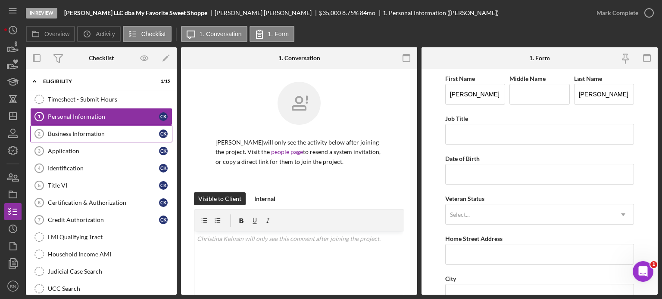
click at [83, 135] on div "Business Information" at bounding box center [103, 134] width 111 height 7
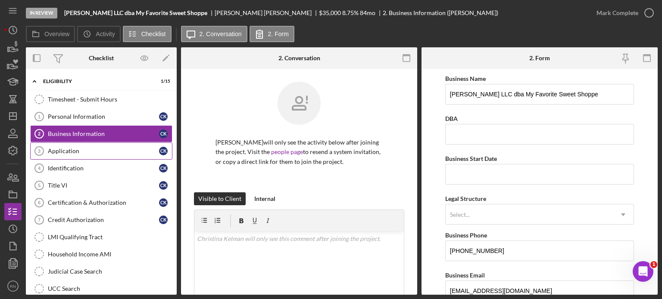
click at [72, 148] on div "Application" at bounding box center [103, 151] width 111 height 7
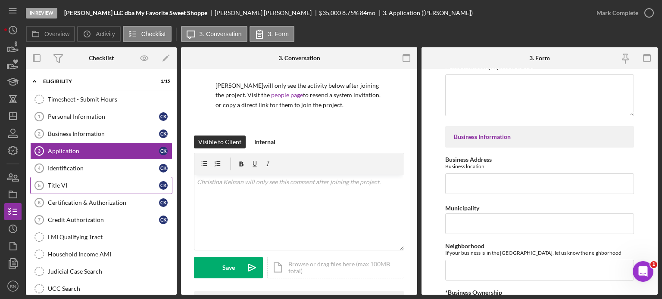
scroll to position [43, 0]
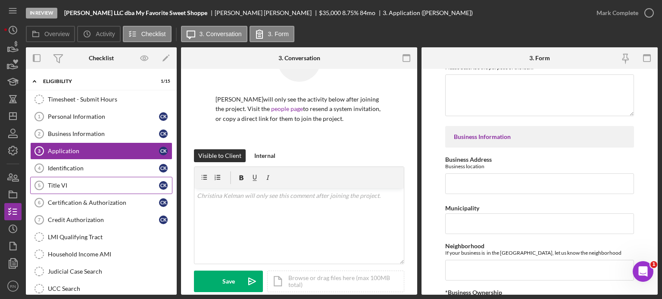
drag, startPoint x: 49, startPoint y: 167, endPoint x: 47, endPoint y: 174, distance: 7.0
click at [48, 168] on div "Identification" at bounding box center [103, 168] width 111 height 7
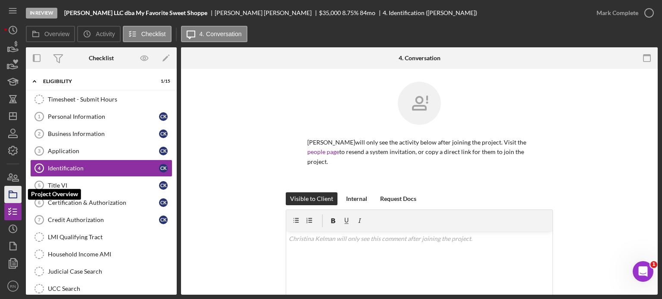
click at [11, 195] on icon "button" at bounding box center [13, 195] width 22 height 22
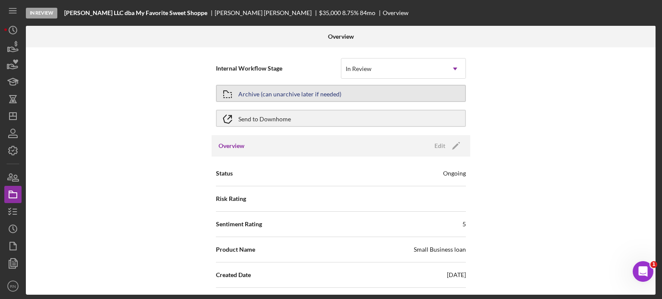
click at [291, 98] on div "Archive (can unarchive later if needed)" at bounding box center [289, 94] width 103 height 16
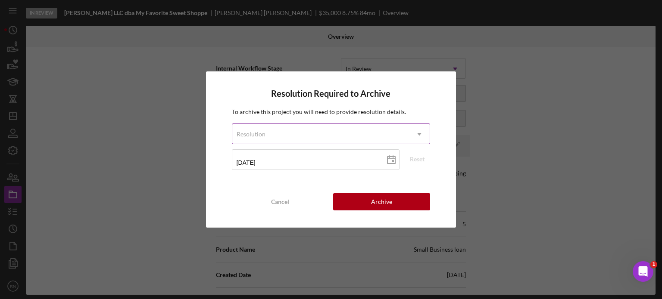
click at [417, 133] on icon "Icon/Dropdown Arrow" at bounding box center [419, 134] width 21 height 21
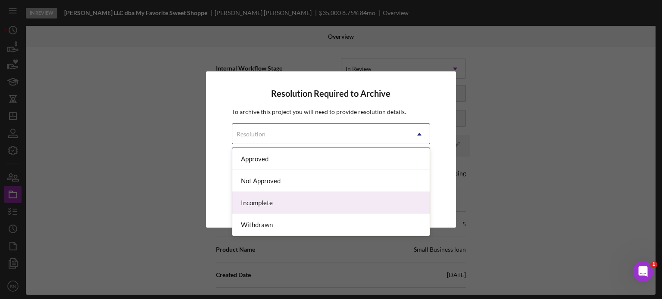
drag, startPoint x: 279, startPoint y: 206, endPoint x: 277, endPoint y: 211, distance: 5.0
click at [278, 211] on div "Incomplete" at bounding box center [331, 203] width 198 height 22
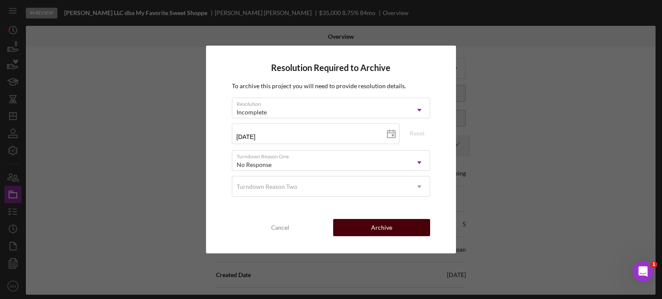
click at [363, 228] on button "Archive" at bounding box center [381, 227] width 97 height 17
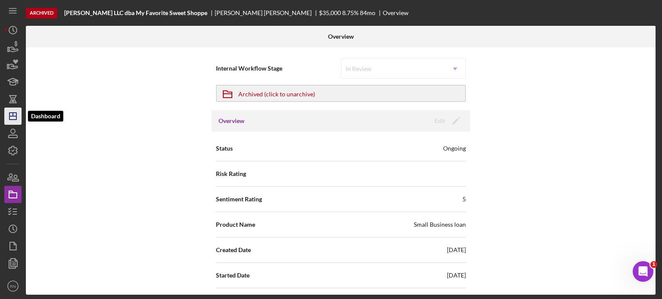
click at [16, 115] on icon "Icon/Dashboard" at bounding box center [13, 117] width 22 height 22
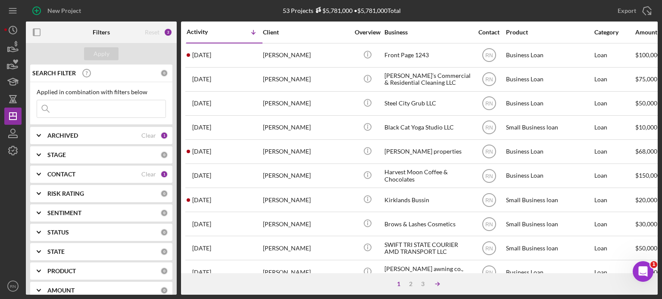
click at [436, 282] on icon "Icon/Table Sort Arrow" at bounding box center [437, 284] width 17 height 17
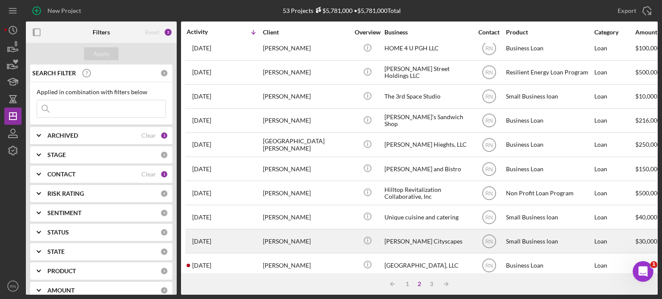
scroll to position [129, 0]
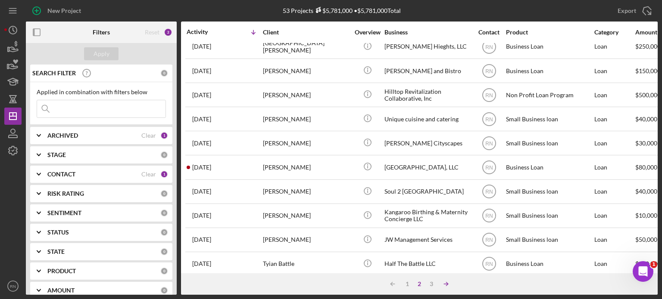
click at [445, 283] on icon "Icon/Table Sort Arrow" at bounding box center [445, 284] width 17 height 17
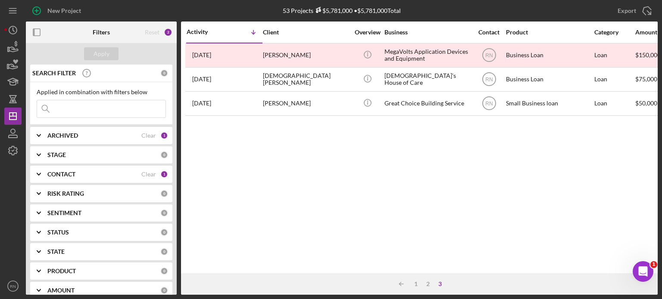
scroll to position [0, 0]
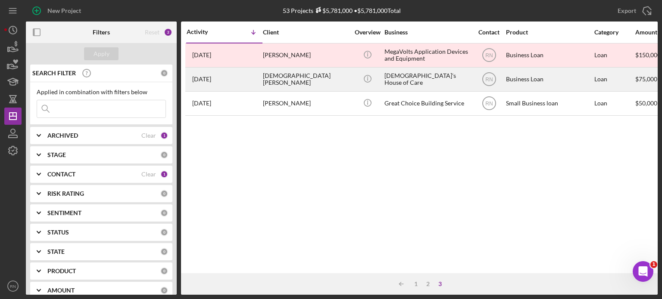
click at [405, 87] on div "[DEMOGRAPHIC_DATA]'s House of Care" at bounding box center [427, 79] width 86 height 23
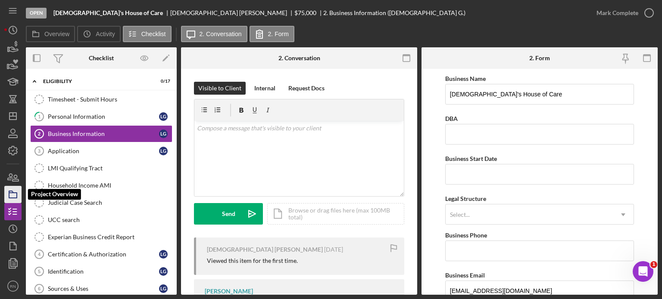
click at [12, 192] on icon "button" at bounding box center [13, 195] width 22 height 22
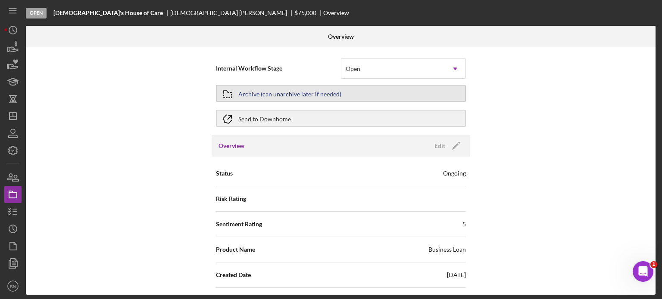
click at [362, 93] on button "Archive (can unarchive later if needed)" at bounding box center [341, 93] width 250 height 17
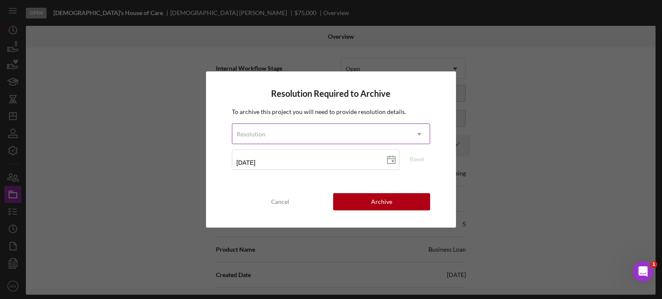
click at [420, 134] on use at bounding box center [420, 134] width 4 height 3
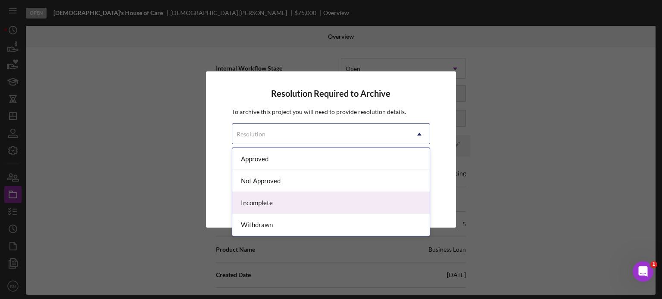
click at [299, 206] on div "Incomplete" at bounding box center [331, 203] width 198 height 22
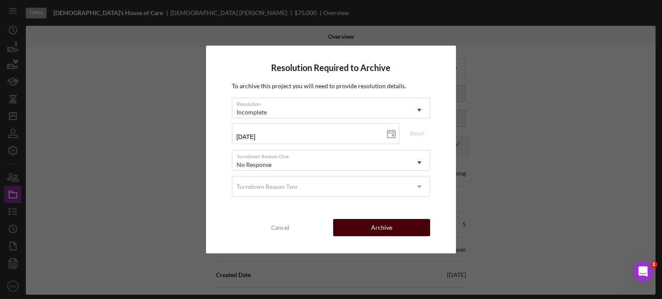
click at [369, 229] on button "Archive" at bounding box center [381, 227] width 97 height 17
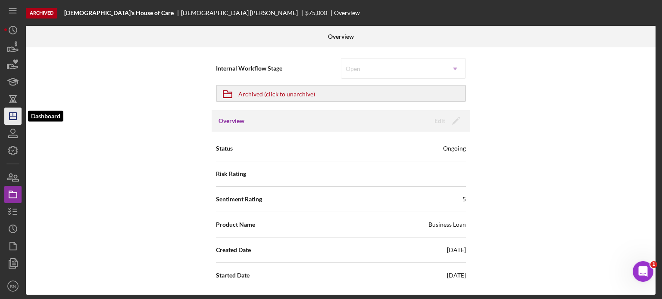
click at [10, 116] on line "button" at bounding box center [12, 116] width 7 height 0
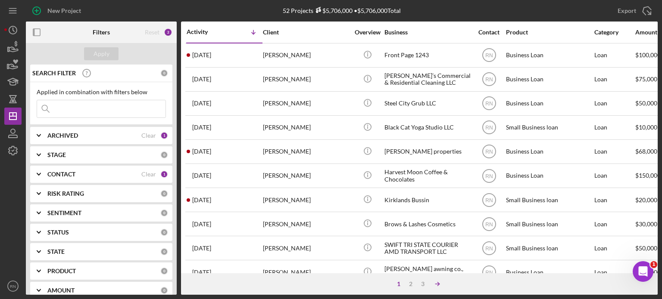
click at [432, 287] on icon "Icon/Table Sort Arrow" at bounding box center [437, 284] width 17 height 17
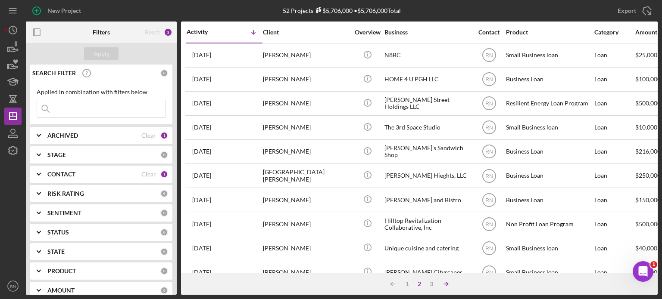
click at [446, 281] on icon "Icon/Table Sort Arrow" at bounding box center [445, 284] width 17 height 17
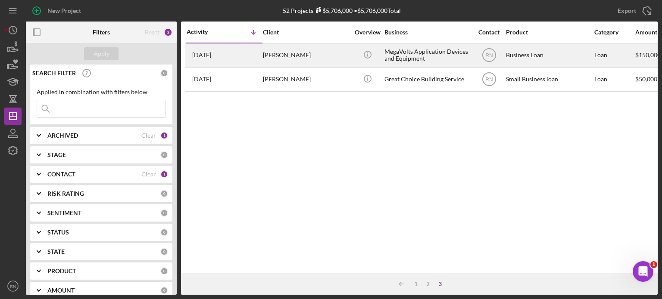
click at [463, 56] on div "MegaVolts Application Devices and Equipment" at bounding box center [427, 55] width 86 height 23
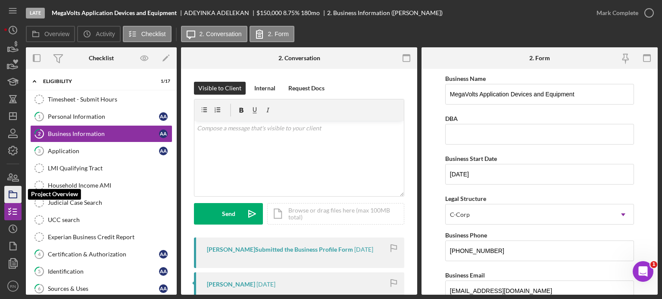
click at [18, 197] on icon "button" at bounding box center [13, 195] width 22 height 22
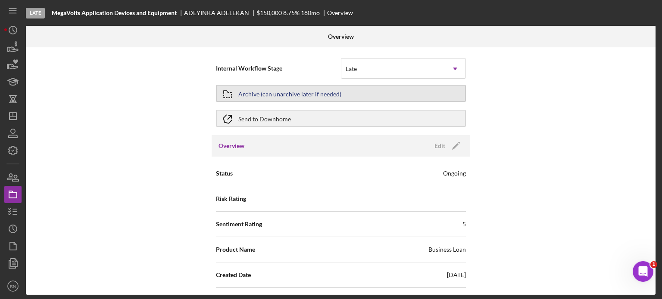
click at [327, 96] on div "Archive (can unarchive later if needed)" at bounding box center [289, 94] width 103 height 16
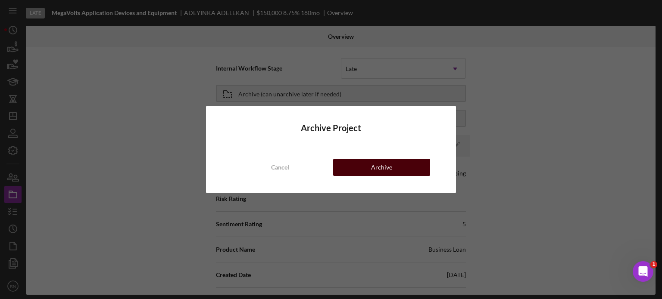
click at [354, 174] on button "Archive" at bounding box center [381, 167] width 97 height 17
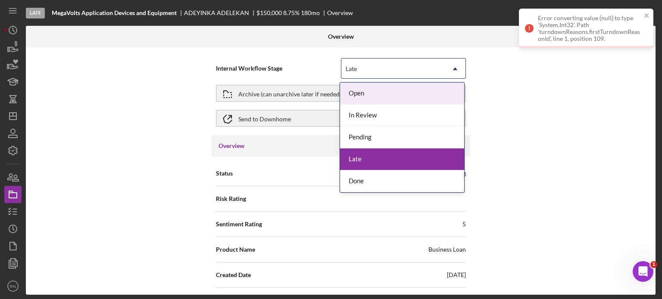
click at [453, 70] on icon "Icon/Dropdown Arrow" at bounding box center [455, 69] width 21 height 21
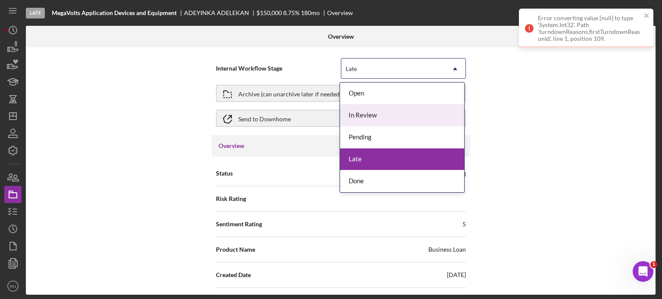
click at [390, 120] on div "In Review" at bounding box center [402, 116] width 124 height 22
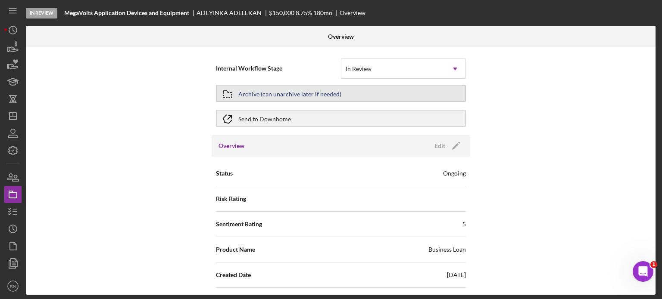
click at [308, 97] on div "Archive (can unarchive later if needed)" at bounding box center [289, 94] width 103 height 16
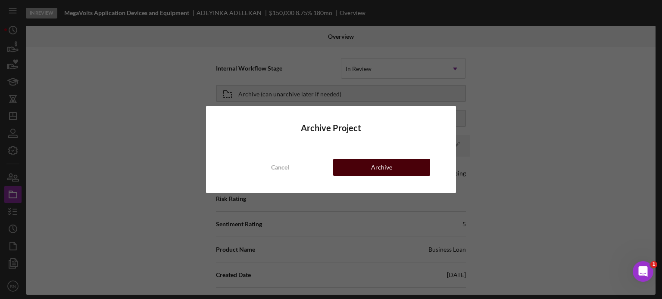
click at [359, 172] on button "Archive" at bounding box center [381, 167] width 97 height 17
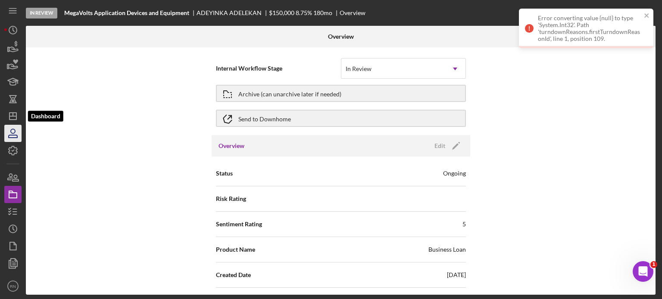
drag, startPoint x: 10, startPoint y: 121, endPoint x: 8, endPoint y: 126, distance: 6.0
click at [10, 122] on icon "Icon/Dashboard" at bounding box center [13, 117] width 22 height 22
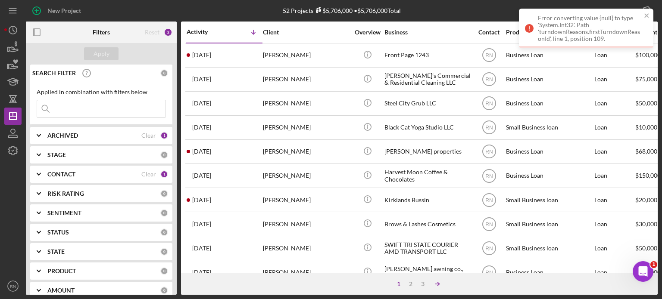
click at [432, 282] on icon "Icon/Table Sort Arrow" at bounding box center [437, 284] width 17 height 17
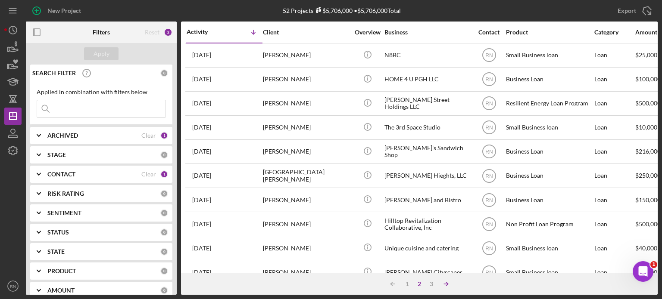
drag, startPoint x: 447, startPoint y: 281, endPoint x: 453, endPoint y: 259, distance: 23.6
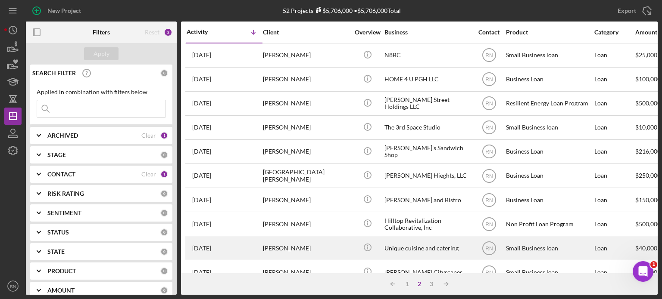
click at [448, 281] on icon "Icon/Table Sort Arrow" at bounding box center [445, 284] width 17 height 17
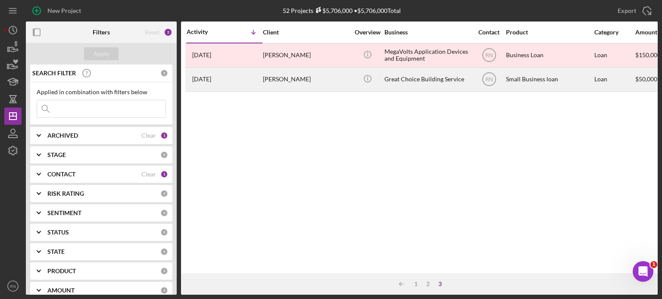
click at [400, 90] on div "Great Choice Building Service" at bounding box center [427, 79] width 86 height 23
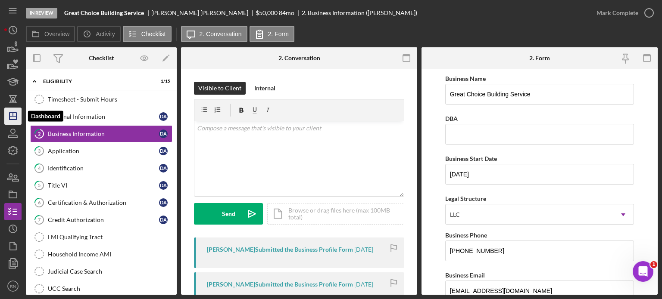
click at [21, 115] on icon "Icon/Dashboard" at bounding box center [13, 117] width 22 height 22
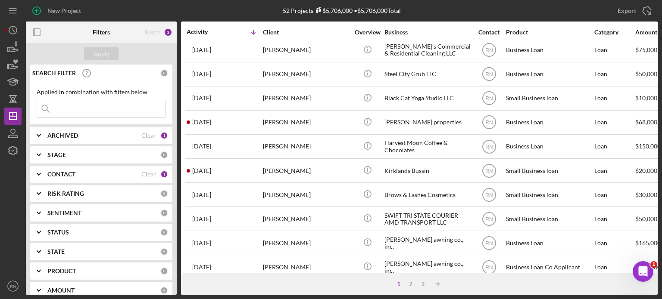
scroll to position [43, 0]
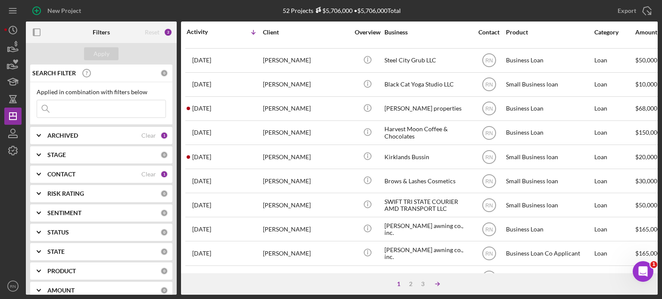
click at [438, 287] on icon "Icon/Table Sort Arrow" at bounding box center [437, 284] width 17 height 17
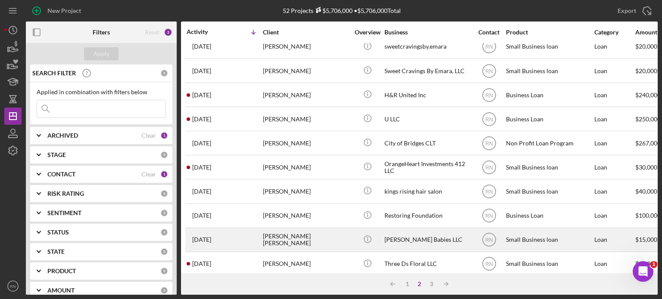
scroll to position [384, 0]
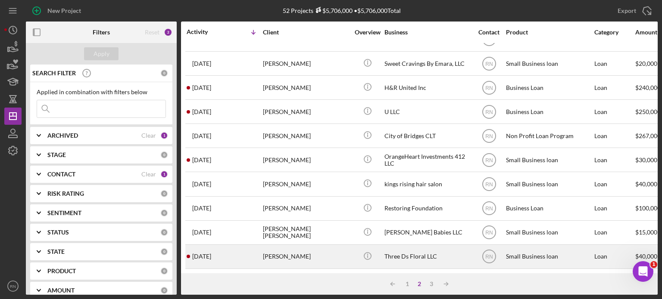
click at [397, 249] on div "Three Ds Floral LLC" at bounding box center [427, 257] width 86 height 23
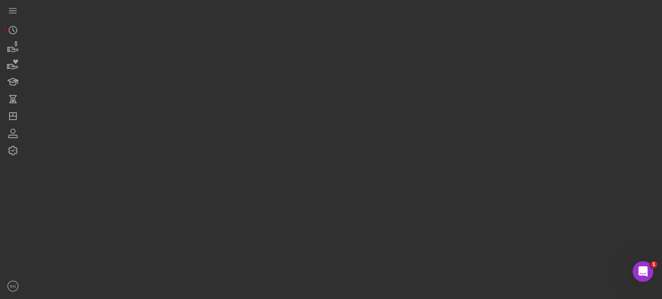
click at [397, 249] on div at bounding box center [342, 147] width 632 height 295
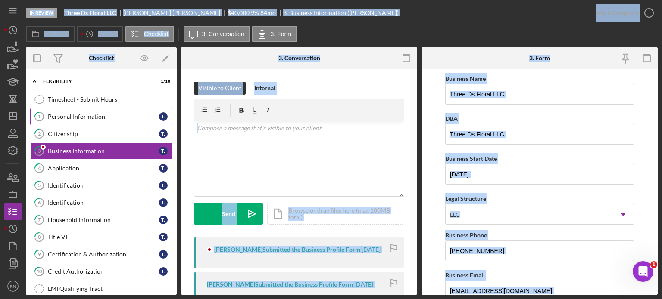
click at [75, 119] on div "Personal Information" at bounding box center [103, 116] width 111 height 7
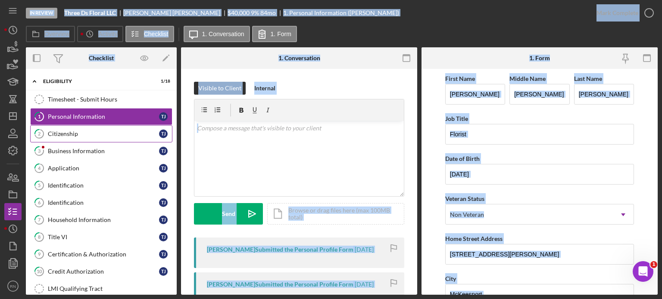
click at [81, 132] on div "Citizenship" at bounding box center [103, 134] width 111 height 7
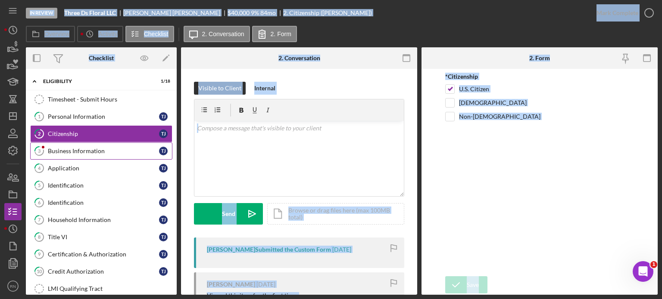
click at [88, 153] on div "Business Information" at bounding box center [103, 151] width 111 height 7
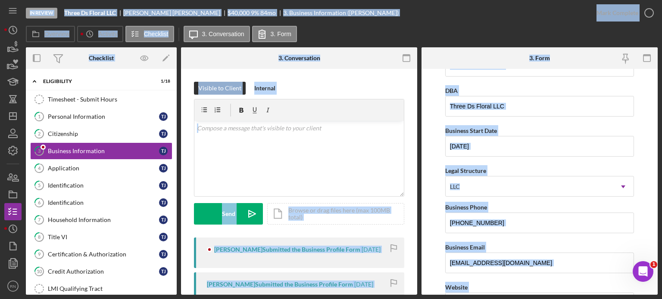
scroll to position [43, 0]
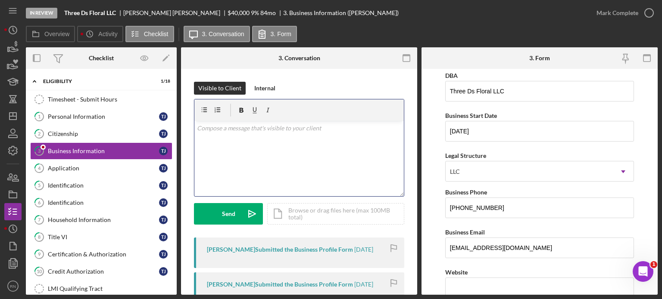
click at [385, 187] on div "v Color teal Color pink Remove color Add row above Add row below Add column bef…" at bounding box center [298, 158] width 209 height 75
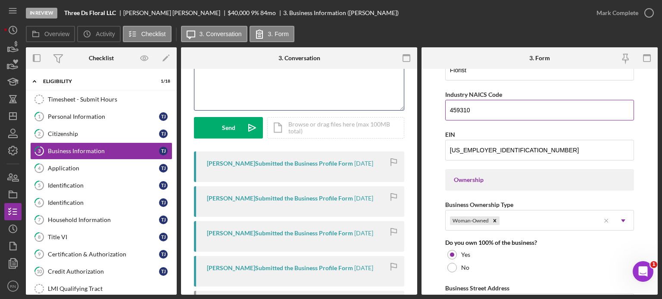
scroll to position [345, 0]
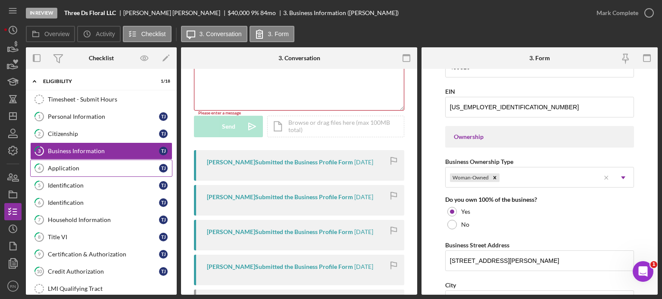
click at [76, 167] on div "Application" at bounding box center [103, 168] width 111 height 7
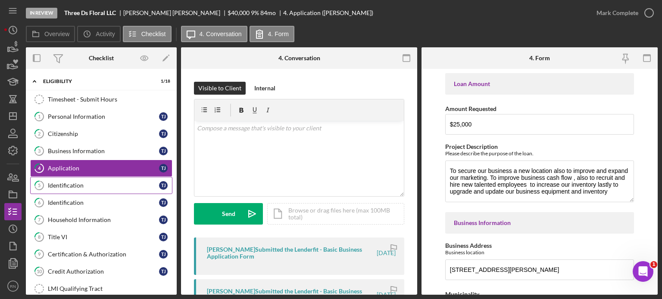
click at [91, 183] on div "Identification" at bounding box center [103, 185] width 111 height 7
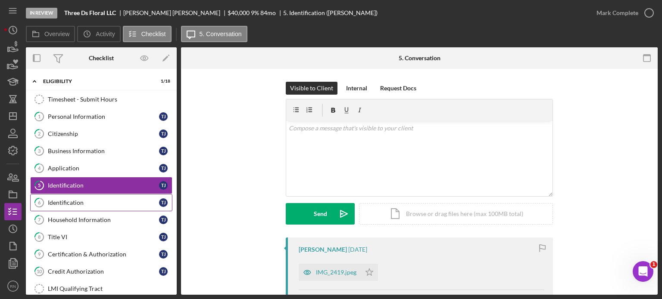
click at [87, 202] on div "Identification" at bounding box center [103, 203] width 111 height 7
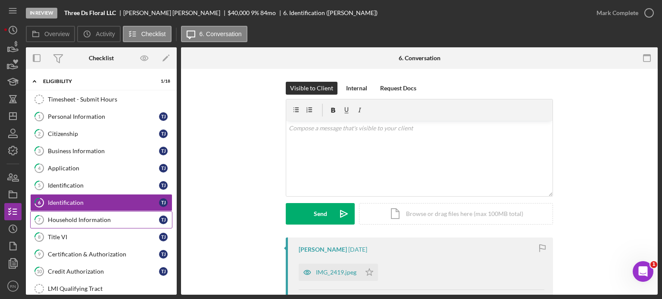
click at [104, 221] on div "Household Information" at bounding box center [103, 220] width 111 height 7
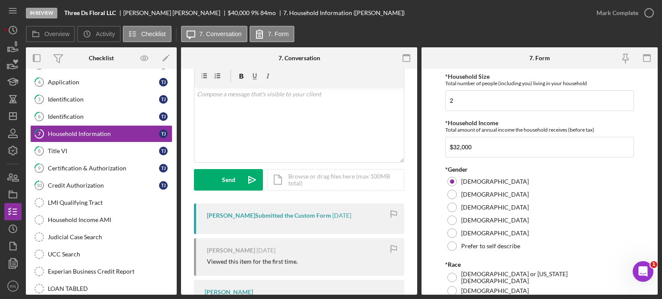
scroll to position [79, 0]
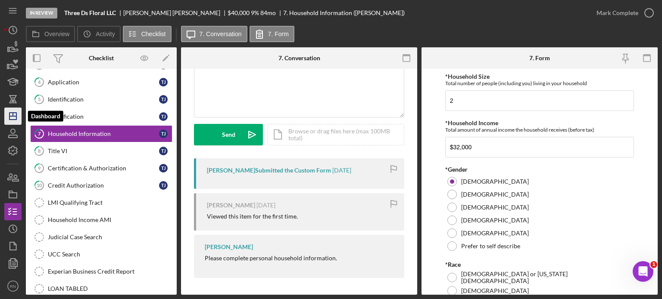
click at [14, 115] on icon "Icon/Dashboard" at bounding box center [13, 117] width 22 height 22
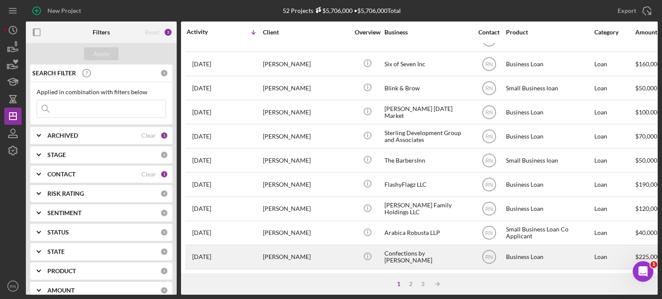
scroll to position [384, 0]
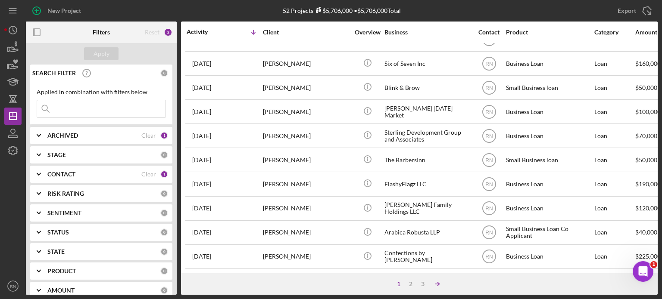
click at [436, 284] on icon "Icon/Table Sort Arrow" at bounding box center [437, 284] width 17 height 17
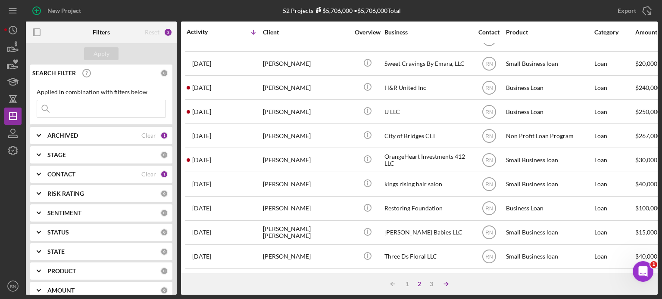
click at [446, 283] on polyline at bounding box center [447, 284] width 2 height 3
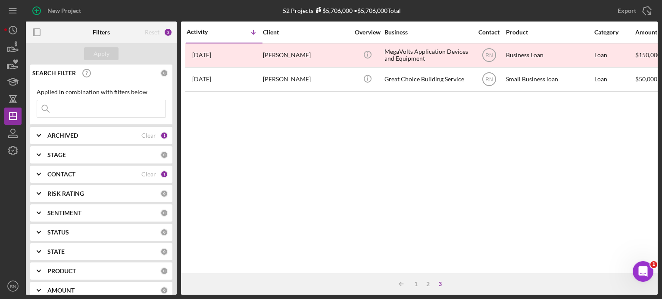
scroll to position [0, 0]
click at [406, 283] on icon "Icon/Table Sort Arrow" at bounding box center [401, 284] width 17 height 17
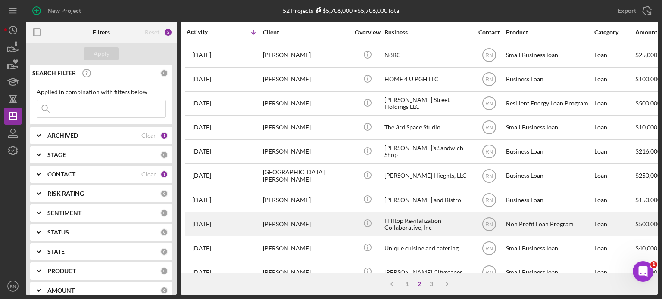
click at [391, 221] on div "Hilltop Revitalization Collaborative, Inc" at bounding box center [427, 224] width 86 height 23
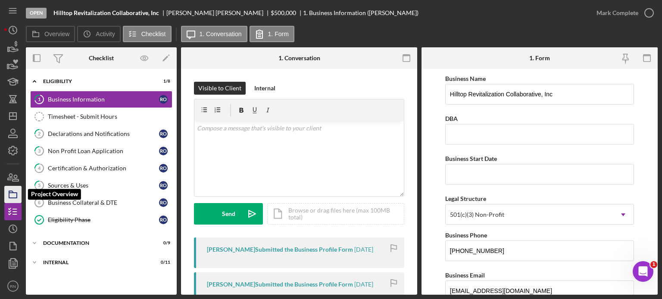
click at [14, 193] on rect "button" at bounding box center [13, 195] width 8 height 5
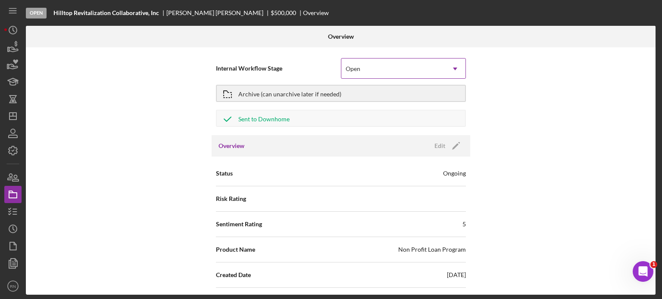
click at [455, 69] on icon "Icon/Dropdown Arrow" at bounding box center [455, 69] width 21 height 21
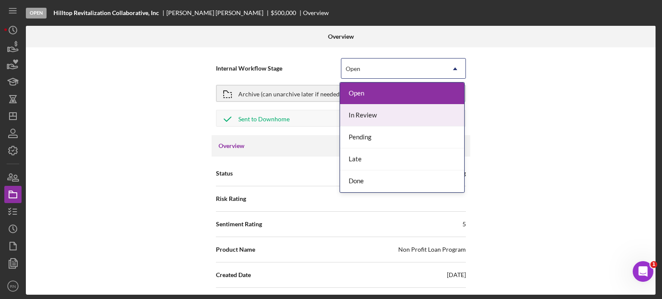
click at [361, 117] on div "In Review" at bounding box center [402, 116] width 124 height 22
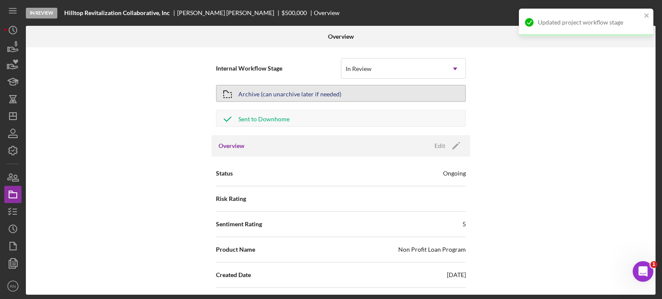
click at [303, 90] on div "Archive (can unarchive later if needed)" at bounding box center [289, 94] width 103 height 16
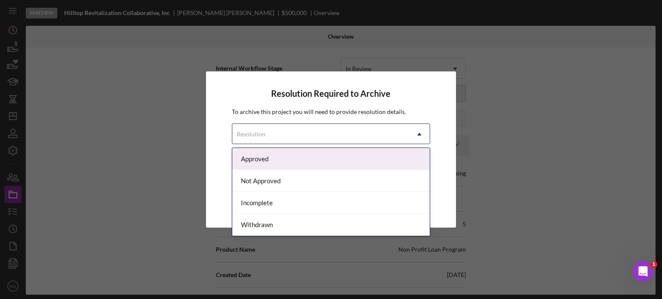
click at [420, 136] on icon "Icon/Dropdown Arrow" at bounding box center [419, 134] width 21 height 21
click at [343, 158] on div "Approved" at bounding box center [331, 159] width 198 height 22
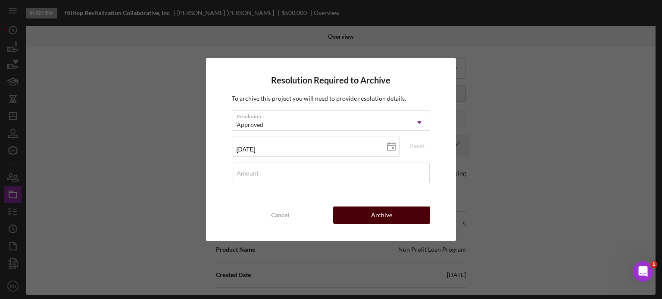
click at [360, 221] on button "Archive" at bounding box center [381, 215] width 97 height 17
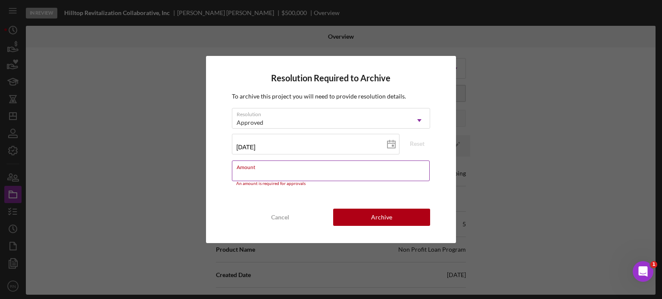
click at [346, 170] on div "Amount An amount is required for approvals" at bounding box center [331, 174] width 199 height 26
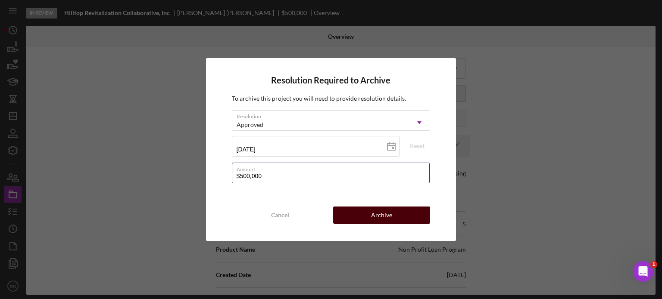
type input "$500,000"
click at [387, 216] on div "Archive" at bounding box center [381, 215] width 21 height 17
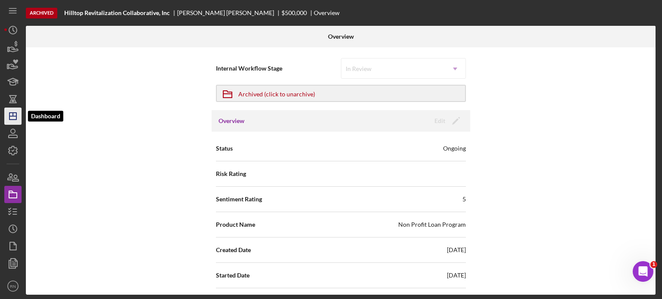
click at [10, 116] on line "button" at bounding box center [12, 116] width 7 height 0
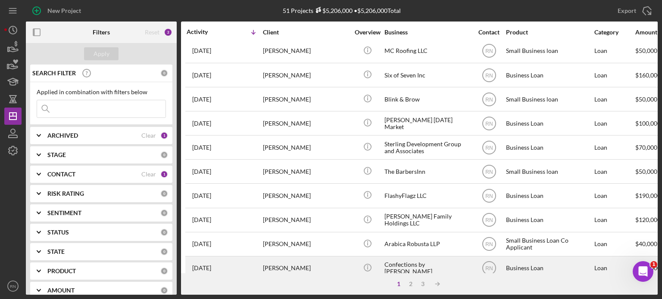
scroll to position [384, 0]
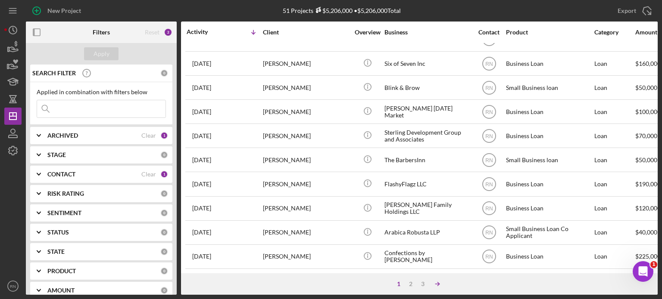
click at [435, 283] on icon "Icon/Table Sort Arrow" at bounding box center [437, 284] width 17 height 17
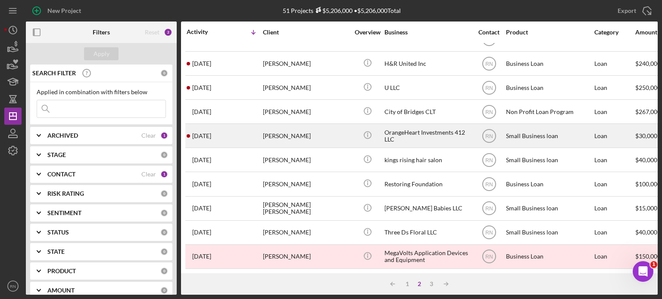
click at [388, 136] on div "OrangeHeart Investments 412 LLC" at bounding box center [427, 136] width 86 height 23
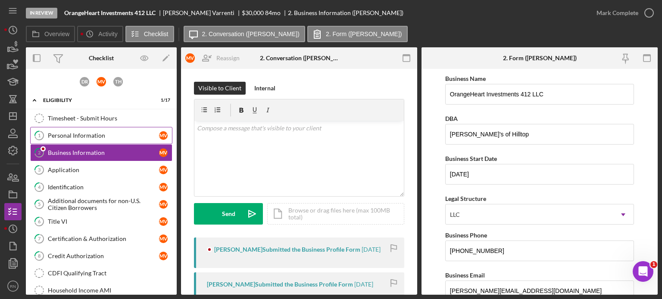
click at [97, 136] on div "Personal Information" at bounding box center [103, 135] width 111 height 7
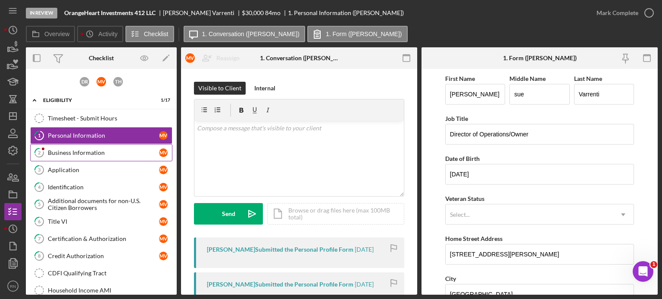
click at [99, 155] on div "Business Information" at bounding box center [103, 153] width 111 height 7
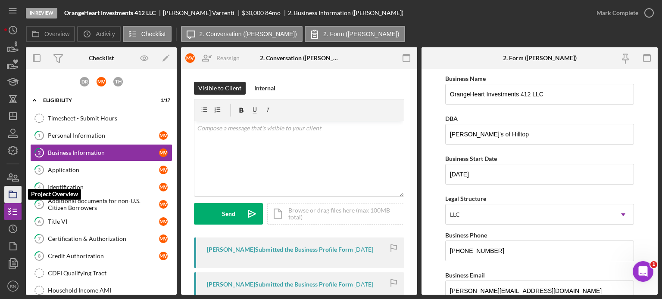
click at [17, 199] on icon "button" at bounding box center [13, 195] width 22 height 22
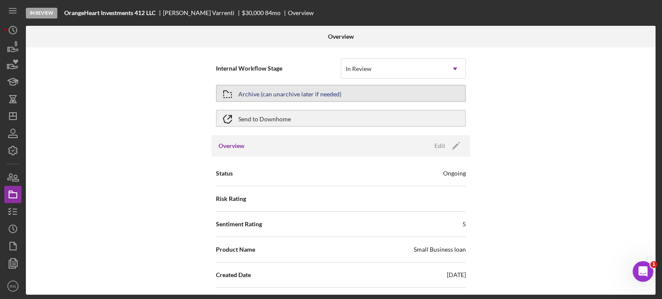
click at [332, 98] on div "Archive (can unarchive later if needed)" at bounding box center [289, 94] width 103 height 16
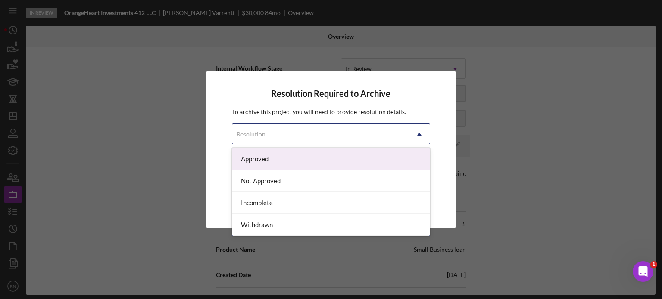
click at [418, 137] on icon "Icon/Dropdown Arrow" at bounding box center [419, 134] width 21 height 21
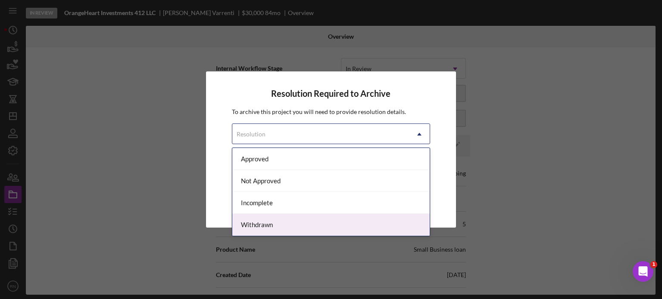
click at [278, 228] on div "Withdrawn" at bounding box center [331, 225] width 198 height 22
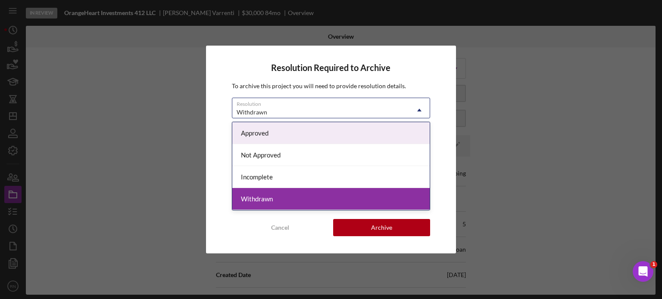
click at [422, 108] on icon "Icon/Dropdown Arrow" at bounding box center [419, 110] width 21 height 21
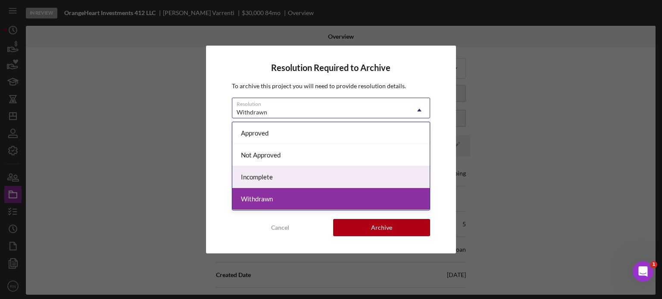
click at [317, 177] on div "Incomplete" at bounding box center [331, 177] width 198 height 22
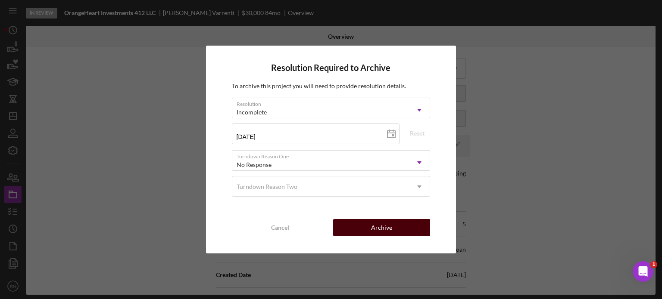
click at [372, 230] on div "Archive" at bounding box center [381, 227] width 21 height 17
